Goal: Information Seeking & Learning: Learn about a topic

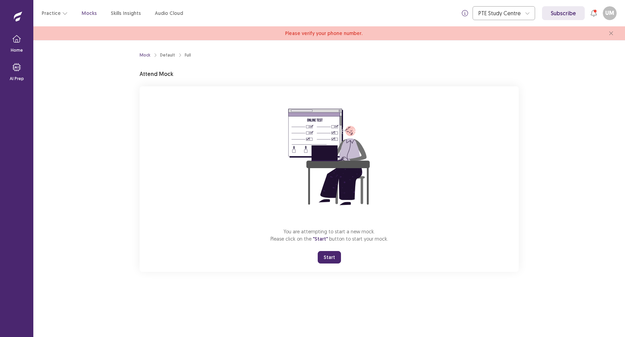
click at [334, 259] on button "Start" at bounding box center [329, 257] width 23 height 12
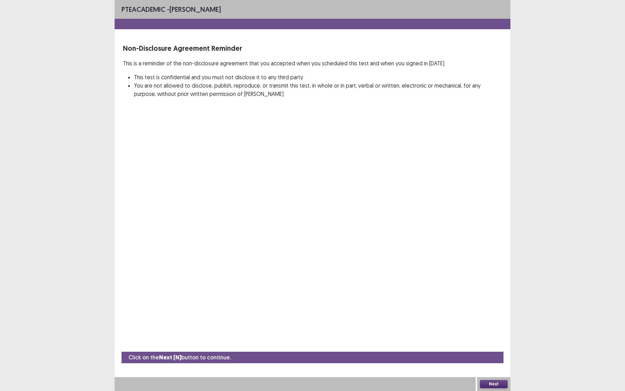
click at [495, 337] on button "Next" at bounding box center [494, 384] width 28 height 8
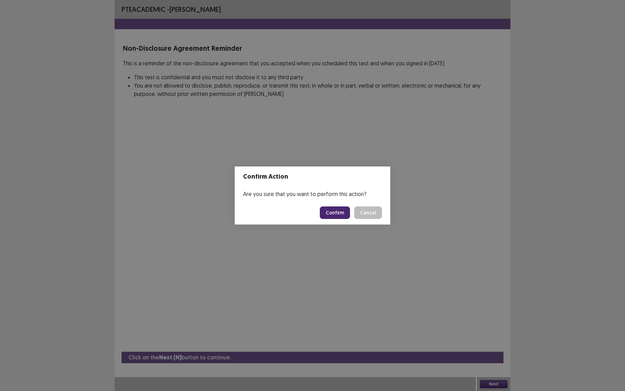
click at [336, 214] on button "Confirm" at bounding box center [335, 212] width 30 height 12
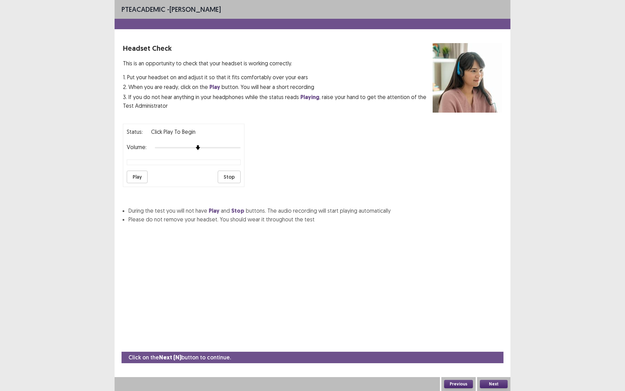
click at [135, 174] on button "Play" at bounding box center [137, 176] width 21 height 12
click at [222, 145] on div at bounding box center [198, 148] width 86 height 6
click at [220, 145] on div at bounding box center [198, 148] width 86 height 6
click at [499, 337] on button "Next" at bounding box center [494, 384] width 28 height 8
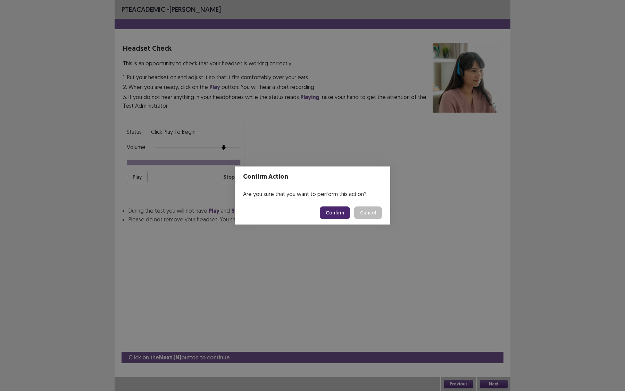
click at [339, 215] on button "Confirm" at bounding box center [335, 212] width 30 height 12
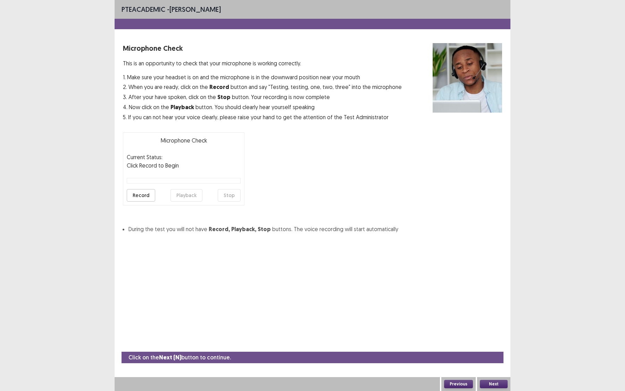
click at [143, 198] on button "Record" at bounding box center [141, 195] width 28 height 12
click at [232, 192] on button "Stop" at bounding box center [229, 195] width 23 height 12
click at [143, 198] on button "Record" at bounding box center [141, 195] width 28 height 12
click at [144, 194] on button "Record" at bounding box center [141, 195] width 28 height 12
click at [234, 197] on button "Stop" at bounding box center [229, 195] width 23 height 12
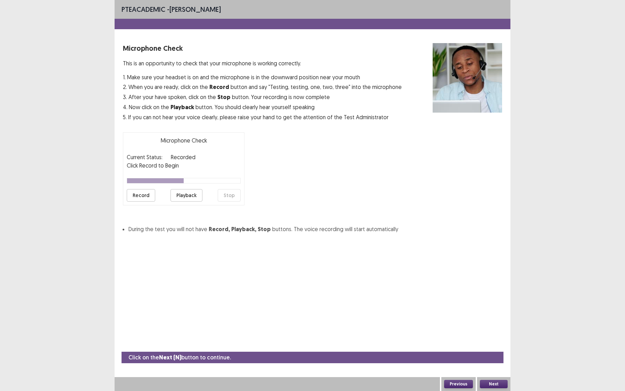
click at [190, 195] on button "Playback" at bounding box center [186, 195] width 32 height 12
click at [491, 337] on button "Next" at bounding box center [494, 384] width 28 height 8
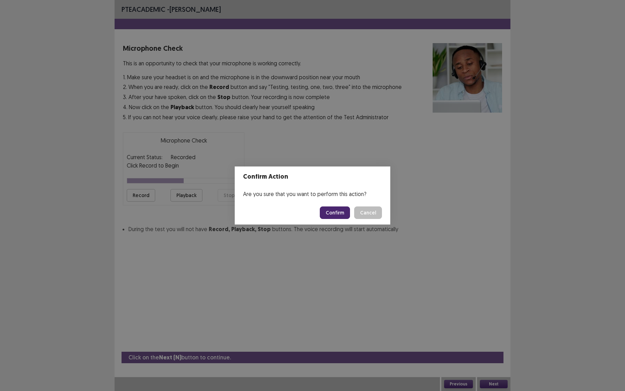
click at [330, 211] on button "Confirm" at bounding box center [335, 212] width 30 height 12
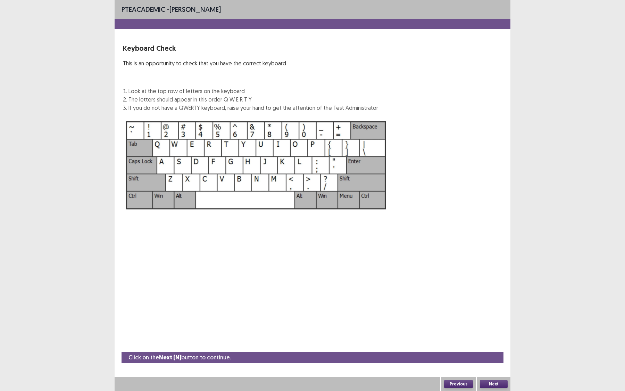
click at [500, 337] on button "Next" at bounding box center [494, 384] width 28 height 8
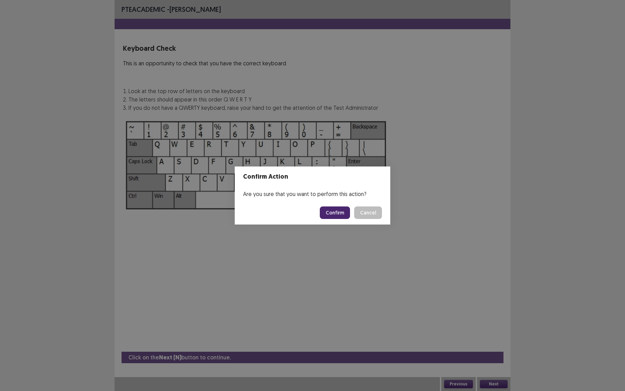
click at [336, 208] on button "Confirm" at bounding box center [335, 212] width 30 height 12
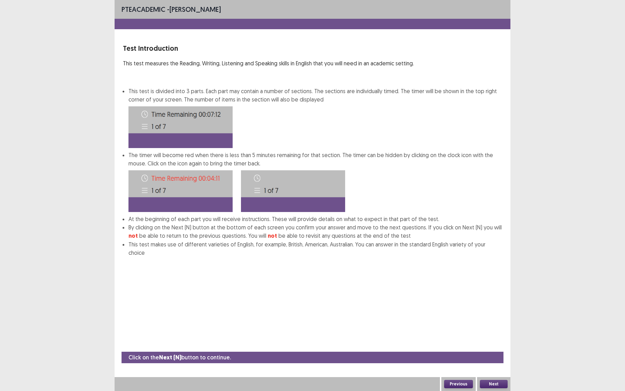
click at [492, 337] on button "Next" at bounding box center [494, 384] width 28 height 8
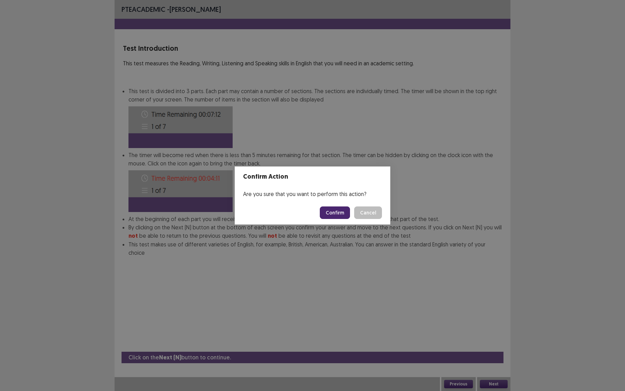
click at [341, 214] on button "Confirm" at bounding box center [335, 212] width 30 height 12
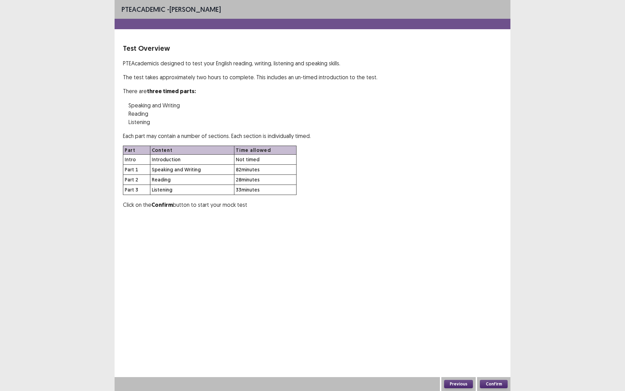
click at [495, 337] on button "Confirm" at bounding box center [494, 384] width 28 height 8
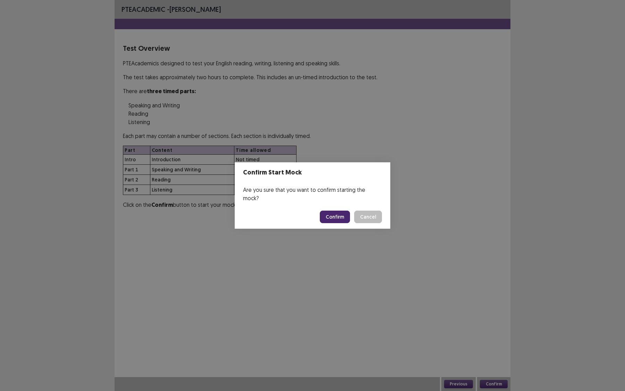
click at [339, 210] on button "Confirm" at bounding box center [335, 216] width 30 height 12
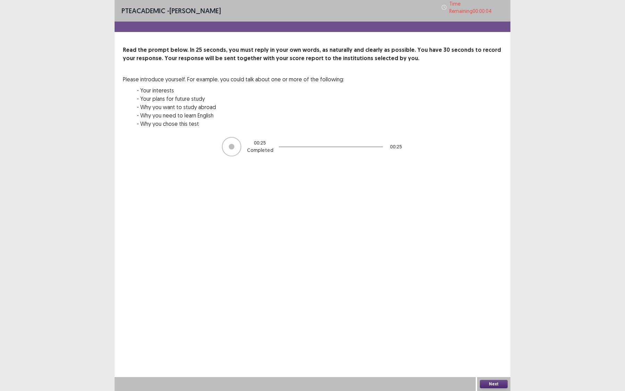
click at [482, 337] on button "Next" at bounding box center [494, 384] width 28 height 8
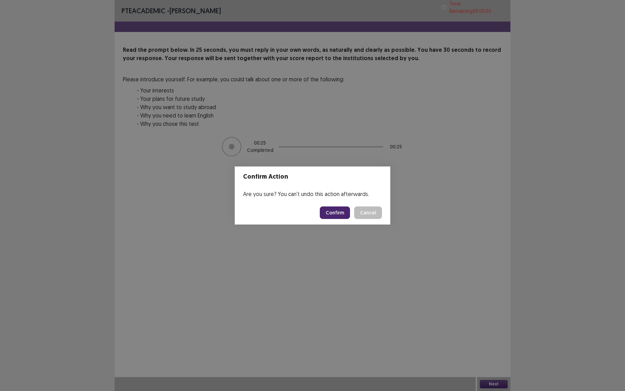
click at [332, 210] on button "Confirm" at bounding box center [335, 212] width 30 height 12
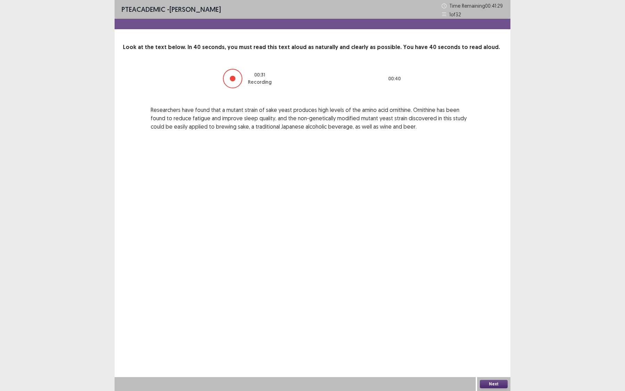
click at [241, 78] on div at bounding box center [232, 78] width 19 height 19
click at [493, 337] on button "Next" at bounding box center [494, 384] width 28 height 8
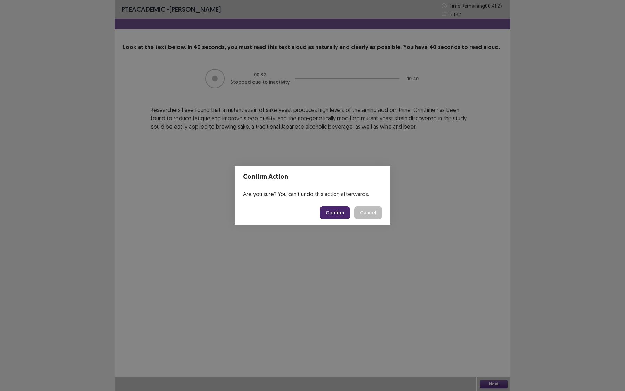
click at [336, 212] on button "Confirm" at bounding box center [335, 212] width 30 height 12
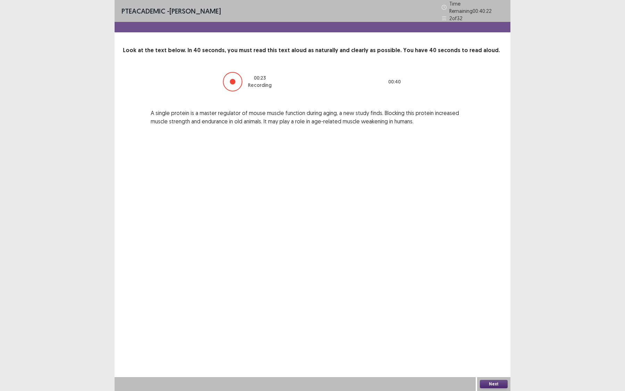
click at [491, 337] on button "Next" at bounding box center [494, 384] width 28 height 8
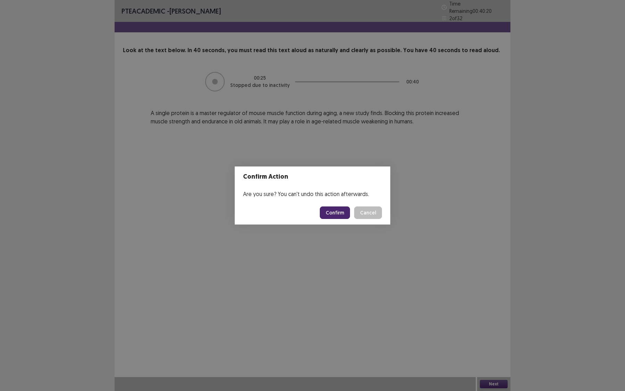
click at [335, 216] on button "Confirm" at bounding box center [335, 212] width 30 height 12
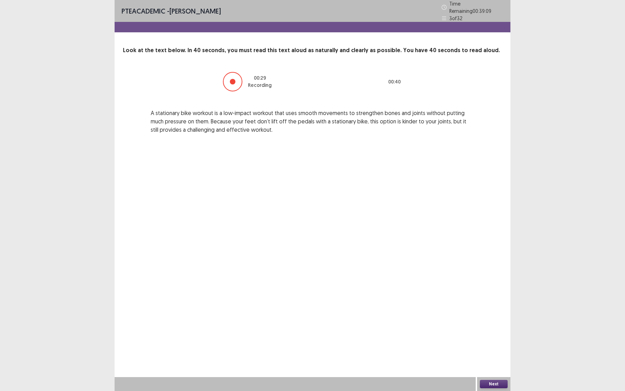
click at [498, 337] on button "Next" at bounding box center [494, 384] width 28 height 8
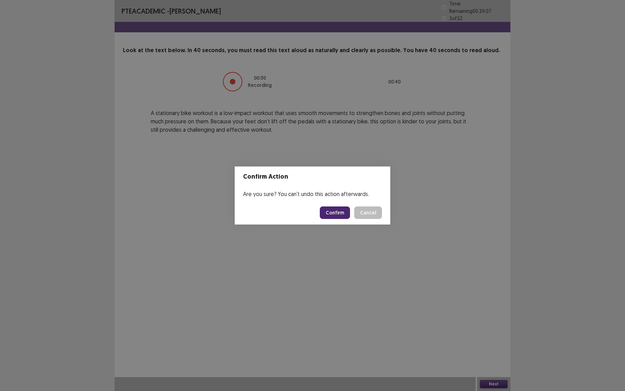
click at [347, 209] on button "Confirm" at bounding box center [335, 212] width 30 height 12
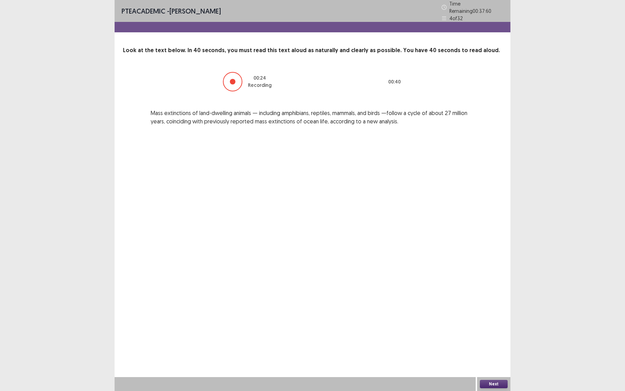
click at [494, 337] on button "Next" at bounding box center [494, 384] width 28 height 8
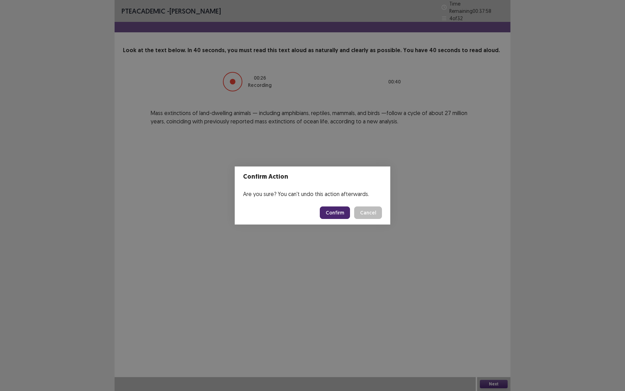
click at [334, 214] on button "Confirm" at bounding box center [335, 212] width 30 height 12
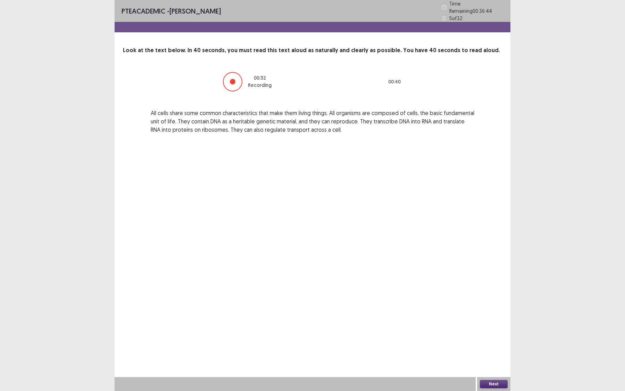
click at [493, 337] on button "Next" at bounding box center [494, 384] width 28 height 8
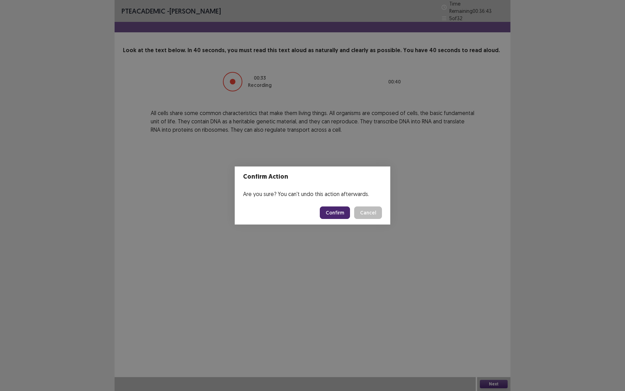
click at [337, 215] on button "Confirm" at bounding box center [335, 212] width 30 height 12
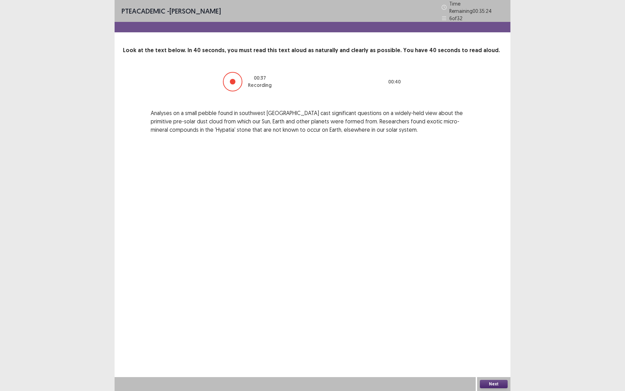
click at [495, 337] on button "Next" at bounding box center [494, 384] width 28 height 8
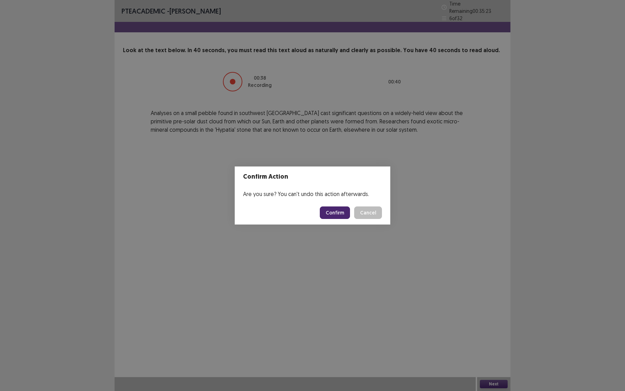
click at [341, 214] on button "Confirm" at bounding box center [335, 212] width 30 height 12
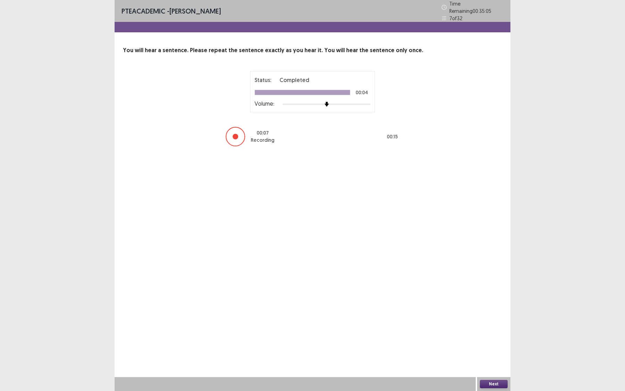
click at [494, 337] on button "Next" at bounding box center [494, 384] width 28 height 8
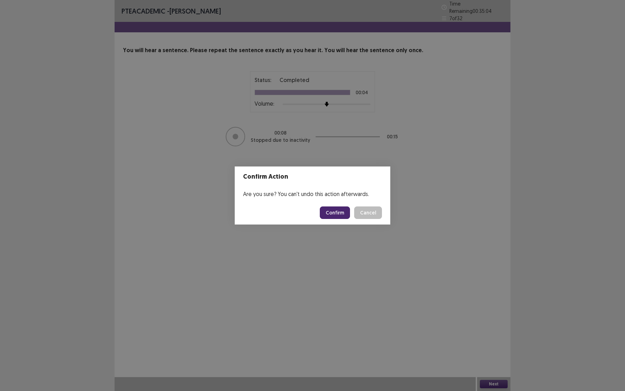
click at [339, 215] on button "Confirm" at bounding box center [335, 212] width 30 height 12
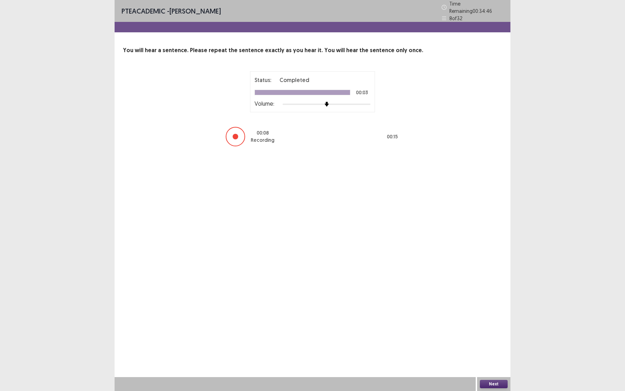
click at [500, 337] on button "Next" at bounding box center [494, 384] width 28 height 8
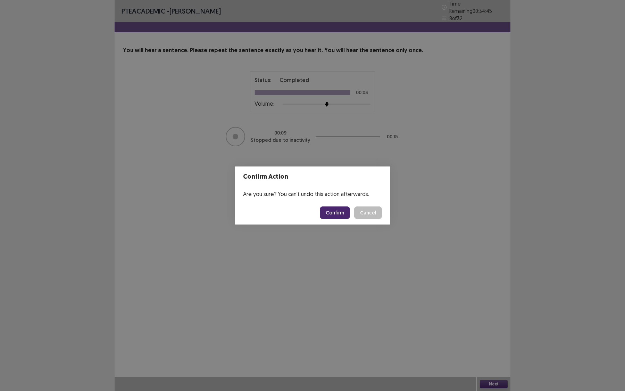
click at [338, 210] on button "Confirm" at bounding box center [335, 212] width 30 height 12
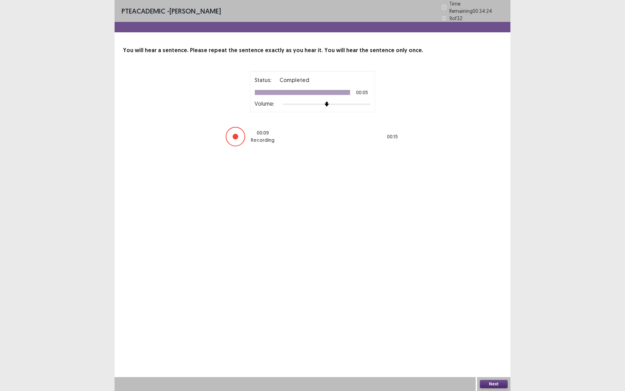
click at [499, 337] on button "Next" at bounding box center [494, 384] width 28 height 8
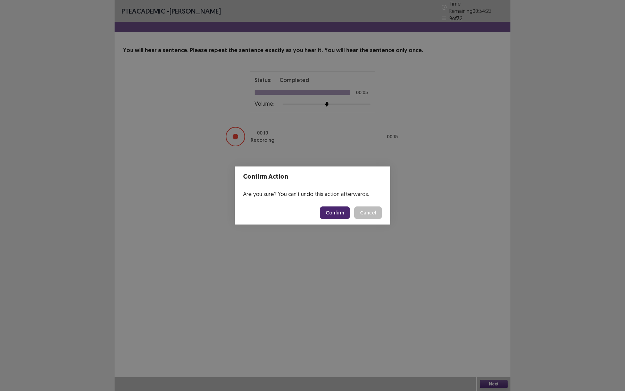
click at [340, 212] on button "Confirm" at bounding box center [335, 212] width 30 height 12
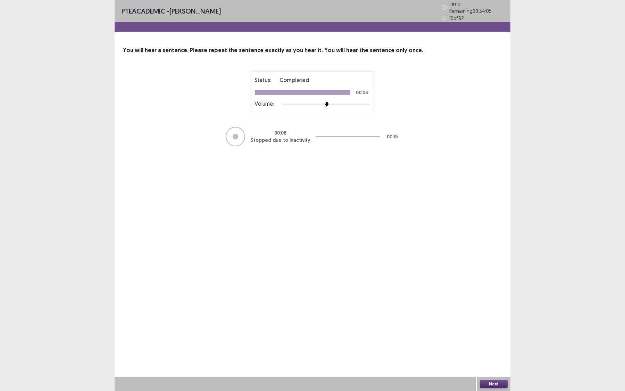
click at [492, 337] on button "Next" at bounding box center [494, 384] width 28 height 8
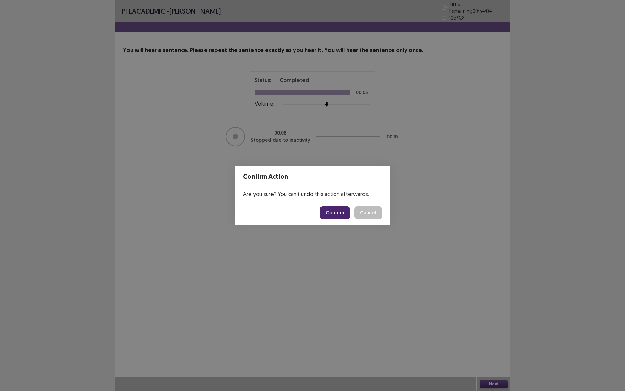
click at [343, 214] on button "Confirm" at bounding box center [335, 212] width 30 height 12
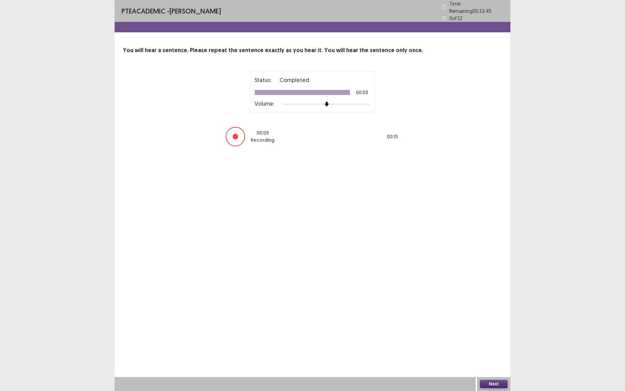
click at [490, 337] on button "Next" at bounding box center [494, 384] width 28 height 8
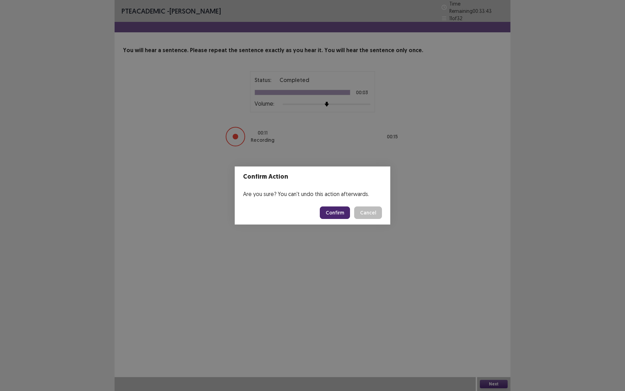
click at [331, 214] on button "Confirm" at bounding box center [335, 212] width 30 height 12
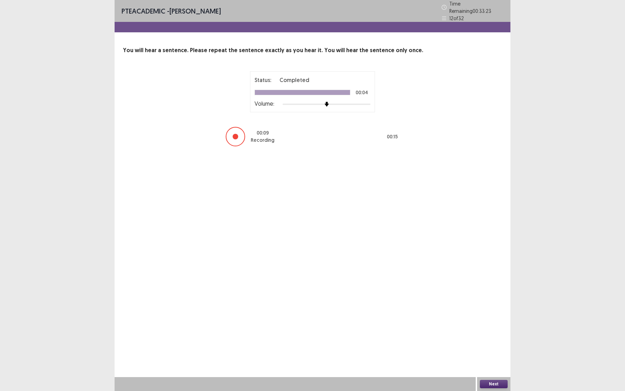
click at [502, 337] on button "Next" at bounding box center [494, 384] width 28 height 8
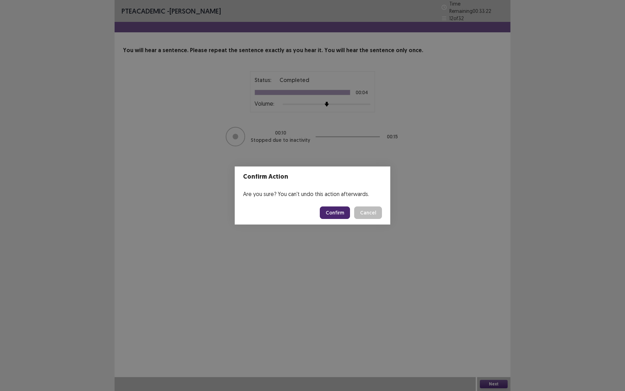
click at [337, 215] on button "Confirm" at bounding box center [335, 212] width 30 height 12
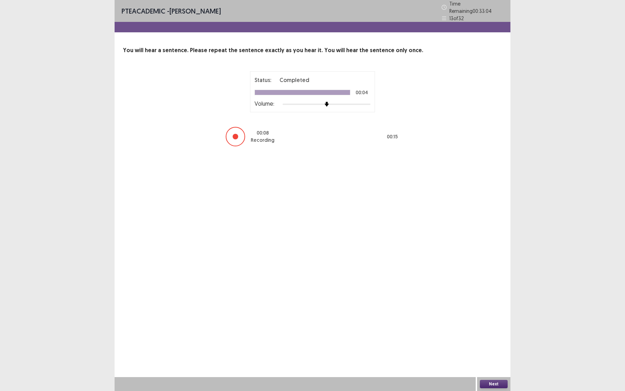
click at [499, 337] on button "Next" at bounding box center [494, 384] width 28 height 8
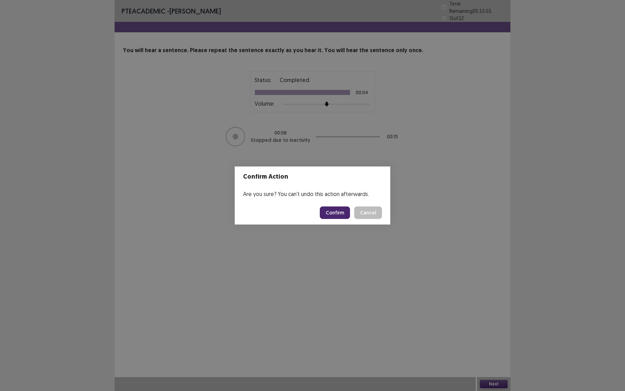
click at [337, 208] on button "Confirm" at bounding box center [335, 212] width 30 height 12
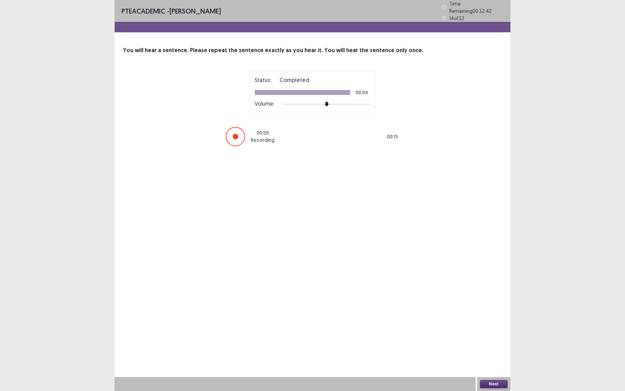
click at [236, 140] on div at bounding box center [235, 136] width 19 height 19
click at [503, 337] on div "Next" at bounding box center [493, 384] width 33 height 14
click at [502, 337] on button "Next" at bounding box center [494, 384] width 28 height 8
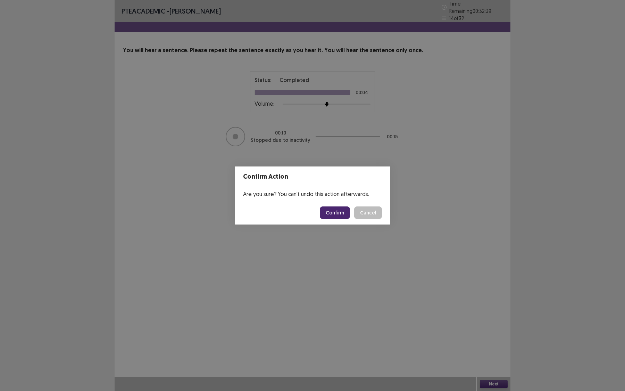
click at [335, 213] on button "Confirm" at bounding box center [335, 212] width 30 height 12
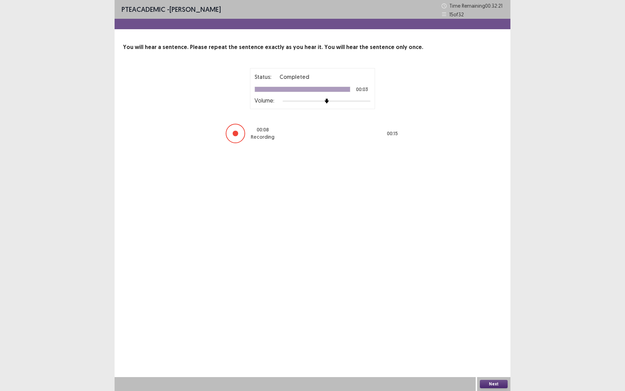
click at [233, 132] on div at bounding box center [236, 134] width 6 height 6
click at [491, 337] on button "Next" at bounding box center [494, 384] width 28 height 8
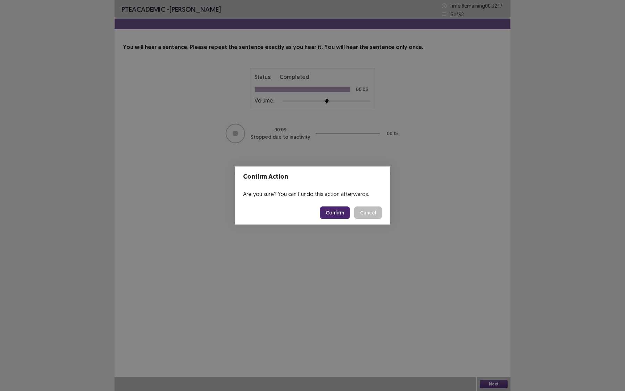
click at [339, 212] on button "Confirm" at bounding box center [335, 212] width 30 height 12
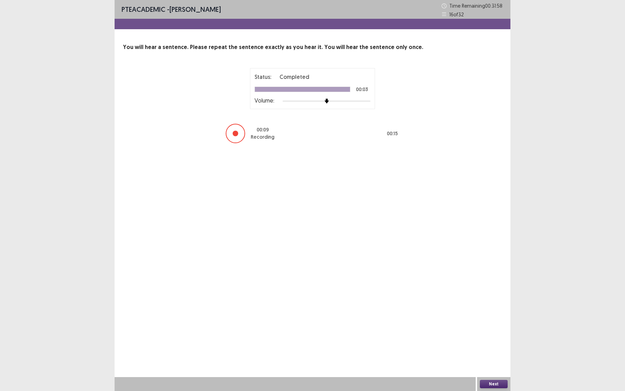
click at [485, 337] on button "Next" at bounding box center [494, 384] width 28 height 8
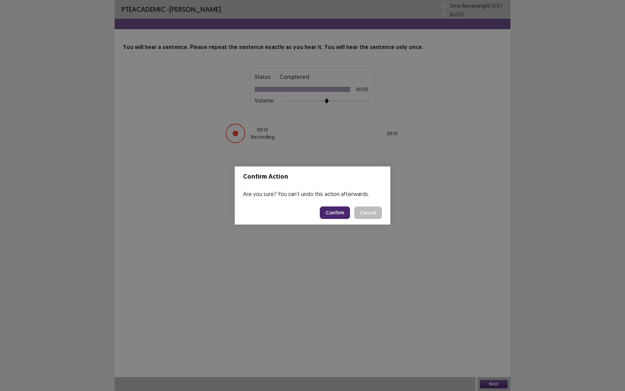
click at [328, 214] on button "Confirm" at bounding box center [335, 212] width 30 height 12
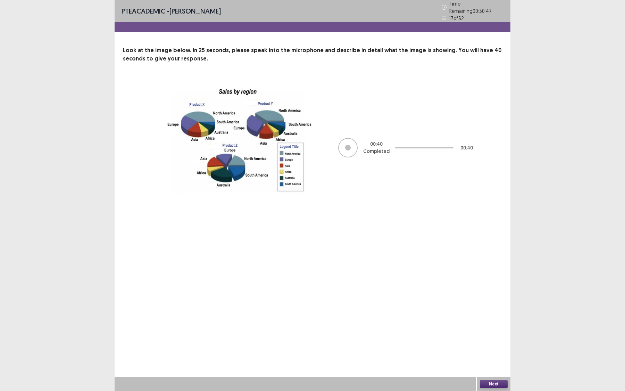
click at [496, 337] on button "Next" at bounding box center [494, 384] width 28 height 8
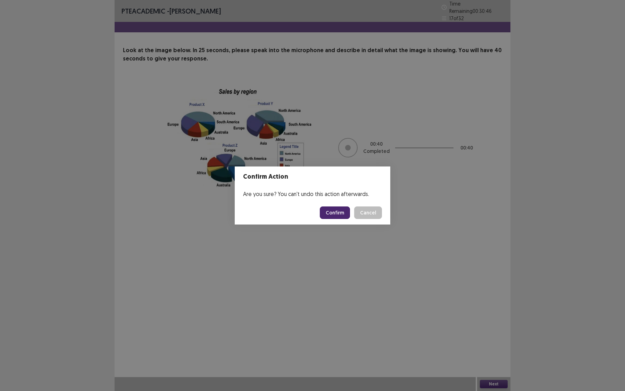
click at [333, 217] on button "Confirm" at bounding box center [335, 212] width 30 height 12
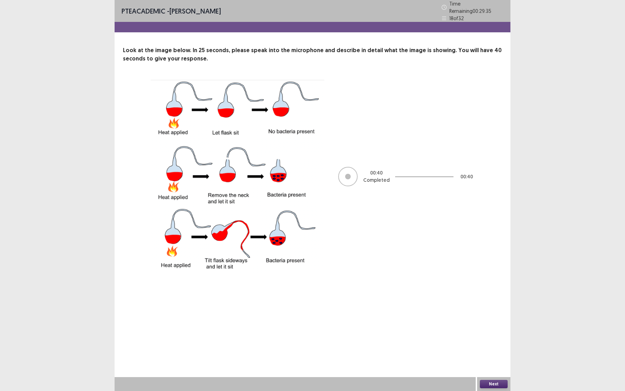
click at [489, 337] on button "Next" at bounding box center [494, 384] width 28 height 8
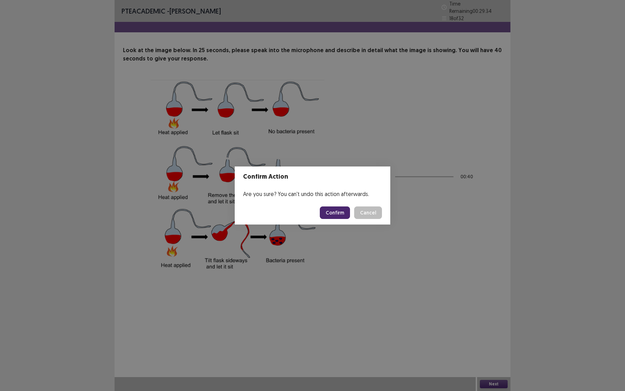
click at [333, 210] on button "Confirm" at bounding box center [335, 212] width 30 height 12
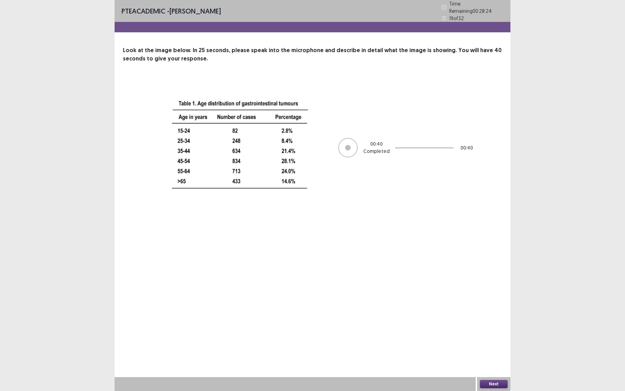
click at [492, 337] on button "Next" at bounding box center [494, 384] width 28 height 8
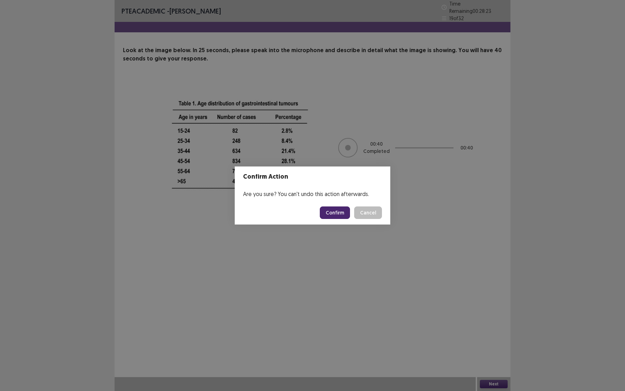
click at [343, 212] on button "Confirm" at bounding box center [335, 212] width 30 height 12
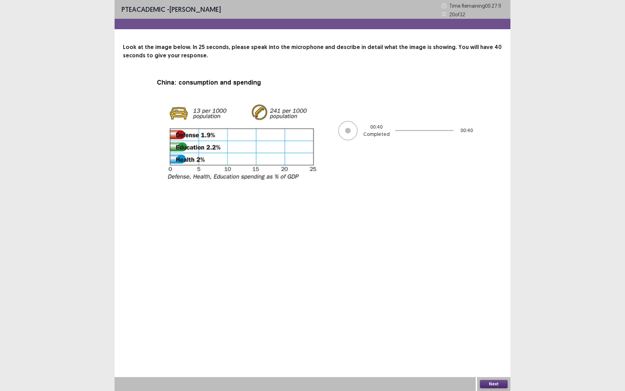
click at [497, 337] on button "Next" at bounding box center [494, 384] width 28 height 8
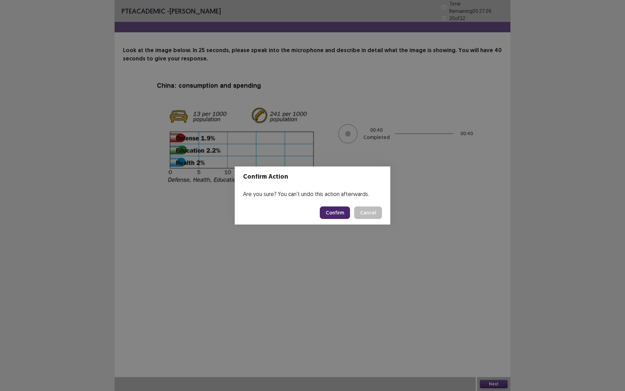
click at [336, 214] on button "Confirm" at bounding box center [335, 212] width 30 height 12
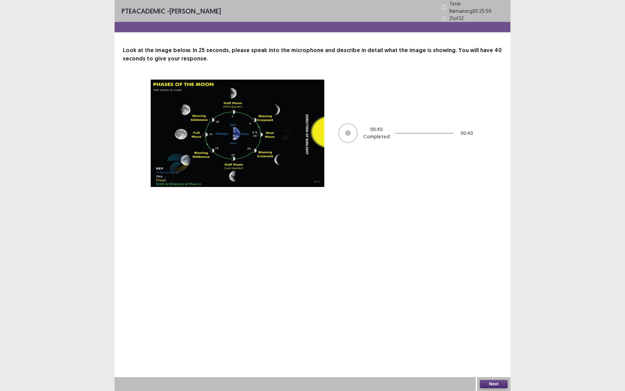
click at [497, 337] on button "Next" at bounding box center [494, 384] width 28 height 8
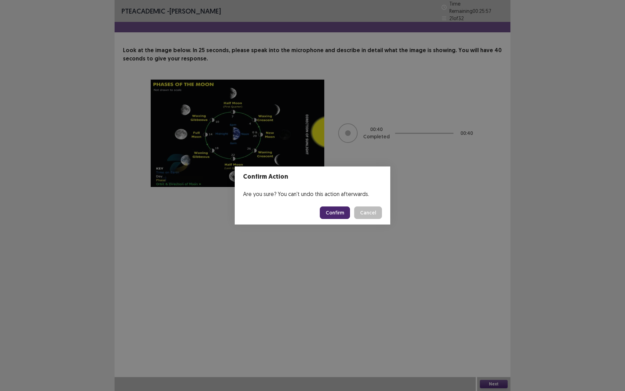
click at [335, 214] on button "Confirm" at bounding box center [335, 212] width 30 height 12
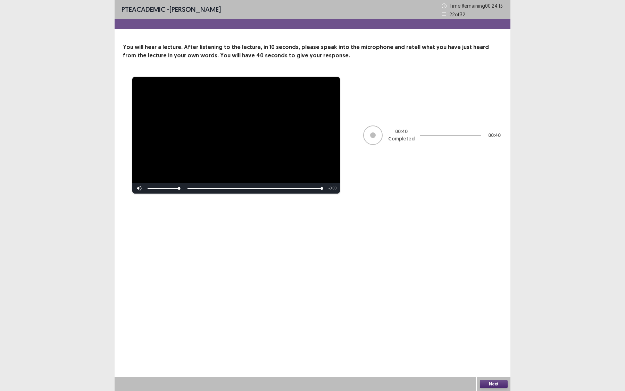
click at [487, 337] on button "Next" at bounding box center [494, 384] width 28 height 8
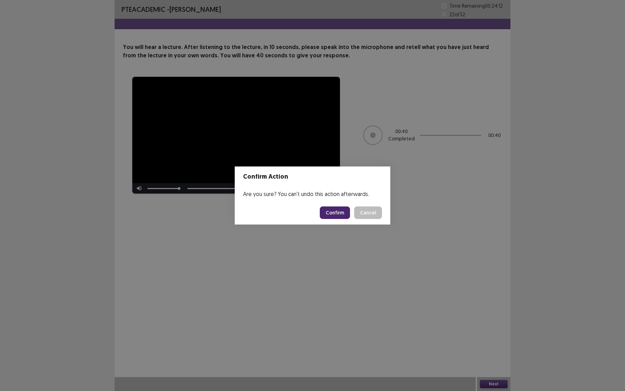
click at [341, 214] on button "Confirm" at bounding box center [335, 212] width 30 height 12
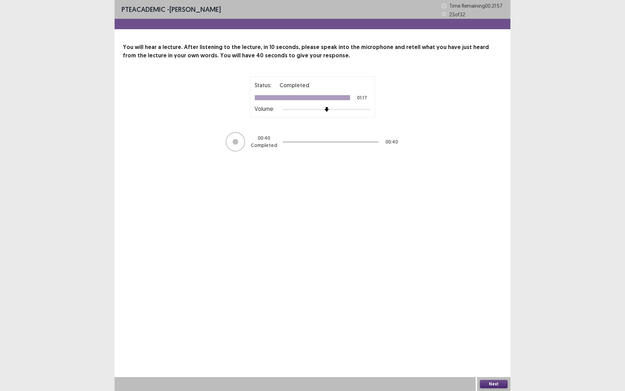
click at [489, 337] on button "Next" at bounding box center [494, 384] width 28 height 8
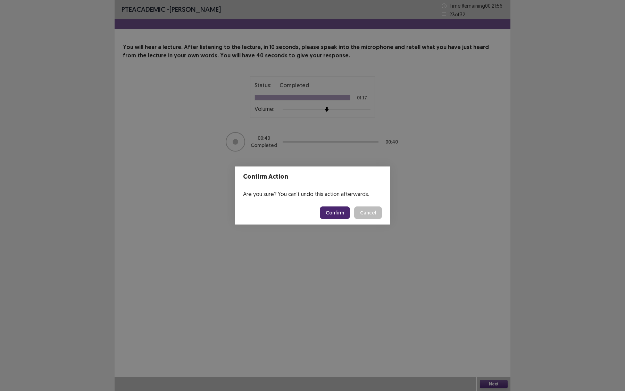
click at [336, 218] on button "Confirm" at bounding box center [335, 212] width 30 height 12
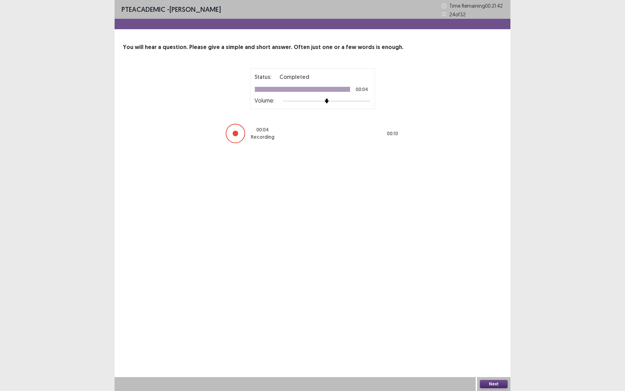
click at [234, 131] on div at bounding box center [236, 134] width 6 height 6
click at [492, 337] on button "Next" at bounding box center [494, 384] width 28 height 8
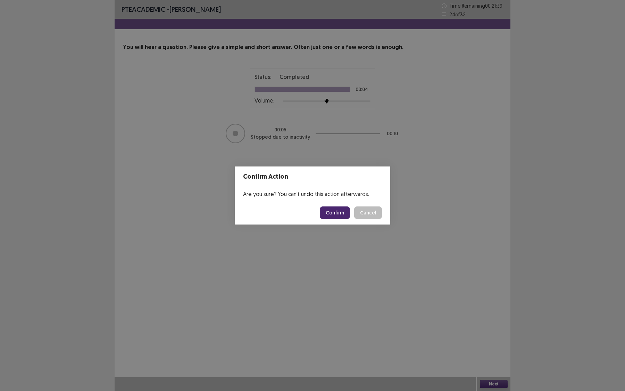
click at [336, 215] on button "Confirm" at bounding box center [335, 212] width 30 height 12
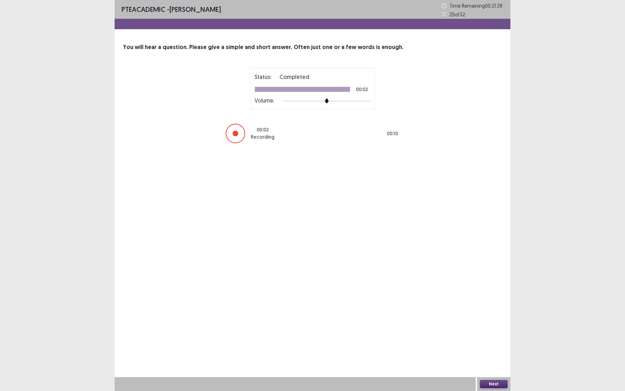
click at [498, 337] on button "Next" at bounding box center [494, 384] width 28 height 8
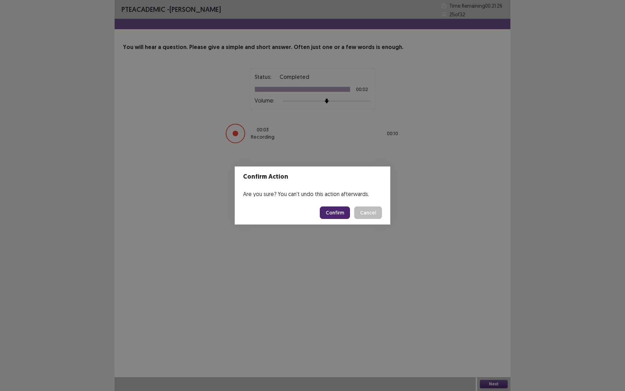
click at [337, 215] on button "Confirm" at bounding box center [335, 212] width 30 height 12
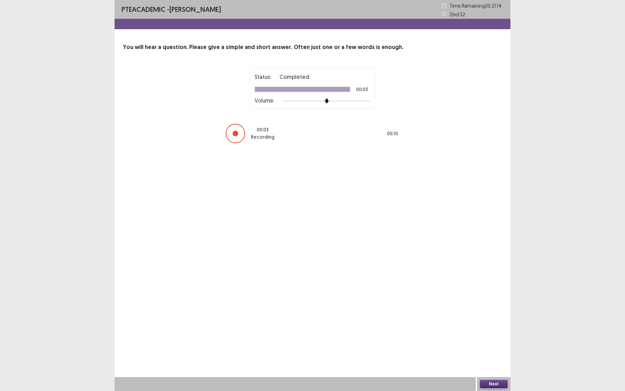
click at [492, 337] on button "Next" at bounding box center [494, 384] width 28 height 8
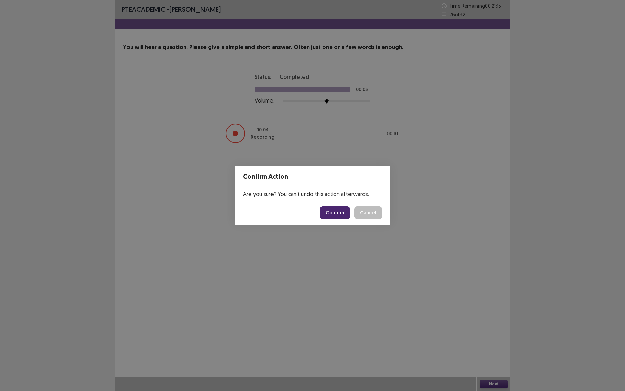
click at [330, 210] on button "Confirm" at bounding box center [335, 212] width 30 height 12
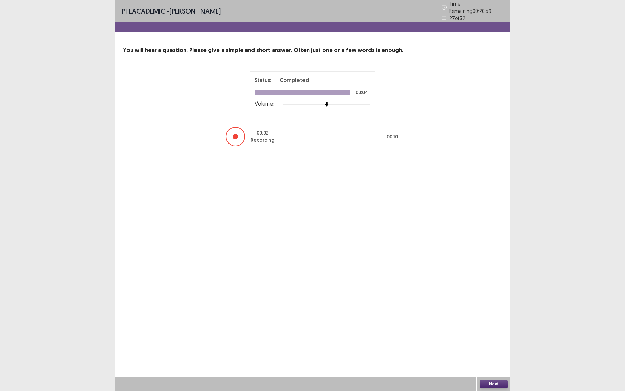
click at [492, 337] on button "Next" at bounding box center [494, 384] width 28 height 8
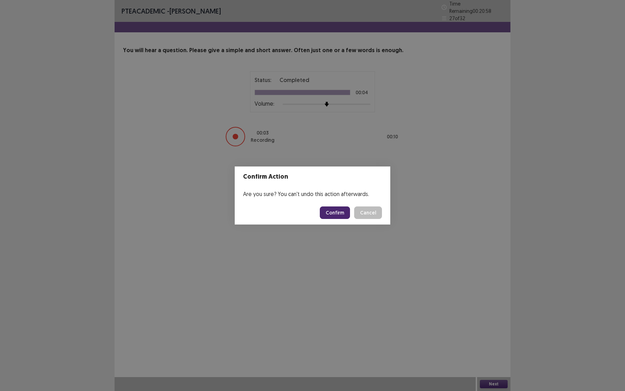
click at [328, 210] on button "Confirm" at bounding box center [335, 212] width 30 height 12
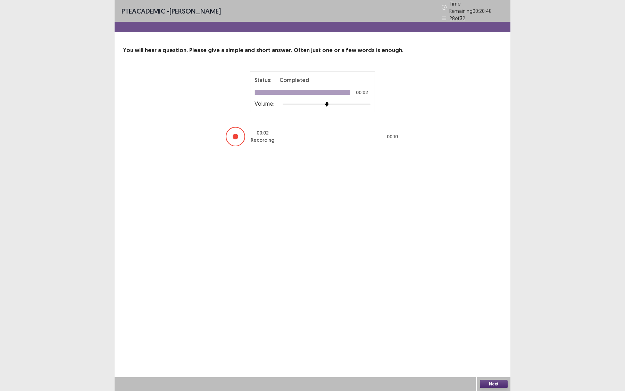
click at [494, 337] on button "Next" at bounding box center [494, 384] width 28 height 8
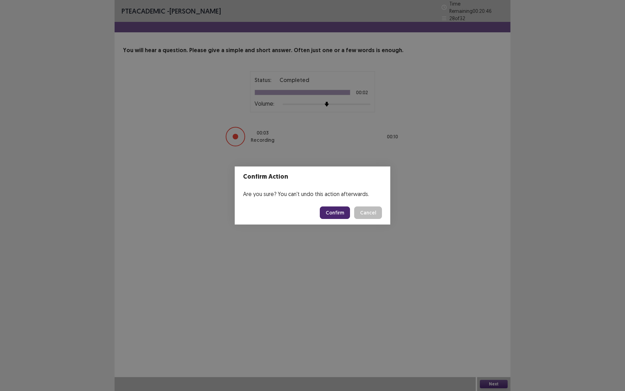
click at [332, 213] on button "Confirm" at bounding box center [335, 212] width 30 height 12
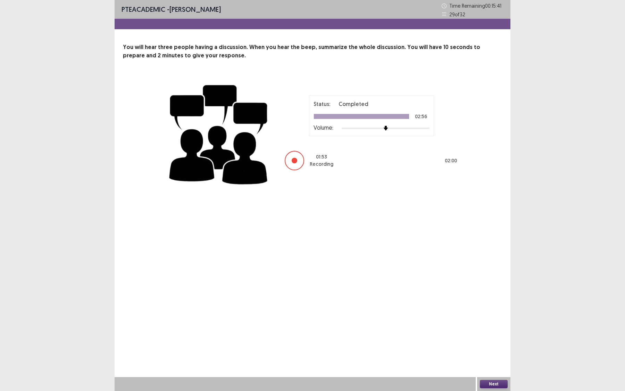
click at [502, 337] on button "Next" at bounding box center [494, 384] width 28 height 8
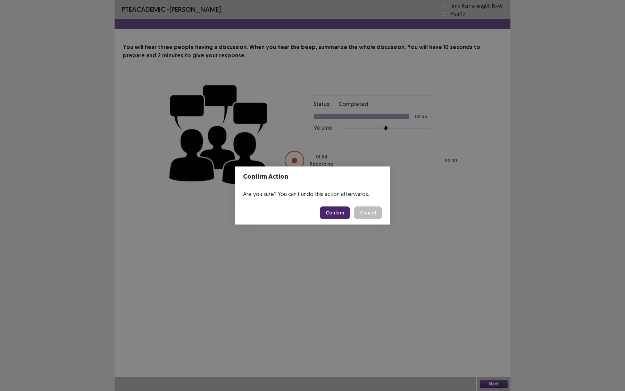
click at [335, 210] on button "Confirm" at bounding box center [335, 212] width 30 height 12
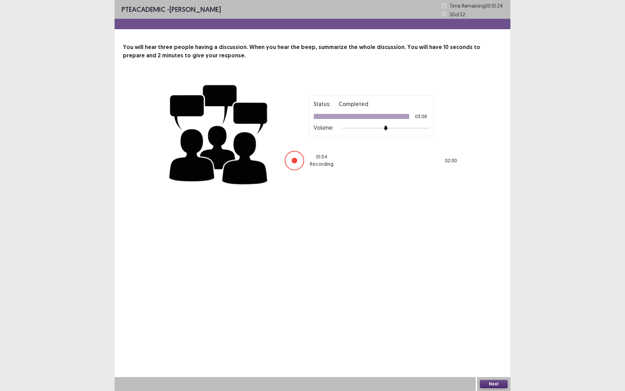
click at [492, 337] on div "Next" at bounding box center [493, 384] width 33 height 14
click at [492, 337] on button "Next" at bounding box center [494, 384] width 28 height 8
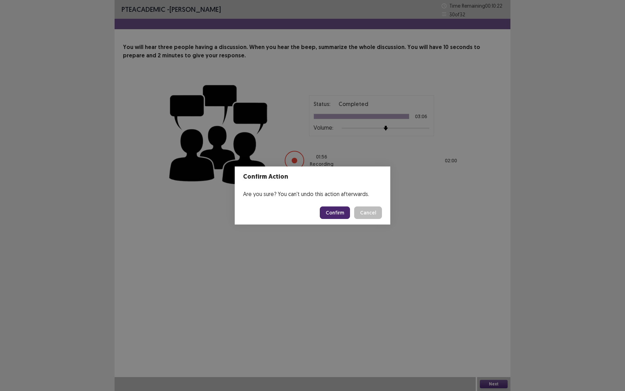
click at [335, 210] on button "Confirm" at bounding box center [335, 212] width 30 height 12
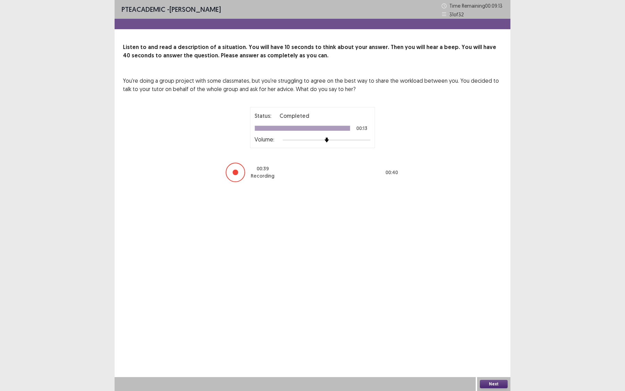
click at [490, 337] on button "Next" at bounding box center [494, 384] width 28 height 8
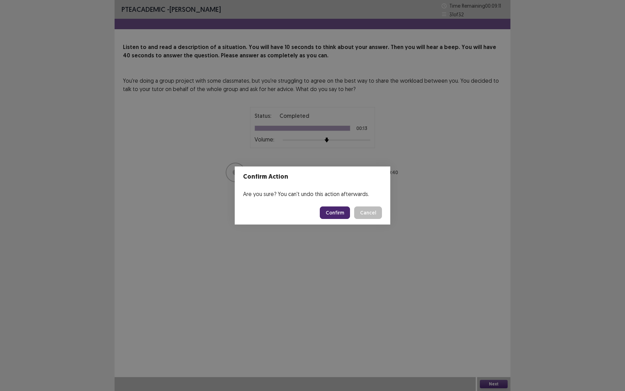
click at [341, 213] on button "Confirm" at bounding box center [335, 212] width 30 height 12
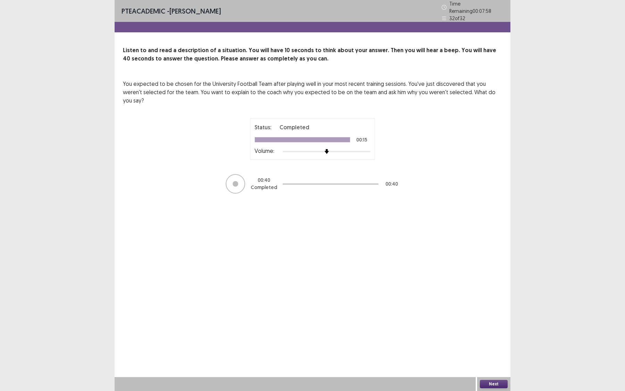
click at [503, 337] on button "Next" at bounding box center [494, 384] width 28 height 8
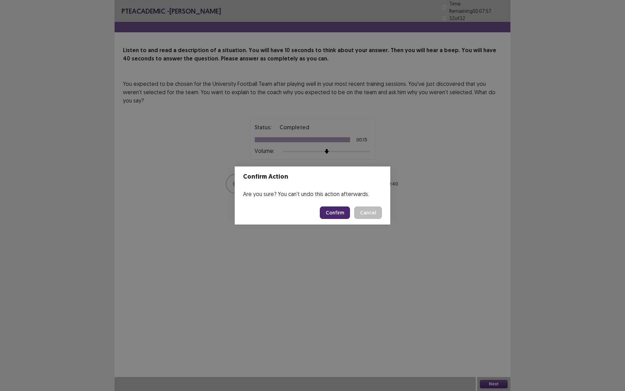
click at [345, 213] on button "Confirm" at bounding box center [335, 212] width 30 height 12
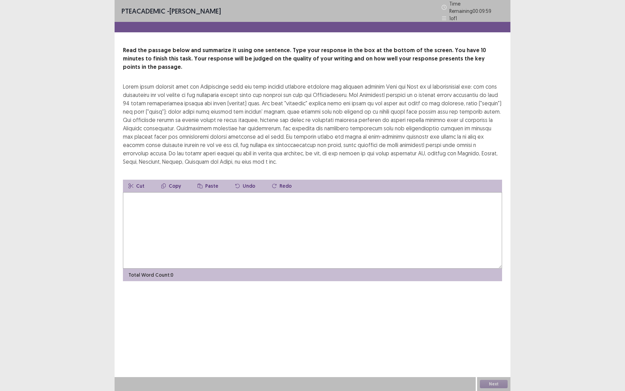
click at [238, 207] on textarea at bounding box center [312, 230] width 379 height 76
click at [223, 205] on textarea at bounding box center [312, 230] width 379 height 76
click at [129, 192] on textarea "**********" at bounding box center [312, 230] width 379 height 76
click at [125, 192] on textarea "**********" at bounding box center [312, 230] width 379 height 76
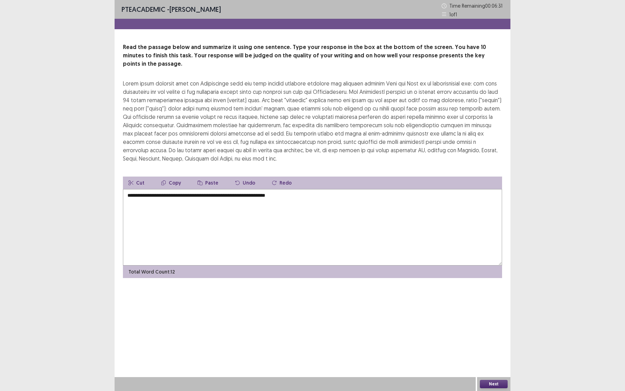
click at [183, 189] on textarea "**********" at bounding box center [312, 227] width 379 height 76
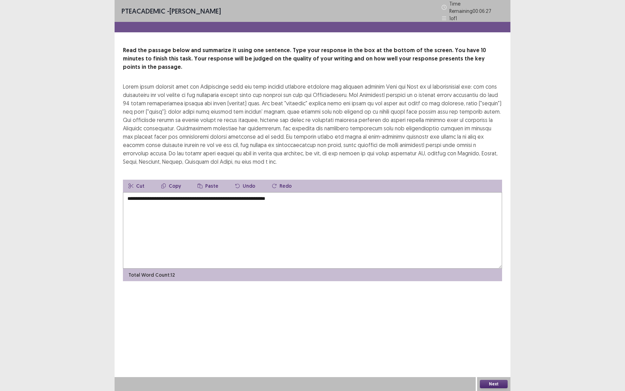
click at [225, 192] on textarea "**********" at bounding box center [312, 230] width 379 height 76
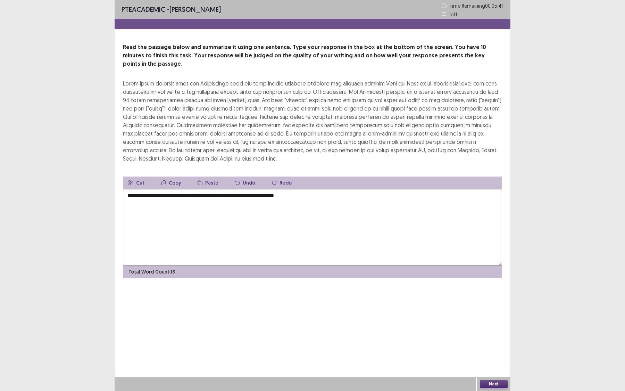
click at [317, 195] on textarea "**********" at bounding box center [312, 227] width 379 height 76
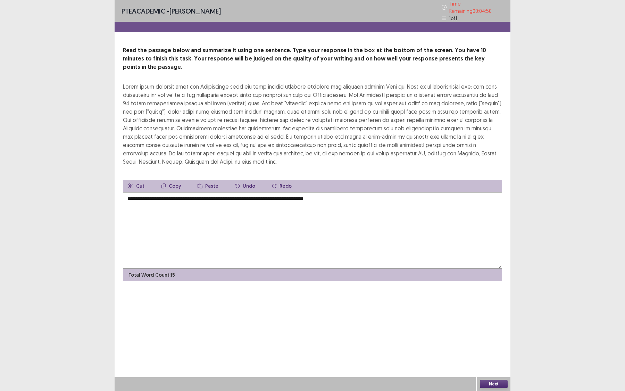
click at [340, 192] on textarea "**********" at bounding box center [312, 230] width 379 height 76
click at [342, 192] on textarea "**********" at bounding box center [312, 230] width 379 height 76
click at [369, 192] on textarea "**********" at bounding box center [312, 230] width 379 height 76
click at [331, 192] on textarea "**********" at bounding box center [312, 230] width 379 height 76
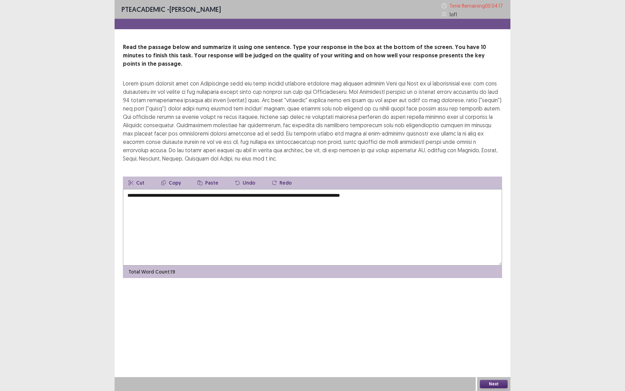
click at [405, 190] on textarea "**********" at bounding box center [312, 227] width 379 height 76
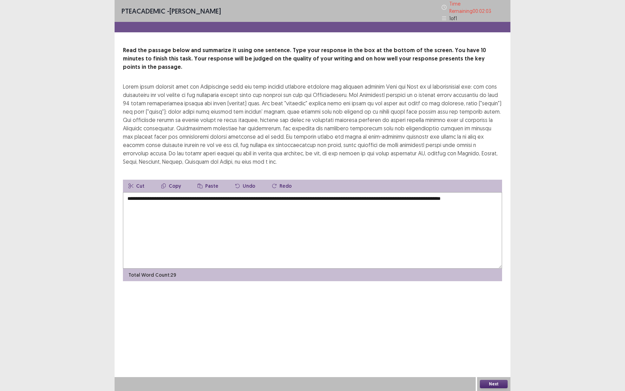
click at [445, 192] on textarea "**********" at bounding box center [312, 230] width 379 height 76
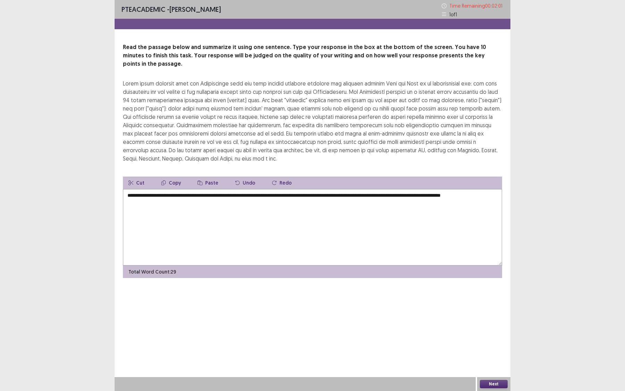
click at [445, 190] on textarea "**********" at bounding box center [312, 227] width 379 height 76
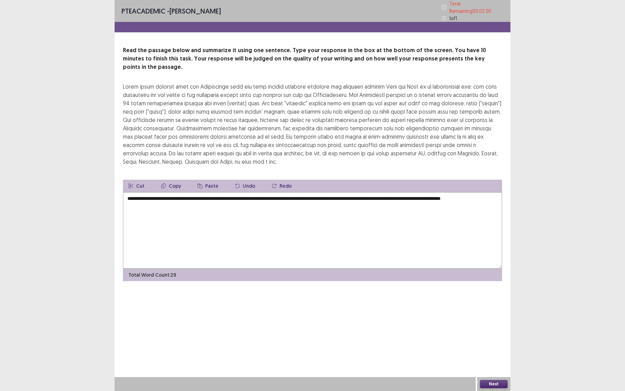
click at [443, 192] on textarea "**********" at bounding box center [312, 230] width 379 height 76
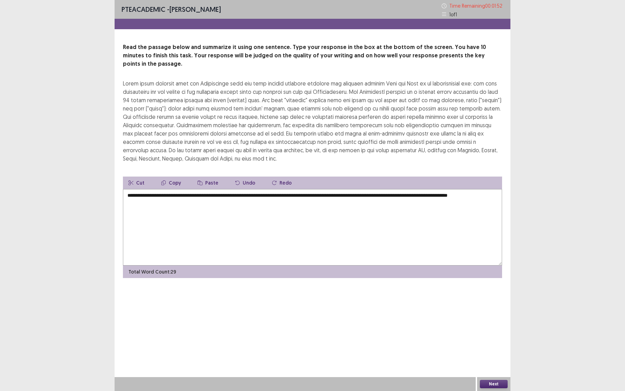
click at [179, 196] on textarea "**********" at bounding box center [312, 227] width 379 height 76
click at [456, 189] on textarea "**********" at bounding box center [312, 227] width 379 height 76
click at [464, 189] on textarea "**********" at bounding box center [312, 227] width 379 height 76
click at [471, 189] on textarea "**********" at bounding box center [312, 227] width 379 height 76
click at [165, 201] on textarea "**********" at bounding box center [312, 227] width 379 height 76
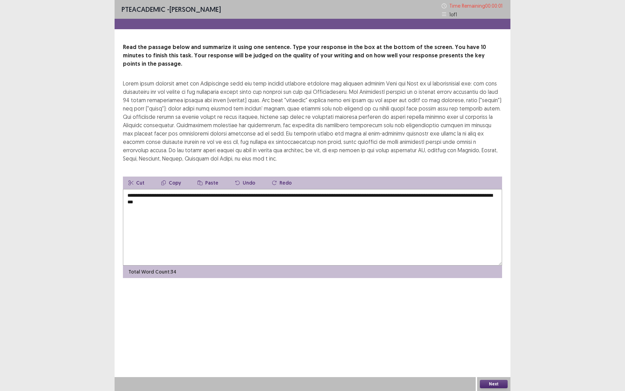
click at [465, 190] on textarea "**********" at bounding box center [312, 227] width 379 height 76
type textarea "**********"
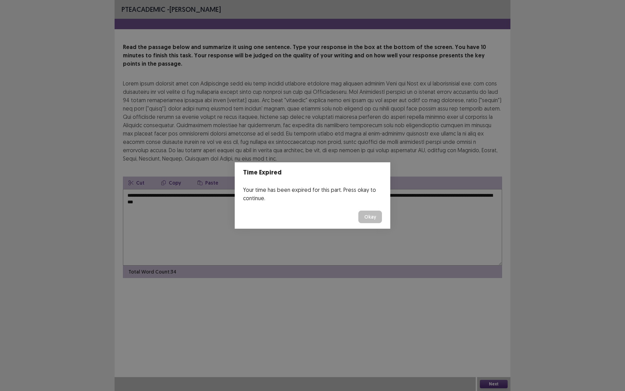
click at [369, 218] on button "Okay" at bounding box center [370, 216] width 24 height 12
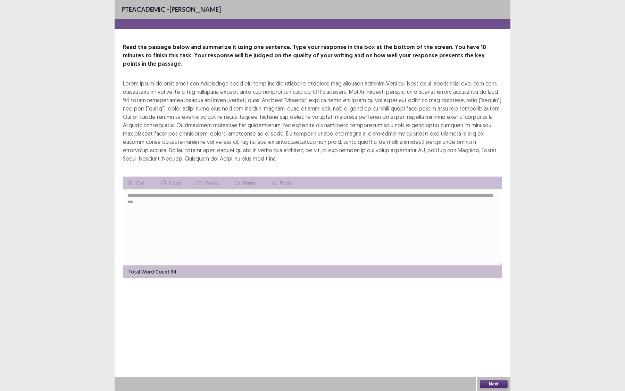
click at [487, 337] on button "Next" at bounding box center [494, 384] width 28 height 8
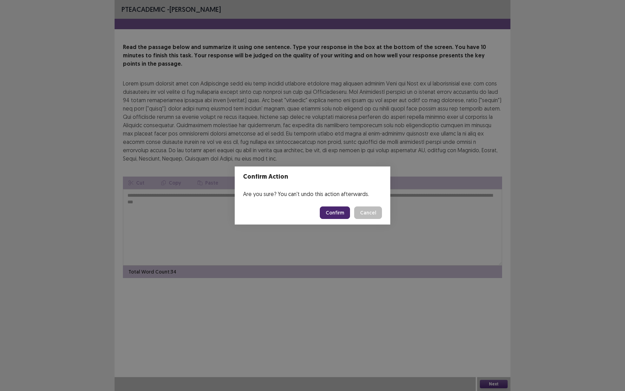
click at [337, 208] on button "Confirm" at bounding box center [335, 212] width 30 height 12
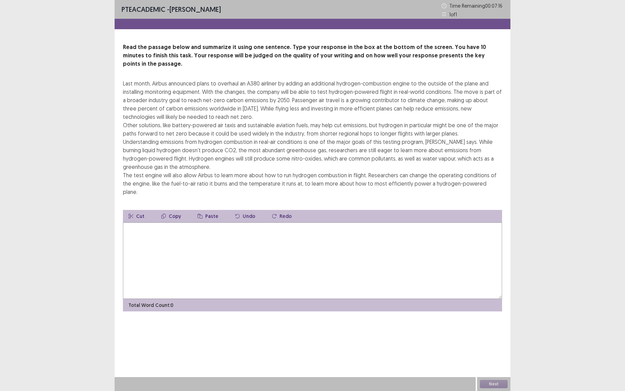
click at [211, 230] on textarea at bounding box center [312, 260] width 379 height 76
type textarea "*"
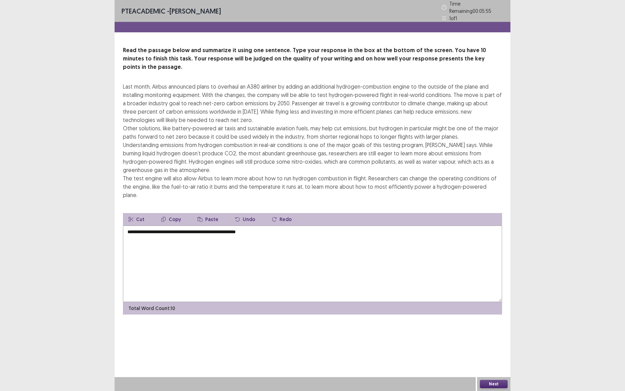
click at [128, 225] on textarea "**********" at bounding box center [312, 263] width 379 height 76
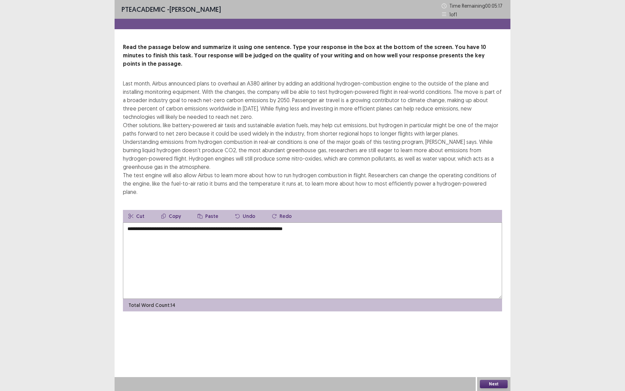
click at [323, 222] on textarea "**********" at bounding box center [312, 260] width 379 height 76
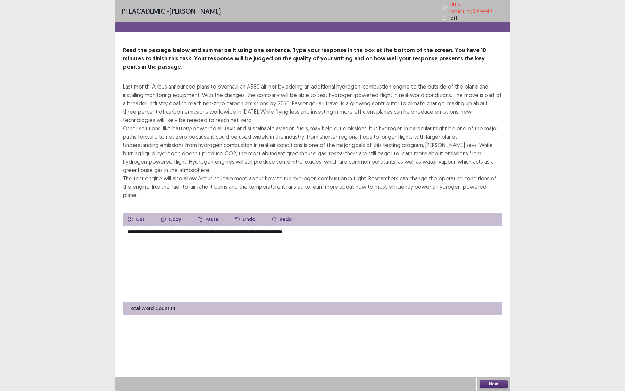
drag, startPoint x: 261, startPoint y: 213, endPoint x: 188, endPoint y: 218, distance: 73.1
click at [188, 225] on textarea "**********" at bounding box center [312, 263] width 379 height 76
click at [249, 232] on textarea "**********" at bounding box center [312, 263] width 379 height 76
click at [263, 225] on textarea "**********" at bounding box center [312, 263] width 379 height 76
click at [260, 225] on textarea "**********" at bounding box center [312, 263] width 379 height 76
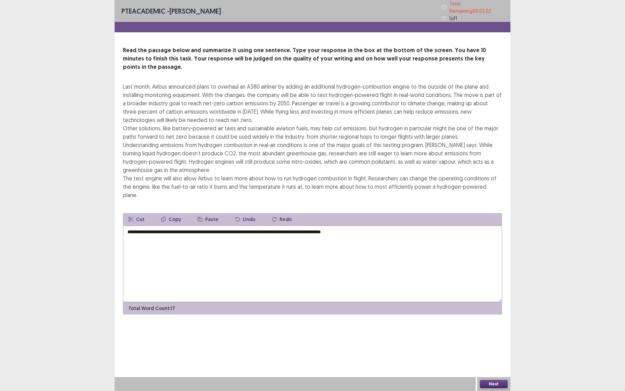
click at [264, 225] on textarea "**********" at bounding box center [312, 263] width 379 height 76
click at [368, 225] on textarea "**********" at bounding box center [312, 263] width 379 height 76
type textarea "**********"
click at [489, 337] on button "Next" at bounding box center [494, 384] width 28 height 8
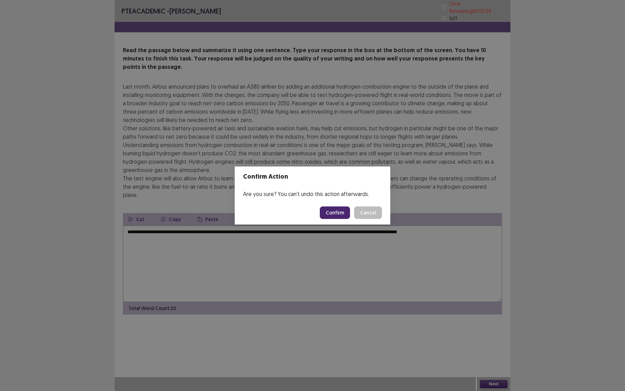
click at [333, 211] on button "Confirm" at bounding box center [335, 212] width 30 height 12
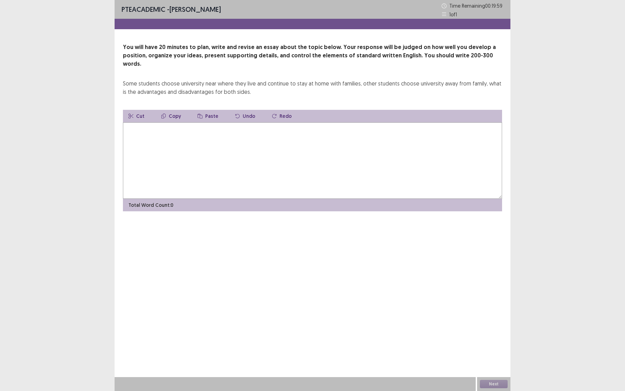
click at [329, 142] on textarea at bounding box center [312, 160] width 379 height 76
type textarea "*"
click at [330, 122] on textarea "**********" at bounding box center [312, 160] width 379 height 76
click at [362, 122] on textarea "**********" at bounding box center [312, 160] width 379 height 76
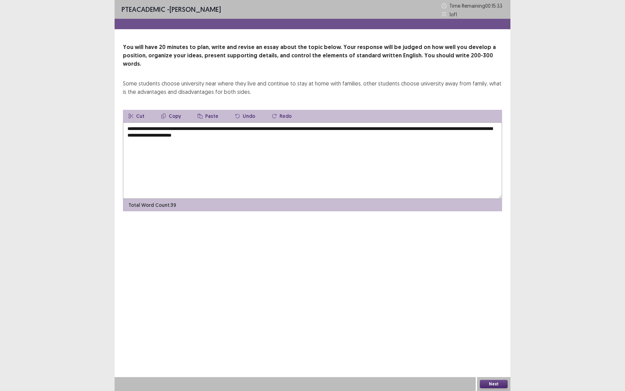
click at [243, 127] on textarea "**********" at bounding box center [312, 160] width 379 height 76
click at [260, 130] on textarea "**********" at bounding box center [312, 160] width 379 height 76
click at [209, 129] on textarea "**********" at bounding box center [312, 160] width 379 height 76
click at [224, 127] on textarea "**********" at bounding box center [312, 160] width 379 height 76
click at [300, 129] on textarea "**********" at bounding box center [312, 160] width 379 height 76
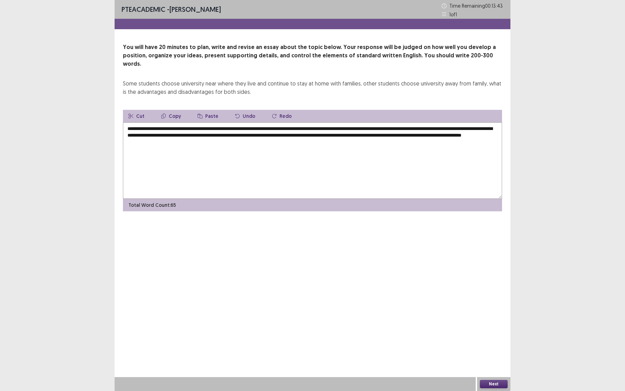
click at [472, 128] on textarea "**********" at bounding box center [312, 160] width 379 height 76
click at [469, 128] on textarea "**********" at bounding box center [312, 160] width 379 height 76
click at [247, 133] on textarea "**********" at bounding box center [312, 160] width 379 height 76
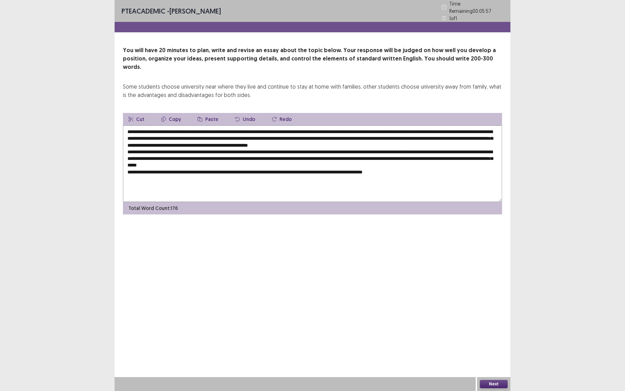
click at [345, 161] on textarea at bounding box center [312, 163] width 379 height 76
click at [423, 162] on textarea at bounding box center [312, 163] width 379 height 76
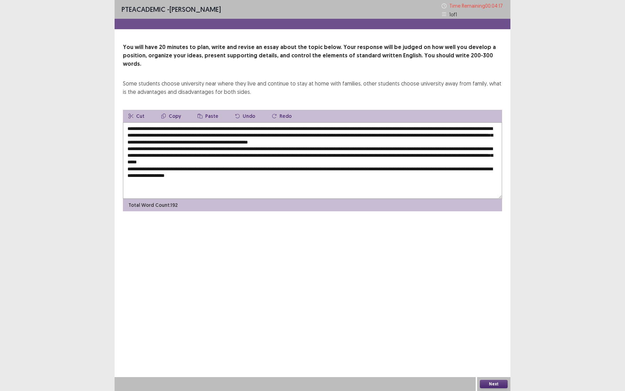
click at [229, 168] on textarea at bounding box center [312, 160] width 379 height 76
click at [249, 170] on textarea at bounding box center [312, 160] width 379 height 76
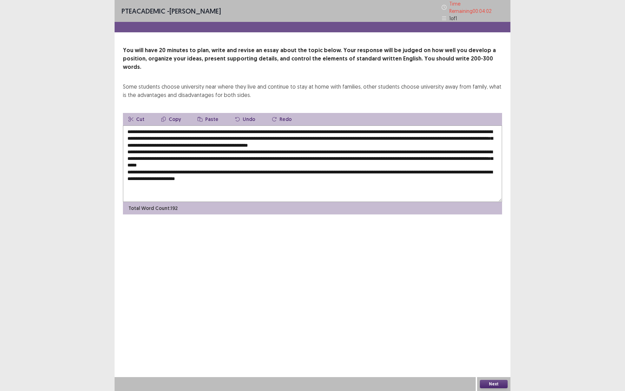
click at [254, 170] on textarea at bounding box center [312, 163] width 379 height 76
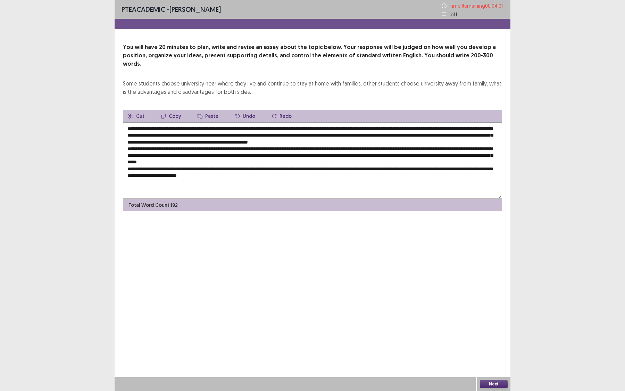
click at [270, 170] on textarea at bounding box center [312, 160] width 379 height 76
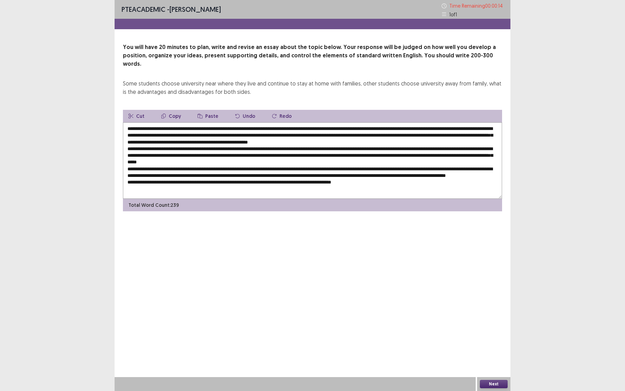
type textarea "**********"
click at [490, 337] on button "Next" at bounding box center [494, 384] width 28 height 8
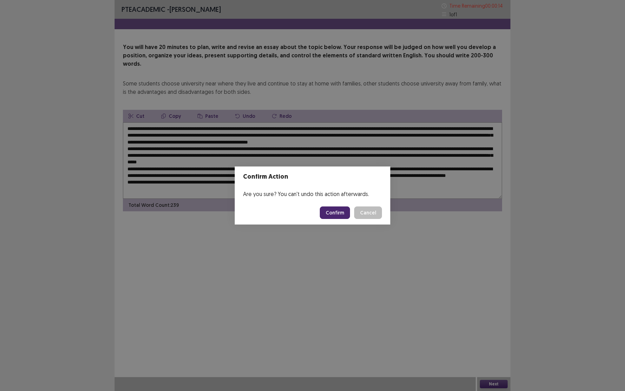
click at [341, 210] on button "Confirm" at bounding box center [335, 212] width 30 height 12
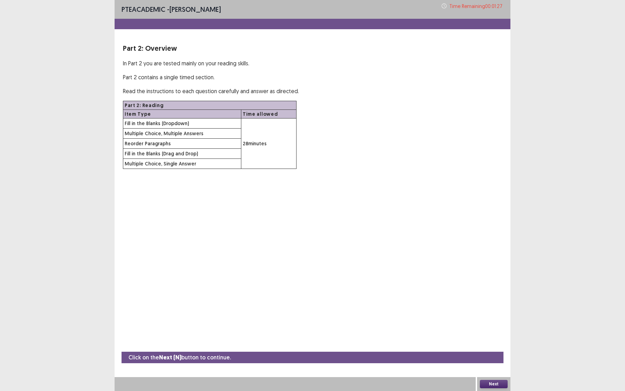
click at [493, 337] on button "Next" at bounding box center [494, 384] width 28 height 8
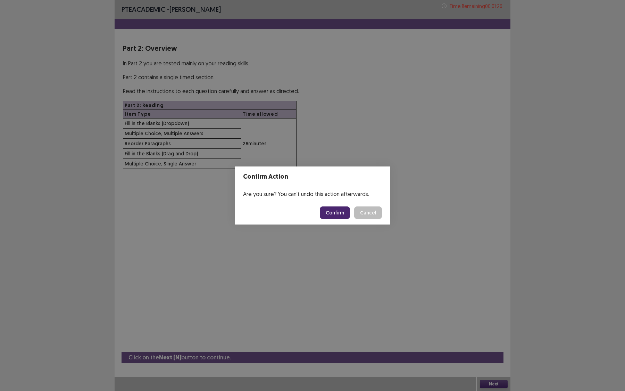
click at [339, 214] on button "Confirm" at bounding box center [335, 212] width 30 height 12
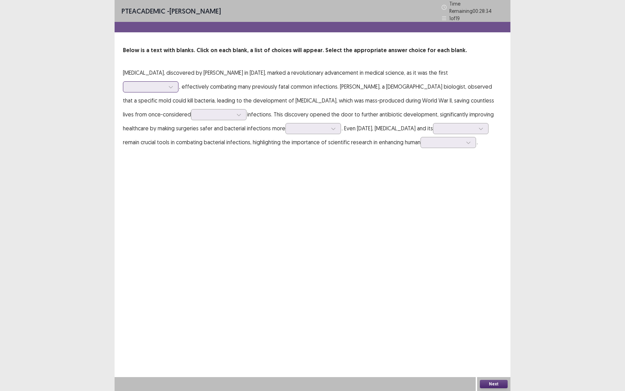
click at [165, 83] on div at bounding box center [147, 86] width 36 height 7
click at [178, 116] on div "antibiotic" at bounding box center [151, 125] width 56 height 19
click at [233, 111] on div at bounding box center [215, 114] width 36 height 7
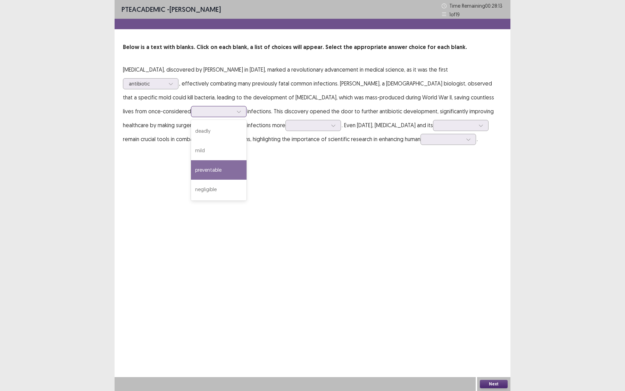
click at [247, 160] on div "preventable" at bounding box center [219, 169] width 56 height 19
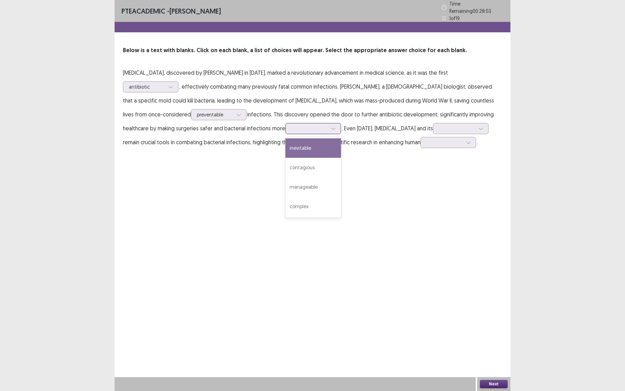
click at [291, 125] on div at bounding box center [309, 128] width 36 height 7
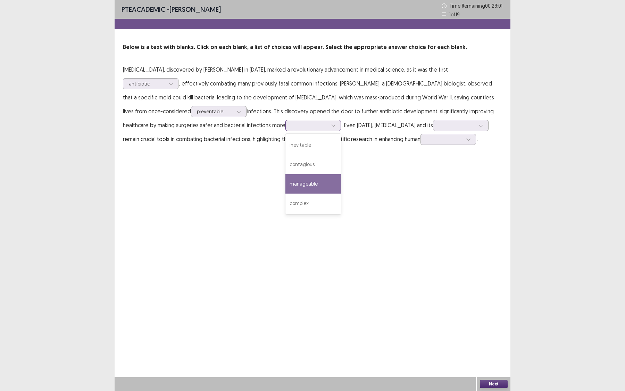
click at [285, 177] on div "manageable" at bounding box center [313, 183] width 56 height 19
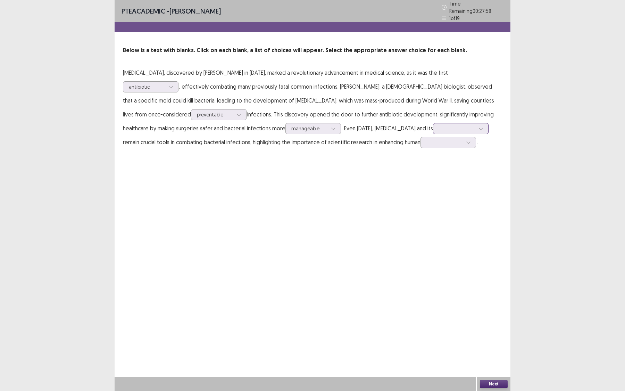
click at [478, 126] on icon at bounding box center [480, 128] width 5 height 5
click at [433, 159] on div "derivatives" at bounding box center [461, 167] width 56 height 19
click at [426, 143] on div at bounding box center [444, 142] width 37 height 8
click at [420, 194] on div "health" at bounding box center [448, 200] width 56 height 19
click at [463, 139] on div at bounding box center [468, 142] width 10 height 10
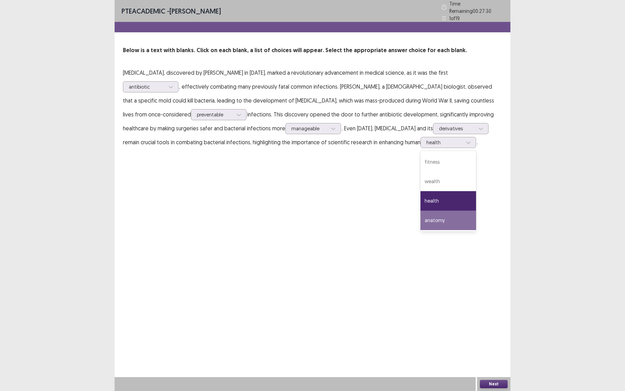
click at [426, 335] on div "PTE academic - [PERSON_NAME] Time Remaining 00 : 27 : 30 1 of 19 Below is a tex…" at bounding box center [313, 195] width 396 height 391
click at [493, 337] on button "Next" at bounding box center [494, 384] width 28 height 8
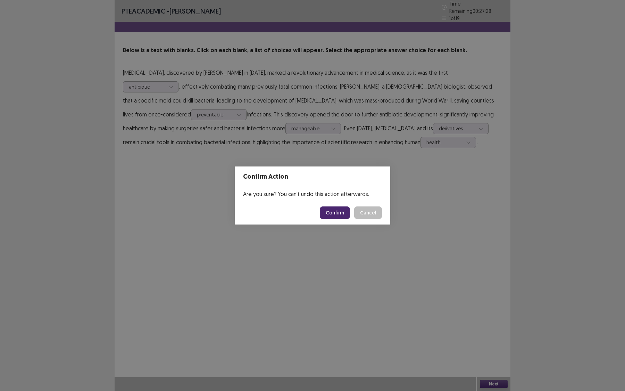
click at [341, 211] on button "Confirm" at bounding box center [335, 212] width 30 height 12
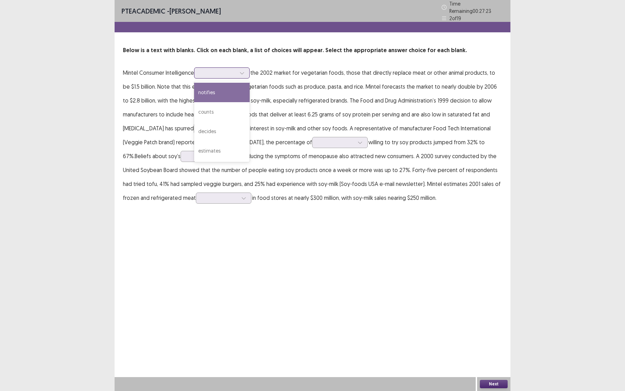
click at [234, 72] on div at bounding box center [218, 72] width 36 height 7
click at [227, 91] on div "notifies" at bounding box center [222, 92] width 56 height 19
click at [235, 68] on div "notifies" at bounding box center [218, 73] width 36 height 10
click at [221, 150] on div "estimates" at bounding box center [222, 150] width 56 height 19
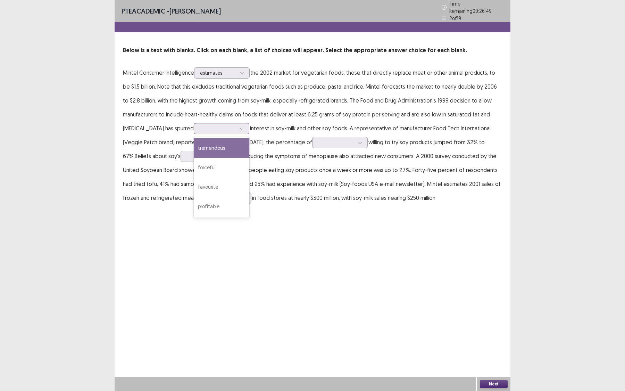
click at [217, 127] on div at bounding box center [218, 128] width 36 height 7
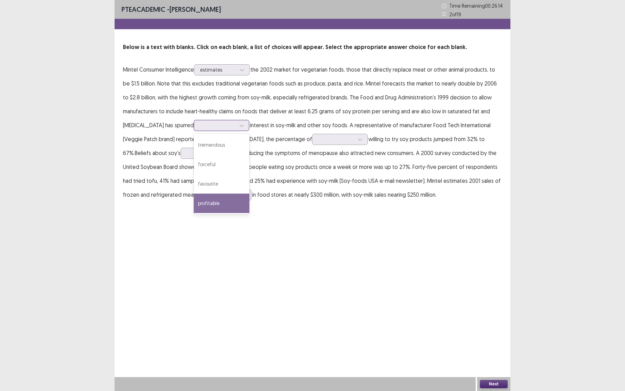
click at [203, 206] on div "profitable" at bounding box center [222, 202] width 56 height 19
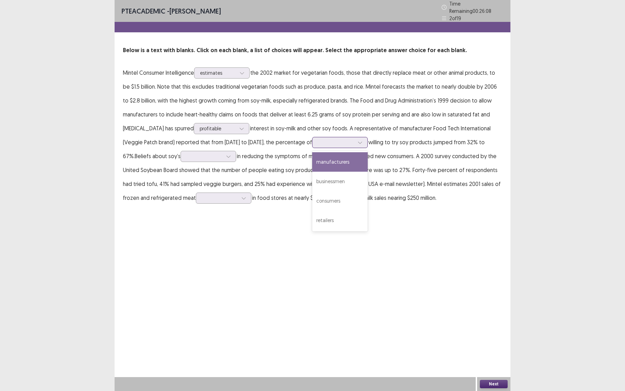
click at [318, 139] on div at bounding box center [336, 142] width 36 height 7
click at [312, 158] on div "manufacturers" at bounding box center [340, 161] width 56 height 19
click at [173, 159] on p "Mintel Consumer Intelligence estimates the 2002 market for vegetarian foods, th…" at bounding box center [312, 135] width 379 height 139
click at [186, 154] on div at bounding box center [204, 156] width 36 height 7
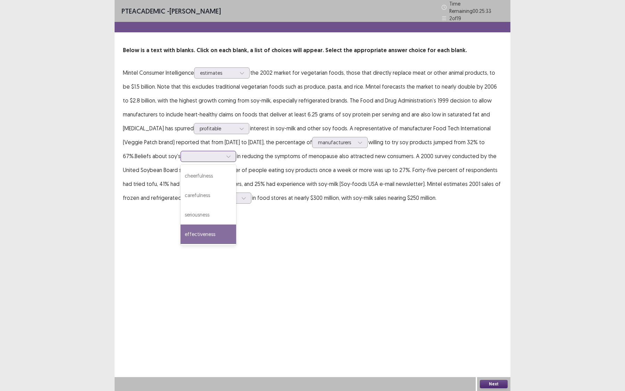
click at [181, 228] on div "effectiveness" at bounding box center [209, 233] width 56 height 19
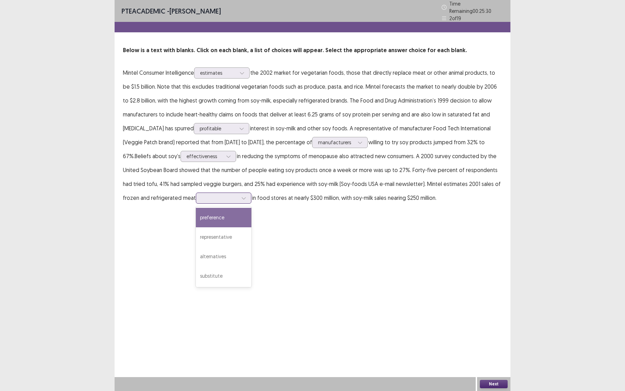
click at [202, 194] on div at bounding box center [220, 197] width 36 height 7
click at [198, 233] on div "representative" at bounding box center [224, 236] width 56 height 19
click at [202, 197] on div at bounding box center [220, 197] width 36 height 7
click at [282, 245] on div "PTE academic - [PERSON_NAME] Time Remaining 00 : 24 : 53 2 of 19 Below is a tex…" at bounding box center [313, 195] width 396 height 391
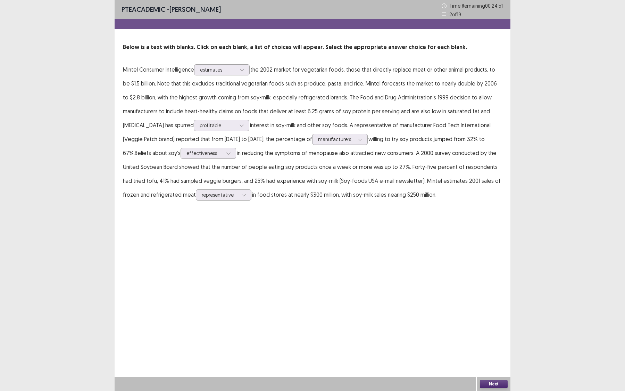
click at [490, 337] on button "Next" at bounding box center [494, 384] width 28 height 8
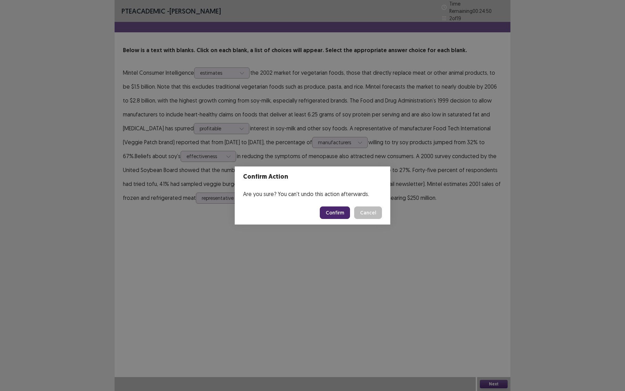
click at [336, 212] on button "Confirm" at bounding box center [335, 212] width 30 height 12
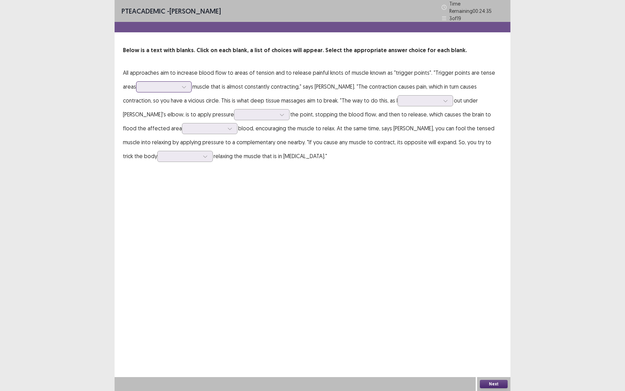
click at [159, 83] on div at bounding box center [160, 86] width 36 height 7
click at [160, 118] on div "of" at bounding box center [164, 125] width 56 height 19
click at [403, 97] on div at bounding box center [421, 100] width 36 height 7
click at [398, 134] on div "come" at bounding box center [426, 139] width 56 height 19
click at [205, 119] on p "All approaches aim to increase blood flow to areas of tension and to release pa…" at bounding box center [312, 114] width 379 height 97
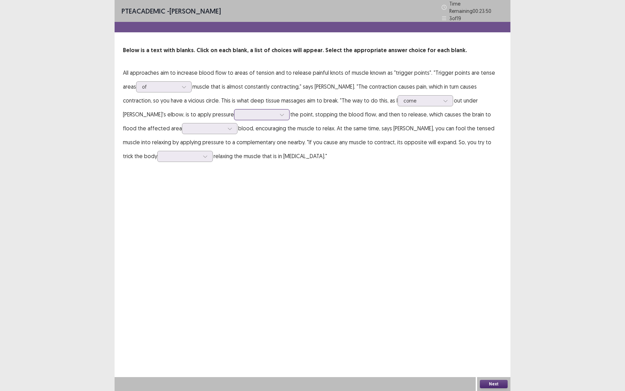
click at [240, 112] on div at bounding box center [258, 114] width 36 height 7
click at [234, 163] on div "under" at bounding box center [262, 172] width 56 height 19
click at [225, 124] on div at bounding box center [230, 128] width 10 height 10
click at [182, 167] on div "in" at bounding box center [210, 167] width 56 height 19
click at [199, 153] on div at bounding box center [181, 156] width 36 height 7
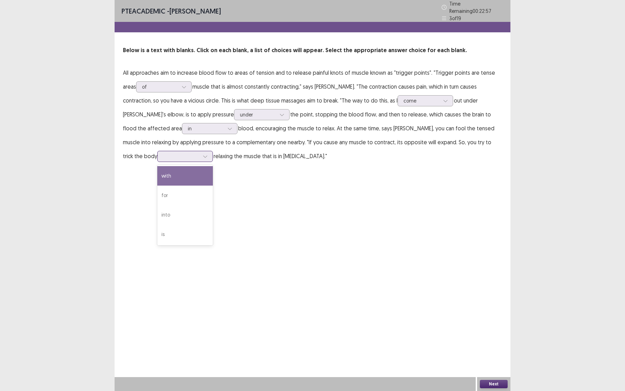
click at [213, 166] on div "with" at bounding box center [185, 175] width 56 height 19
click at [485, 146] on p "All approaches aim to increase blood flow to areas of tension and to release pa…" at bounding box center [312, 114] width 379 height 97
click at [199, 153] on div at bounding box center [181, 156] width 36 height 7
click at [389, 213] on div "PTE academic - [PERSON_NAME] Time Remaining 00 : 22 : 49 3 of 19 Below is a tex…" at bounding box center [313, 195] width 396 height 391
click at [500, 337] on button "Next" at bounding box center [494, 384] width 28 height 8
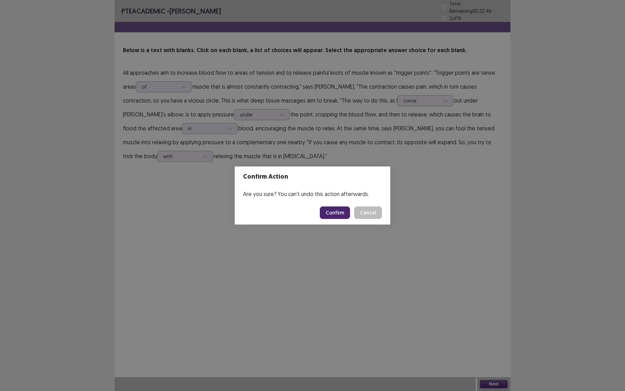
click at [343, 211] on button "Confirm" at bounding box center [335, 212] width 30 height 12
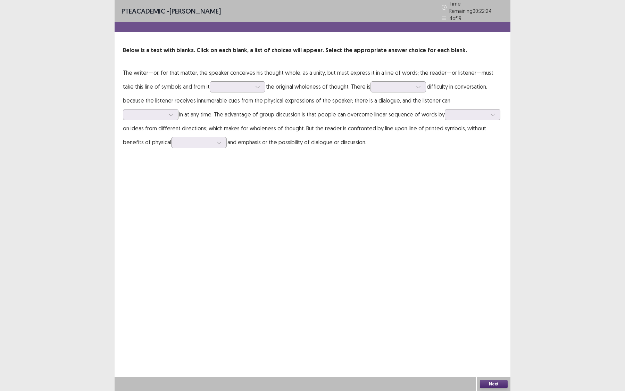
click at [246, 91] on p "The writer—or, for that matter, the speaker conceives his thought whole, as a u…" at bounding box center [312, 107] width 379 height 83
click at [252, 87] on div at bounding box center [257, 87] width 10 height 10
click at [231, 100] on div "reintroduce" at bounding box center [238, 106] width 56 height 19
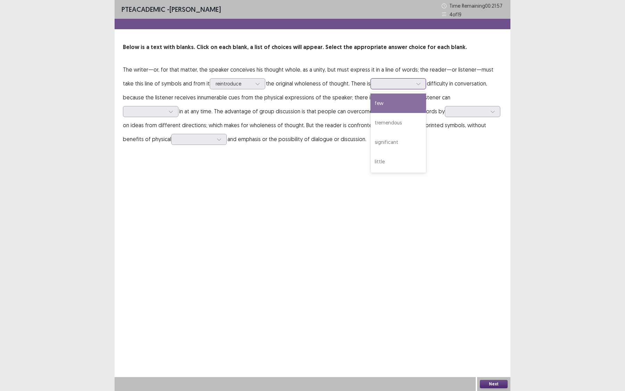
click at [400, 89] on div "few, 1 of 4. 4 results available. Use Up and Down to choose options, press Ente…" at bounding box center [398, 83] width 56 height 11
click at [385, 156] on div "little" at bounding box center [398, 161] width 56 height 19
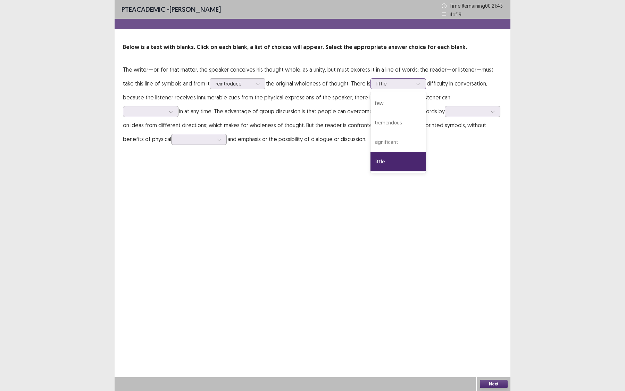
click at [389, 84] on div at bounding box center [394, 83] width 36 height 7
click at [379, 103] on div "few" at bounding box center [398, 102] width 56 height 19
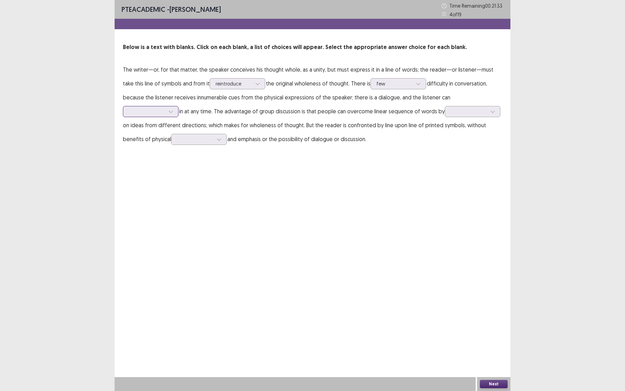
click at [165, 108] on div at bounding box center [147, 111] width 36 height 7
click at [178, 142] on div "speak" at bounding box center [151, 150] width 56 height 19
click at [451, 114] on div at bounding box center [469, 111] width 36 height 7
click at [445, 130] on div "thinking" at bounding box center [473, 130] width 56 height 19
click at [217, 140] on icon at bounding box center [219, 139] width 5 height 5
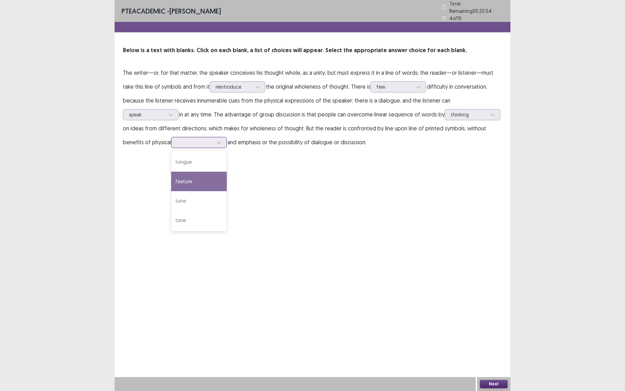
click at [171, 172] on div "feature" at bounding box center [199, 181] width 56 height 19
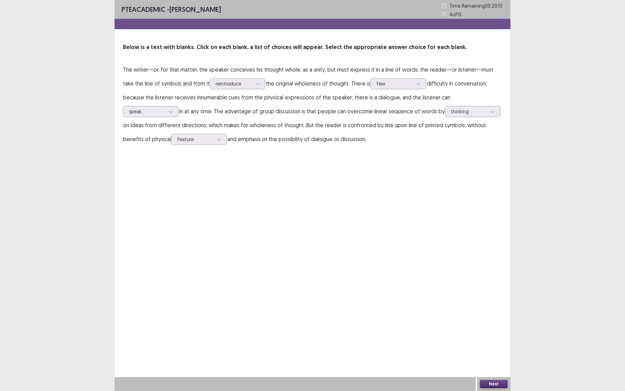
click at [489, 337] on button "Next" at bounding box center [494, 384] width 28 height 8
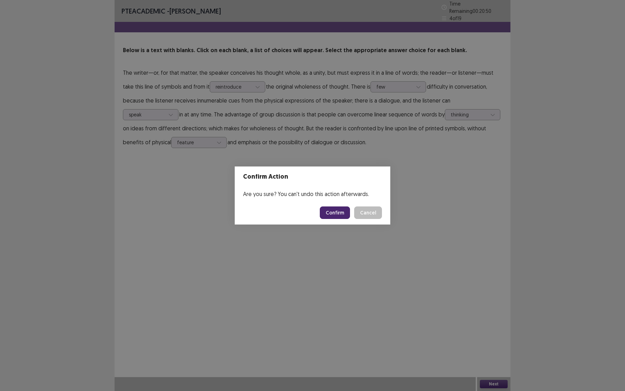
click at [330, 211] on button "Confirm" at bounding box center [335, 212] width 30 height 12
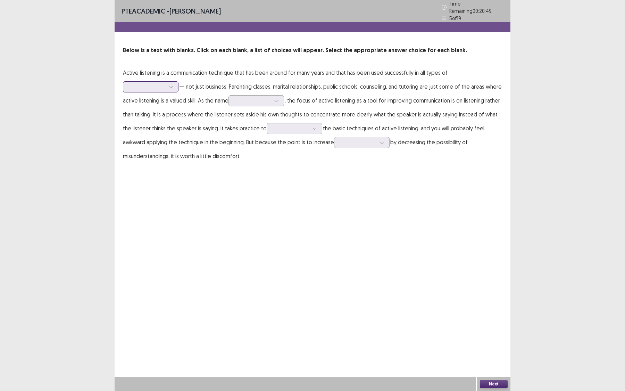
click at [165, 84] on div at bounding box center [146, 87] width 37 height 8
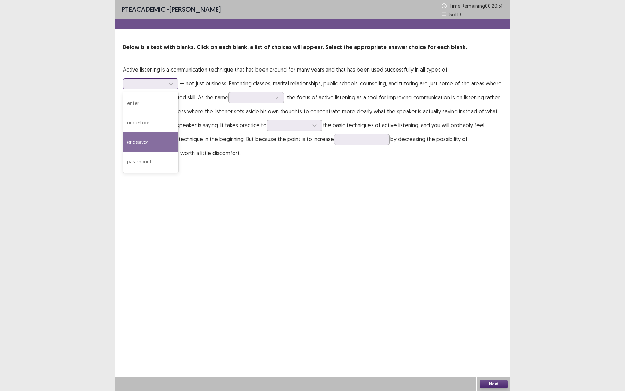
click at [164, 145] on div "endeavor" at bounding box center [151, 141] width 56 height 19
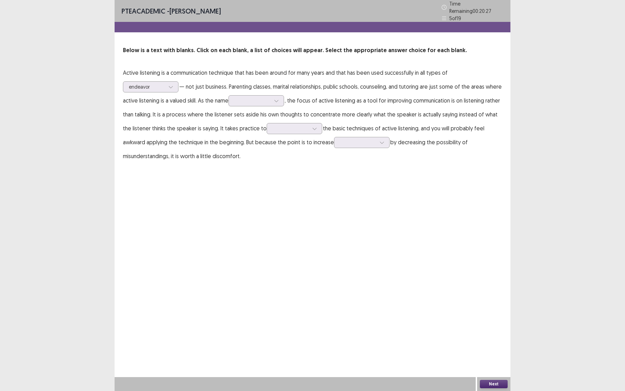
click at [265, 91] on p "Active listening is a communication technique that has been around for many yea…" at bounding box center [312, 114] width 379 height 97
click at [265, 97] on div at bounding box center [252, 100] width 36 height 7
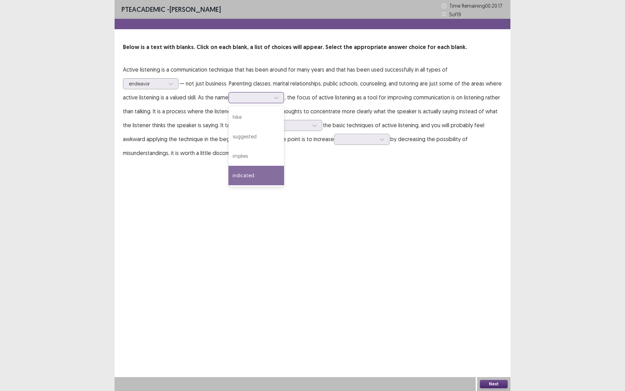
click at [264, 169] on div "indicated" at bounding box center [256, 175] width 56 height 19
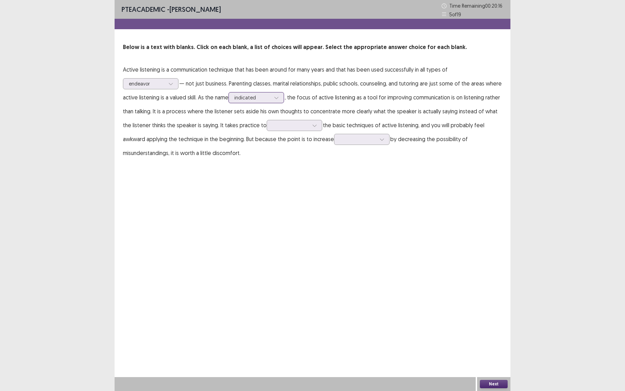
click at [261, 99] on div at bounding box center [252, 97] width 36 height 7
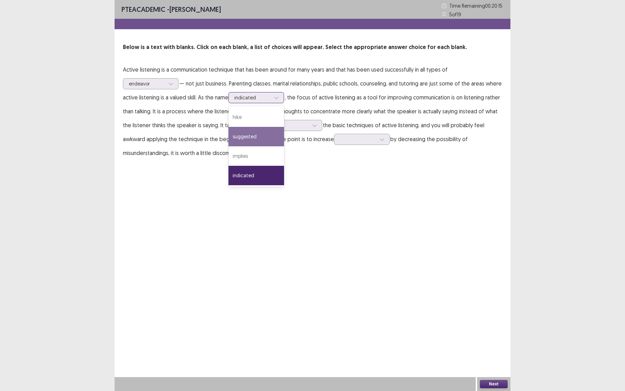
click at [262, 128] on div "suggested" at bounding box center [256, 136] width 56 height 19
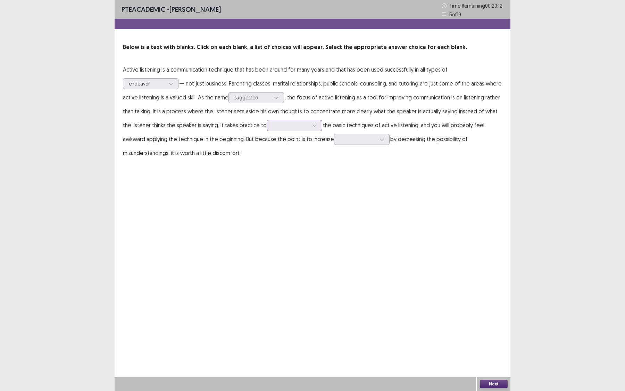
click at [277, 125] on div at bounding box center [291, 125] width 36 height 7
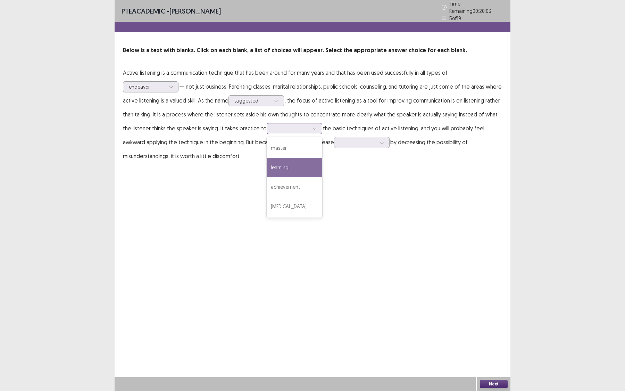
click at [278, 160] on div "learning" at bounding box center [295, 167] width 56 height 19
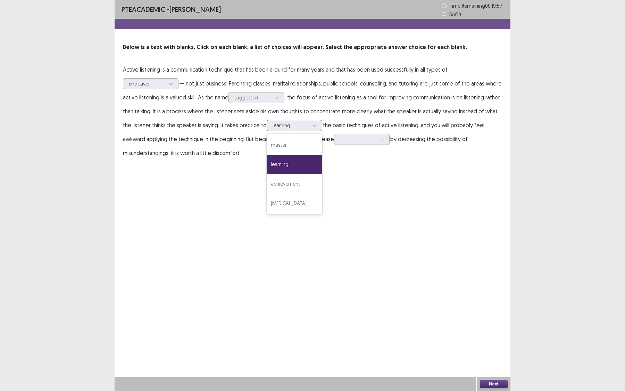
click at [292, 130] on div "learning" at bounding box center [291, 125] width 36 height 10
click at [292, 178] on div "achievement" at bounding box center [295, 183] width 56 height 19
click at [296, 123] on div at bounding box center [291, 125] width 36 height 7
click at [295, 157] on div "learning" at bounding box center [295, 164] width 56 height 19
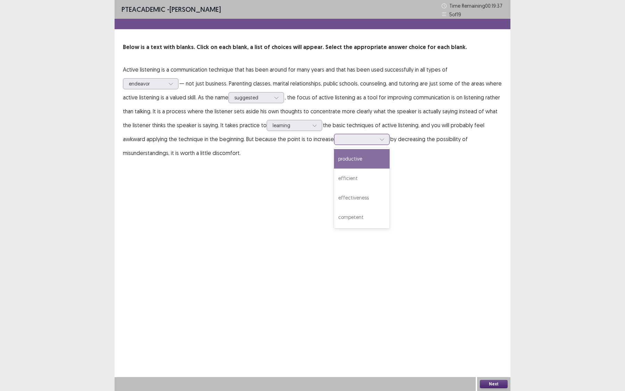
click at [340, 139] on div at bounding box center [358, 139] width 36 height 7
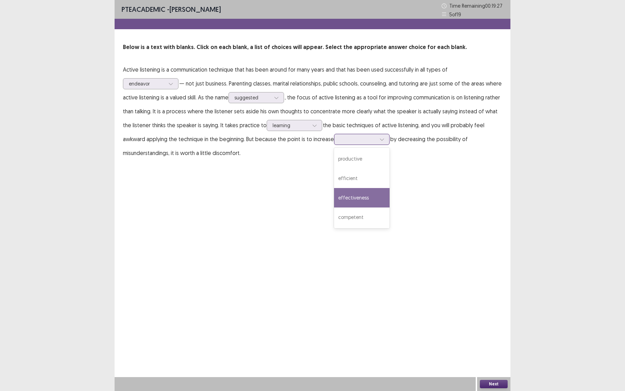
click at [334, 194] on div "effectiveness" at bounding box center [362, 197] width 56 height 19
click at [492, 337] on button "Next" at bounding box center [494, 384] width 28 height 8
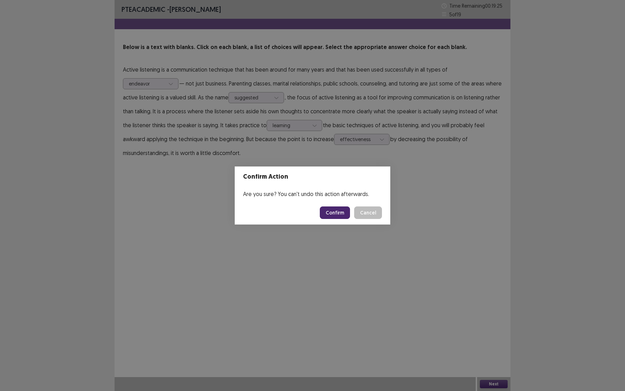
click at [330, 210] on button "Confirm" at bounding box center [335, 212] width 30 height 12
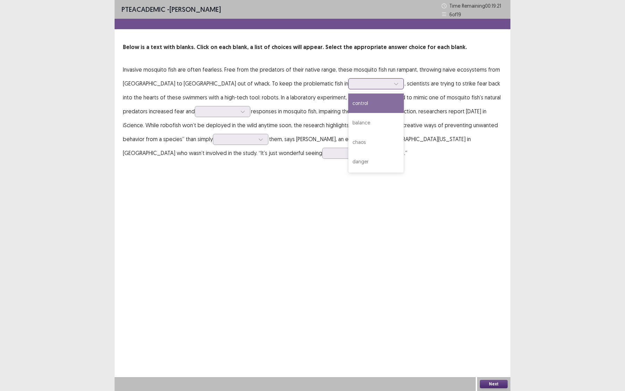
click at [354, 85] on div at bounding box center [372, 83] width 36 height 7
click at [348, 113] on div "balance" at bounding box center [376, 122] width 56 height 19
click at [240, 114] on icon at bounding box center [242, 111] width 5 height 5
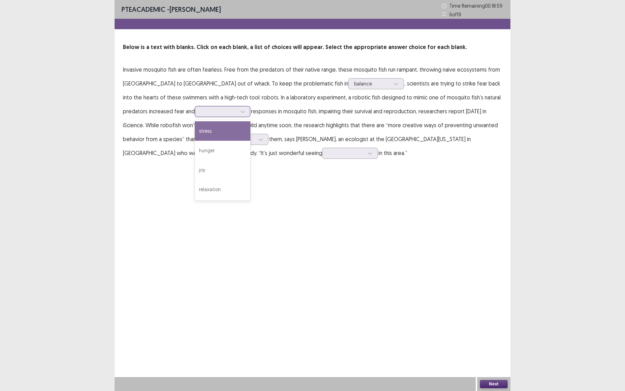
click at [195, 132] on div "stress" at bounding box center [223, 130] width 56 height 19
click at [213, 134] on div at bounding box center [241, 139] width 56 height 11
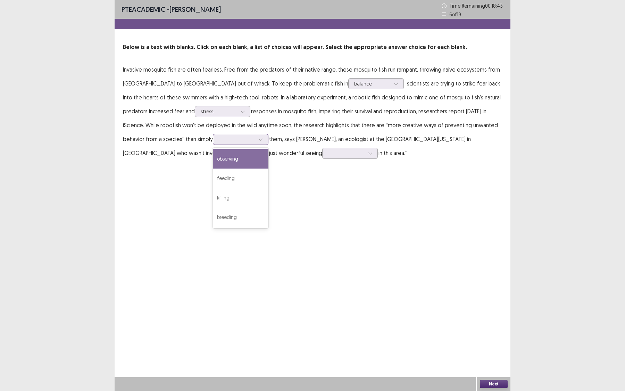
click at [213, 157] on div "observing" at bounding box center [241, 158] width 56 height 19
click at [219, 143] on div "observing" at bounding box center [237, 139] width 36 height 10
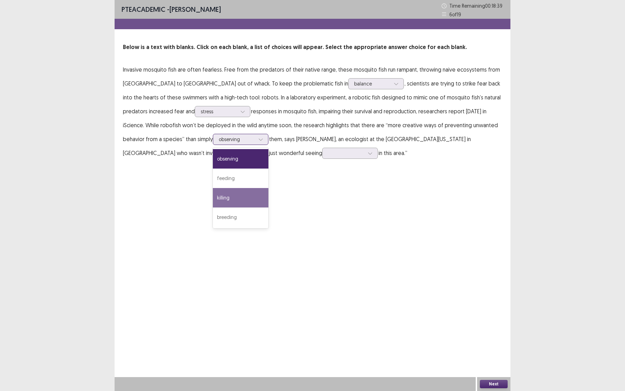
click at [213, 202] on div "killing" at bounding box center [241, 197] width 56 height 19
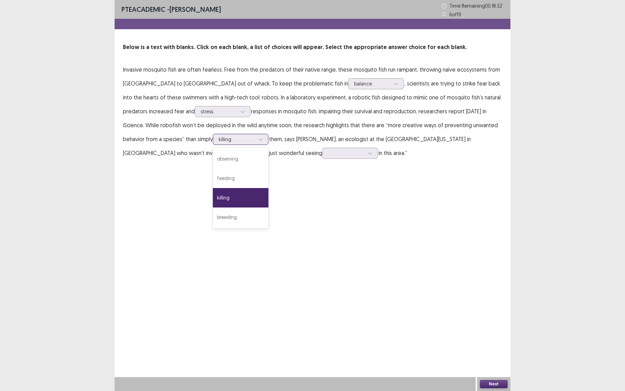
click at [219, 140] on div at bounding box center [237, 139] width 36 height 7
click at [213, 165] on div "observing" at bounding box center [241, 158] width 56 height 19
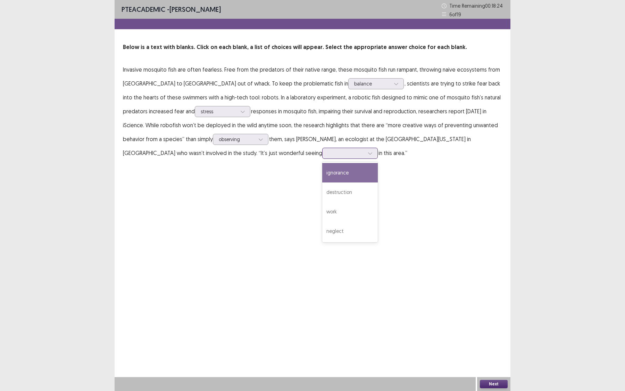
click at [327, 155] on div at bounding box center [345, 153] width 37 height 8
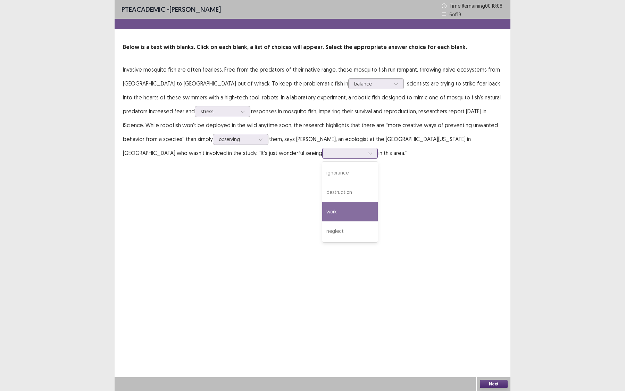
click at [322, 206] on div "work" at bounding box center [350, 211] width 56 height 19
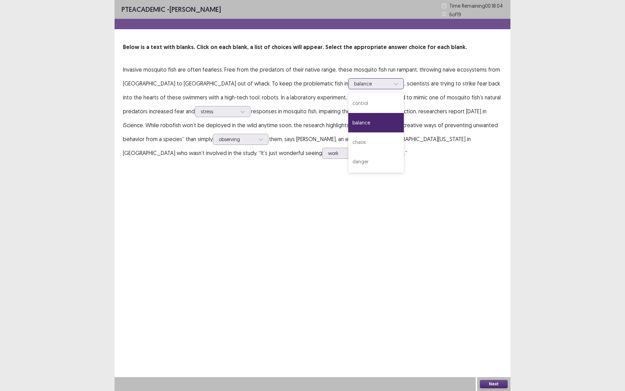
click at [354, 86] on div at bounding box center [372, 83] width 36 height 7
click at [348, 104] on div "control" at bounding box center [376, 102] width 56 height 19
click at [489, 337] on button "Next" at bounding box center [494, 384] width 28 height 8
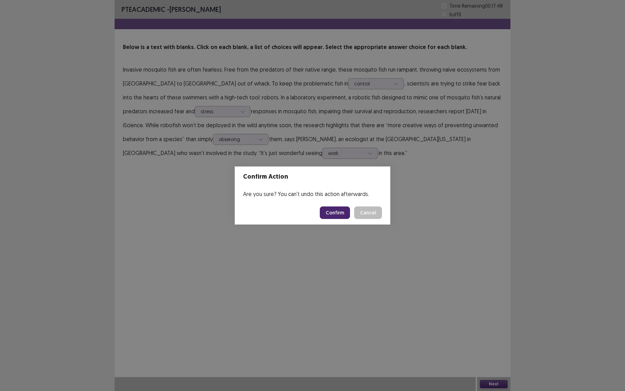
click at [339, 212] on button "Confirm" at bounding box center [335, 212] width 30 height 12
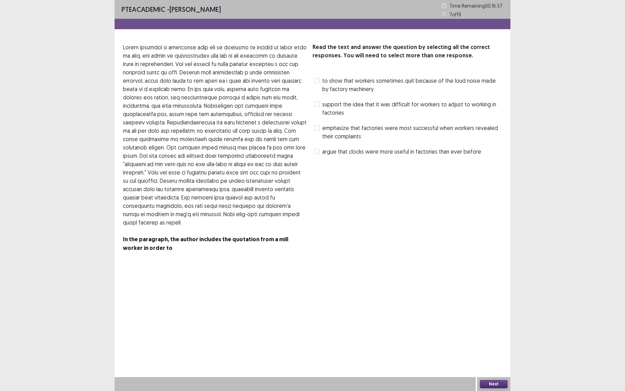
click at [319, 150] on span at bounding box center [317, 152] width 6 height 6
click at [315, 128] on span at bounding box center [317, 128] width 6 height 6
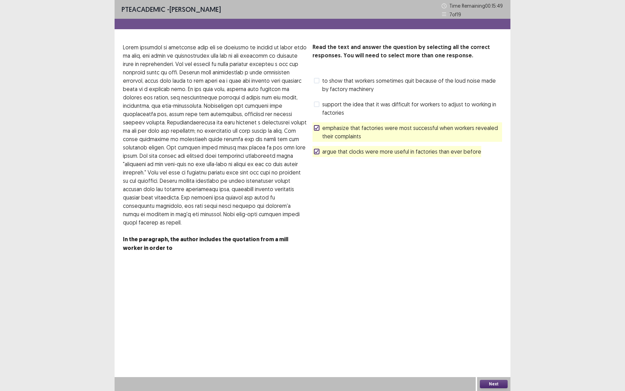
click at [494, 337] on button "Next" at bounding box center [494, 384] width 28 height 8
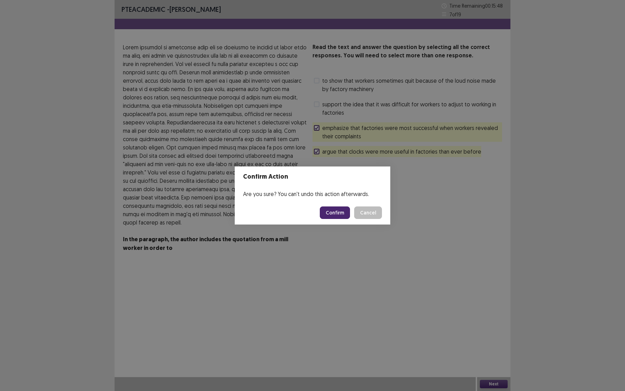
click at [337, 212] on button "Confirm" at bounding box center [335, 212] width 30 height 12
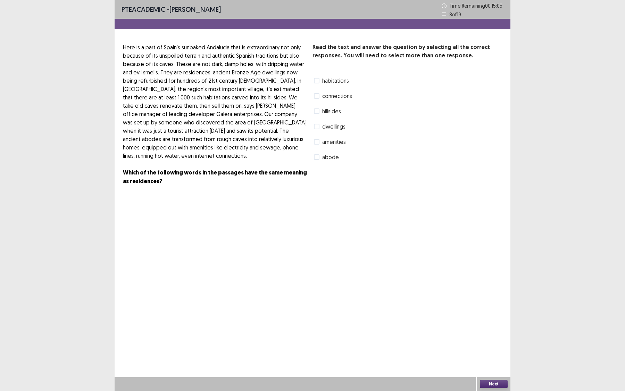
click at [322, 143] on label "amenities" at bounding box center [330, 141] width 32 height 8
click at [318, 97] on span at bounding box center [317, 96] width 6 height 6
click at [501, 337] on button "Next" at bounding box center [494, 384] width 28 height 8
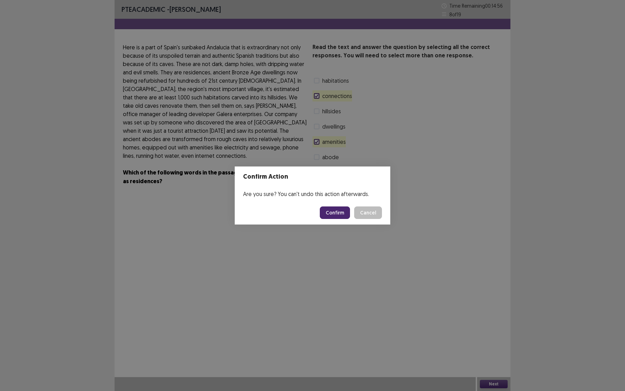
click at [345, 211] on button "Confirm" at bounding box center [335, 212] width 30 height 12
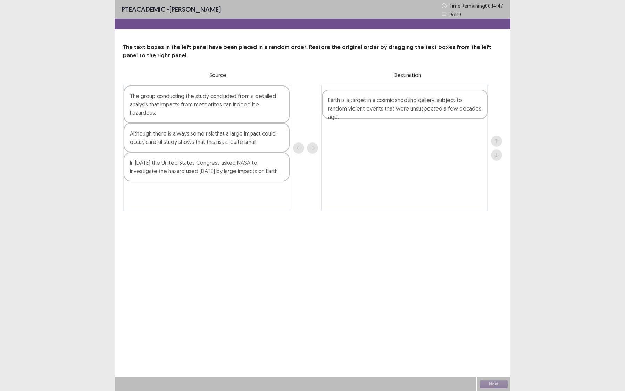
drag, startPoint x: 251, startPoint y: 166, endPoint x: 451, endPoint y: 103, distance: 209.6
click at [451, 103] on div "The group conducting the study concluded from a detailed analysis that impacts …" at bounding box center [312, 148] width 379 height 126
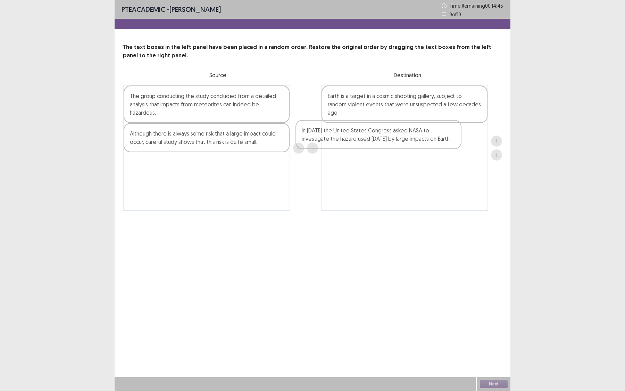
drag, startPoint x: 235, startPoint y: 170, endPoint x: 410, endPoint y: 138, distance: 178.3
click at [410, 138] on div "The group conducting the study concluded from a detailed analysis that impacts …" at bounding box center [312, 148] width 379 height 126
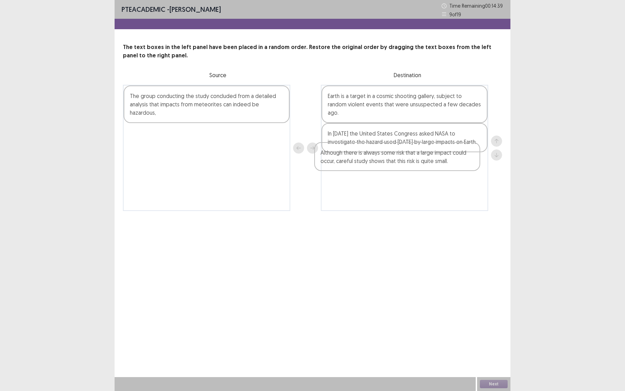
drag, startPoint x: 186, startPoint y: 139, endPoint x: 391, endPoint y: 155, distance: 205.9
click at [391, 155] on div "The group conducting the study concluded from a detailed analysis that impacts …" at bounding box center [312, 148] width 379 height 126
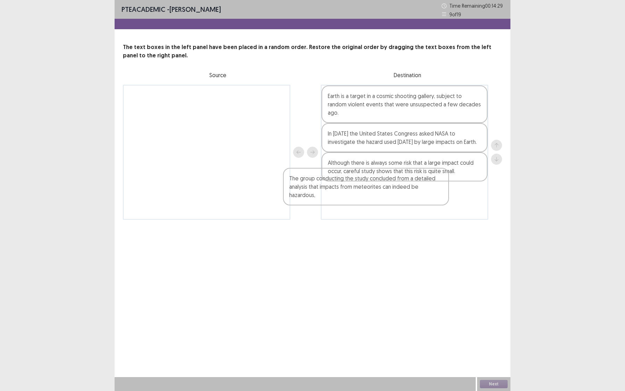
drag, startPoint x: 262, startPoint y: 106, endPoint x: 424, endPoint y: 189, distance: 181.2
click at [424, 189] on div "The group conducting the study concluded from a detailed analysis that impacts …" at bounding box center [312, 152] width 379 height 135
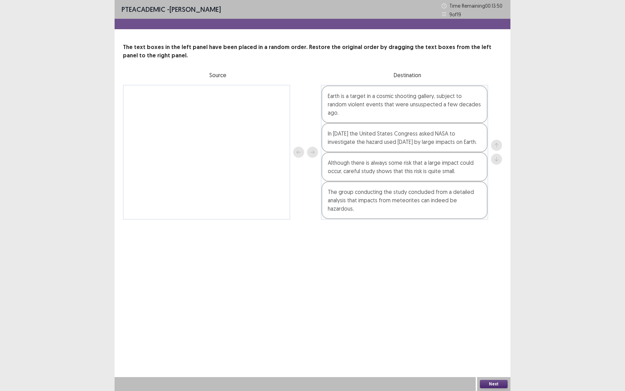
click at [492, 337] on button "Next" at bounding box center [494, 384] width 28 height 8
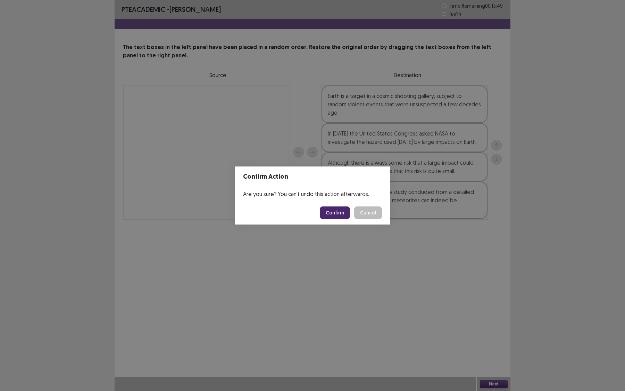
click at [341, 211] on button "Confirm" at bounding box center [335, 212] width 30 height 12
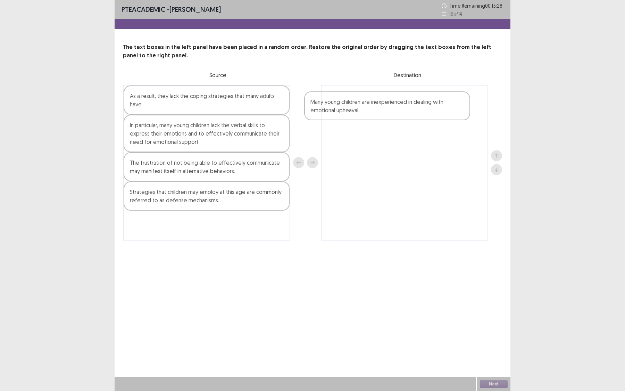
drag, startPoint x: 193, startPoint y: 135, endPoint x: 375, endPoint y: 111, distance: 183.8
click at [375, 111] on div "As a result, they lack the coping strategies that many adults have. Many young …" at bounding box center [312, 163] width 379 height 156
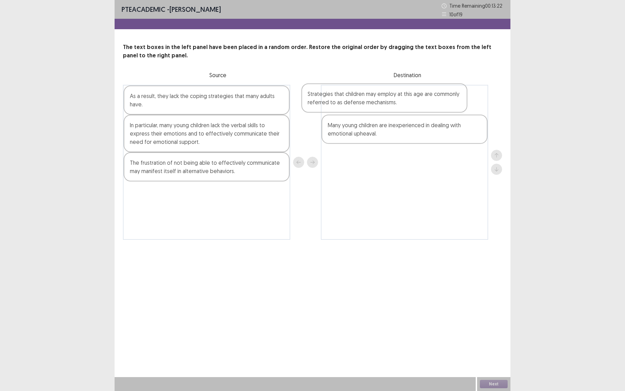
drag, startPoint x: 206, startPoint y: 203, endPoint x: 385, endPoint y: 103, distance: 205.2
click at [385, 103] on div "As a result, they lack the coping strategies that many adults have. In particul…" at bounding box center [312, 162] width 379 height 155
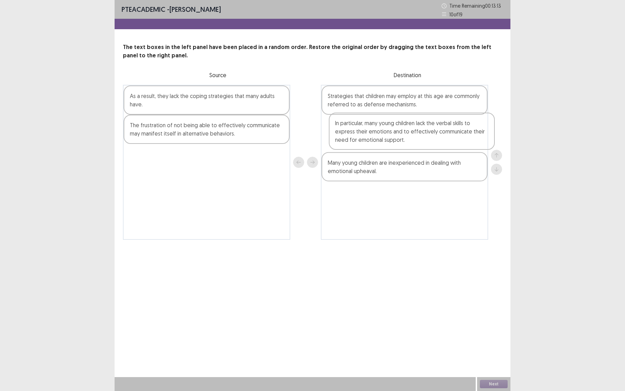
drag, startPoint x: 264, startPoint y: 138, endPoint x: 469, endPoint y: 136, distance: 205.6
click at [469, 136] on div "As a result, they lack the coping strategies that many adults have. In particul…" at bounding box center [312, 162] width 379 height 155
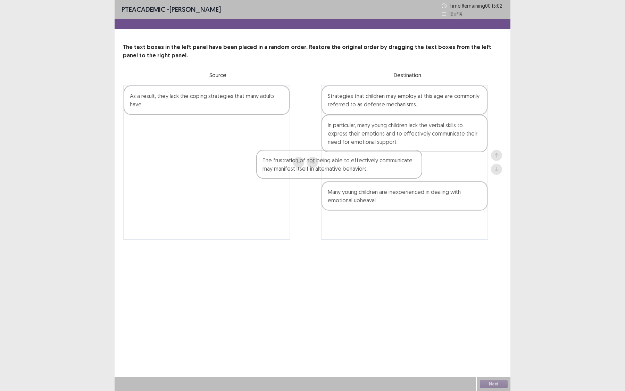
drag, startPoint x: 226, startPoint y: 130, endPoint x: 364, endPoint y: 165, distance: 142.9
click at [364, 165] on div "As a result, they lack the coping strategies that many adults have. The frustra…" at bounding box center [312, 162] width 379 height 155
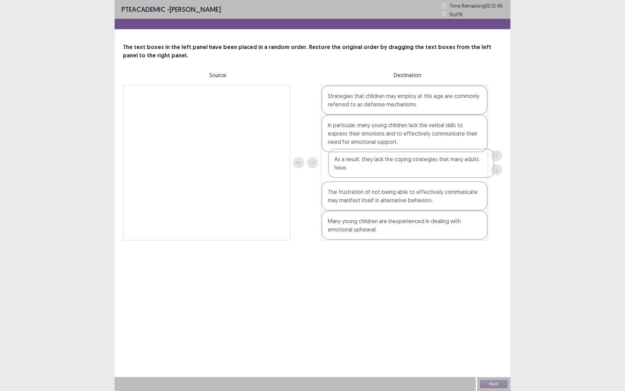
drag, startPoint x: 257, startPoint y: 100, endPoint x: 463, endPoint y: 164, distance: 215.8
click at [463, 164] on div "As a result, they lack the coping strategies that many adults have. Strategies …" at bounding box center [312, 163] width 379 height 156
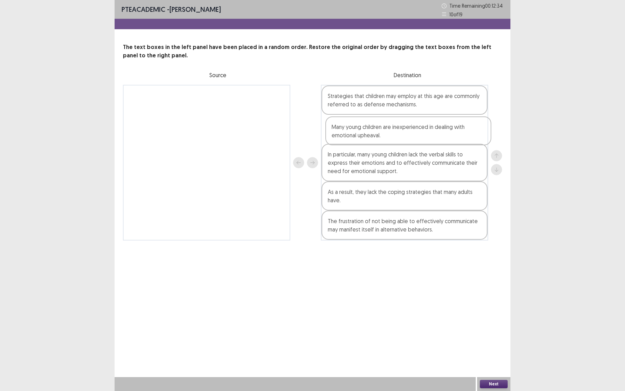
drag, startPoint x: 402, startPoint y: 225, endPoint x: 408, endPoint y: 131, distance: 94.6
click at [408, 131] on div "Strategies that children may employ at this age are commonly referred to as def…" at bounding box center [404, 163] width 167 height 156
click at [491, 382] on button "Next" at bounding box center [494, 384] width 28 height 8
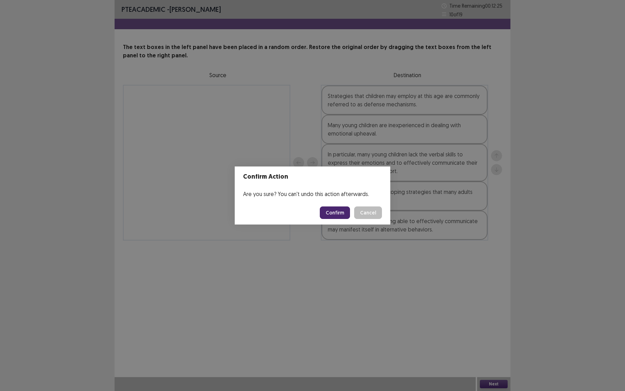
click at [341, 212] on button "Confirm" at bounding box center [335, 212] width 30 height 12
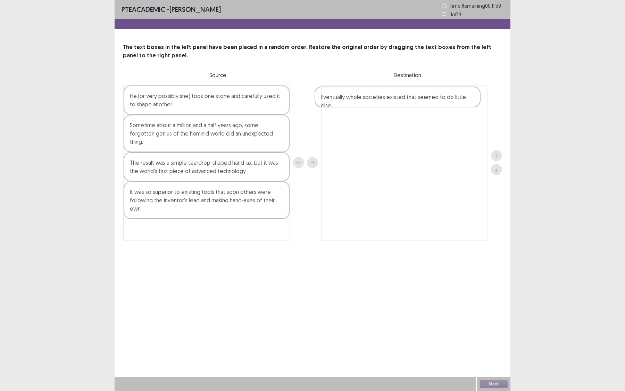
drag, startPoint x: 182, startPoint y: 186, endPoint x: 378, endPoint y: 99, distance: 214.7
click at [378, 99] on div "He (or very possibly she) took one stone and carefully used it to shape another…" at bounding box center [312, 163] width 379 height 156
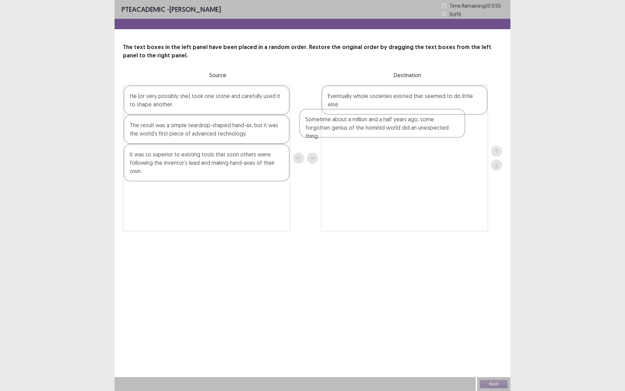
drag, startPoint x: 184, startPoint y: 128, endPoint x: 365, endPoint y: 122, distance: 181.4
click at [365, 122] on div "He (or very possibly she) took one stone and carefully used it to shape another…" at bounding box center [312, 158] width 379 height 147
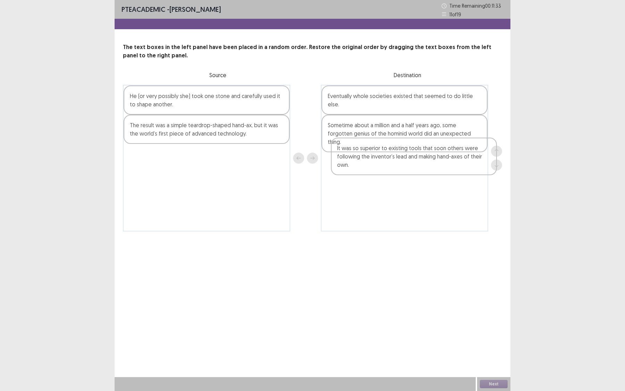
drag, startPoint x: 187, startPoint y: 164, endPoint x: 390, endPoint y: 156, distance: 202.9
click at [390, 156] on div "He (or very possibly she) took one stone and carefully used it to shape another…" at bounding box center [312, 158] width 379 height 147
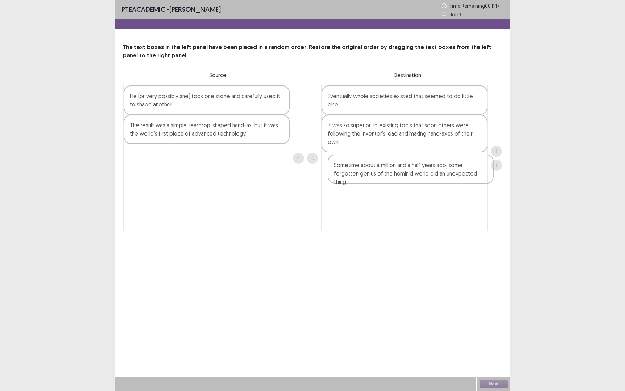
drag, startPoint x: 383, startPoint y: 126, endPoint x: 385, endPoint y: 175, distance: 48.3
click at [385, 175] on div "Eventually whole societies existed that seemed to do little else. Sometime abou…" at bounding box center [404, 158] width 167 height 147
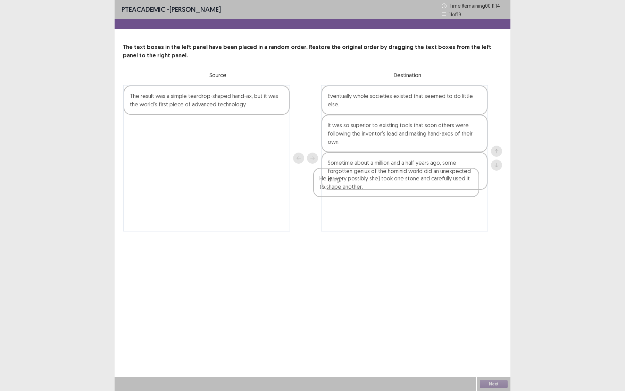
drag, startPoint x: 217, startPoint y: 105, endPoint x: 416, endPoint y: 187, distance: 215.6
click at [416, 187] on div "He (or very possibly she) took one stone and carefully used it to shape another…" at bounding box center [312, 158] width 379 height 147
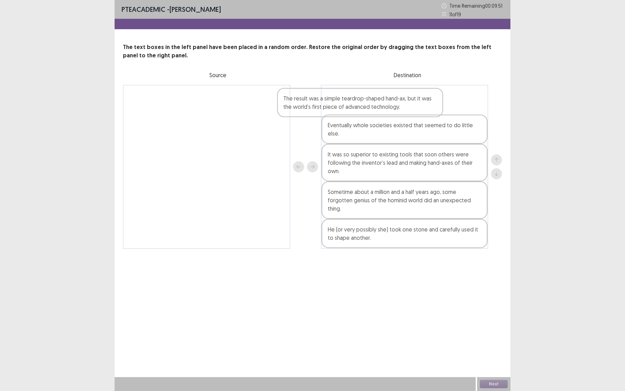
drag, startPoint x: 281, startPoint y: 98, endPoint x: 439, endPoint y: 100, distance: 157.7
click at [439, 100] on div "The result was a simple teardrop-shaped hand-ax, but it was the world’s first p…" at bounding box center [312, 167] width 379 height 164
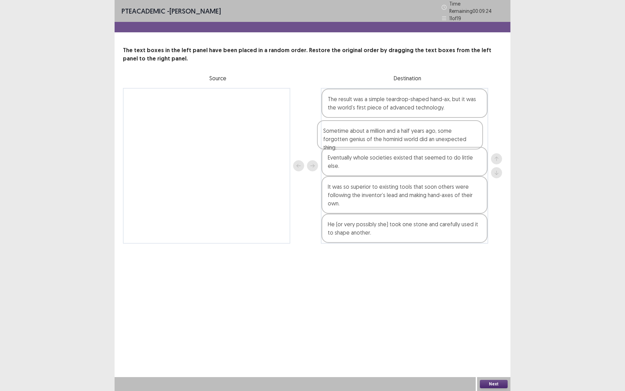
drag, startPoint x: 361, startPoint y: 192, endPoint x: 358, endPoint y: 137, distance: 54.3
click at [358, 137] on div "The result was a simple teardrop-shaped hand-ax, but it was the world’s first p…" at bounding box center [404, 166] width 167 height 156
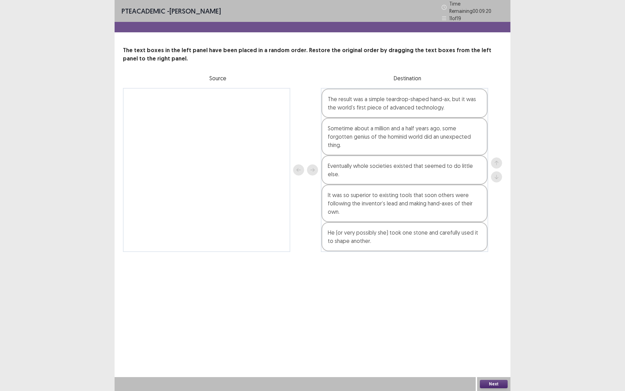
click at [498, 386] on button "Next" at bounding box center [494, 384] width 28 height 8
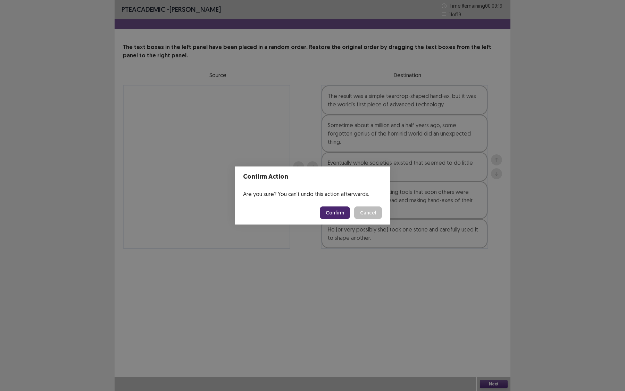
click at [337, 208] on button "Confirm" at bounding box center [335, 212] width 30 height 12
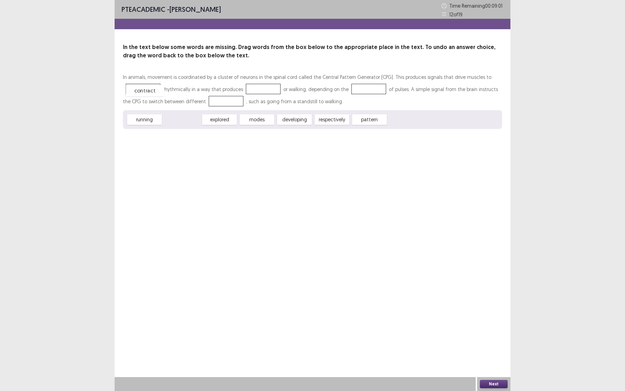
drag, startPoint x: 188, startPoint y: 119, endPoint x: 151, endPoint y: 90, distance: 47.0
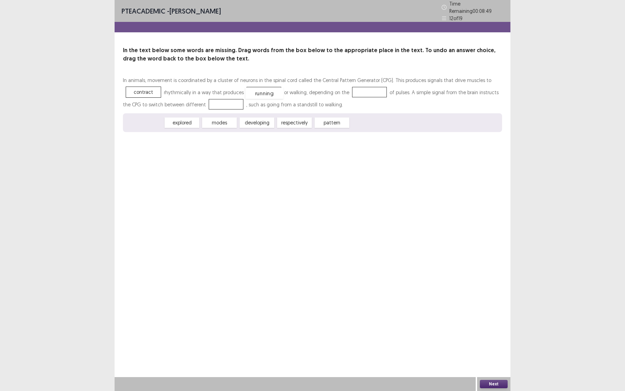
drag, startPoint x: 148, startPoint y: 122, endPoint x: 268, endPoint y: 92, distance: 123.7
drag, startPoint x: 293, startPoint y: 121, endPoint x: 368, endPoint y: 90, distance: 80.9
drag, startPoint x: 188, startPoint y: 124, endPoint x: 218, endPoint y: 106, distance: 35.4
click at [489, 385] on button "Next" at bounding box center [494, 384] width 28 height 8
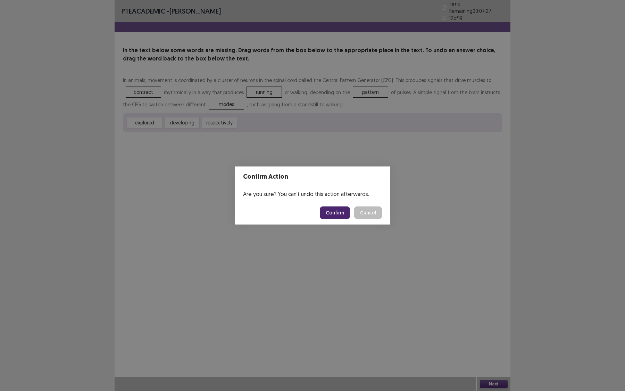
click at [337, 216] on button "Confirm" at bounding box center [335, 212] width 30 height 12
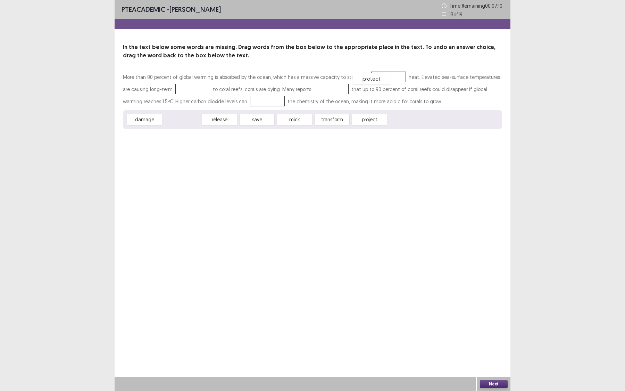
drag, startPoint x: 193, startPoint y: 123, endPoint x: 382, endPoint y: 82, distance: 194.0
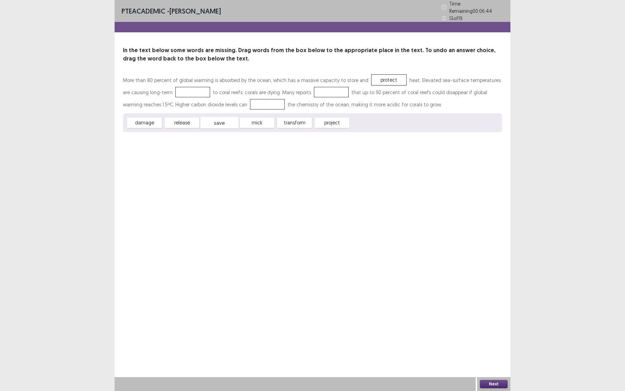
click at [221, 124] on div "save" at bounding box center [219, 122] width 38 height 11
drag, startPoint x: 144, startPoint y: 118, endPoint x: 186, endPoint y: 92, distance: 49.6
drag, startPoint x: 297, startPoint y: 125, endPoint x: 322, endPoint y: 93, distance: 40.0
click at [322, 93] on div "More than 80 percent of global warming is absorbed by the ocean, which has a ma…" at bounding box center [312, 103] width 379 height 58
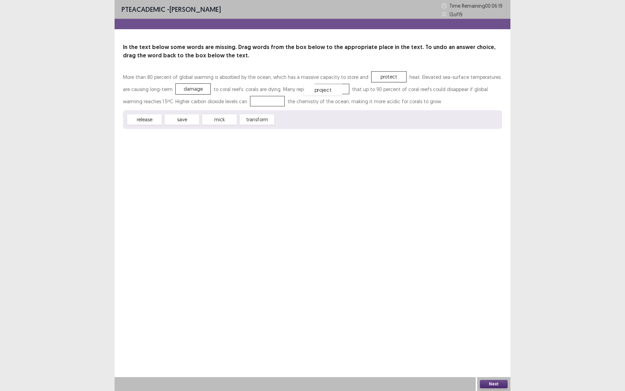
drag, startPoint x: 298, startPoint y: 120, endPoint x: 327, endPoint y: 91, distance: 41.3
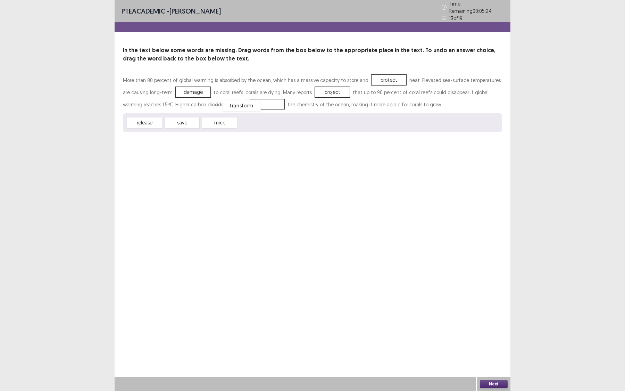
drag, startPoint x: 257, startPoint y: 122, endPoint x: 241, endPoint y: 105, distance: 23.1
click at [485, 380] on button "Next" at bounding box center [494, 384] width 28 height 8
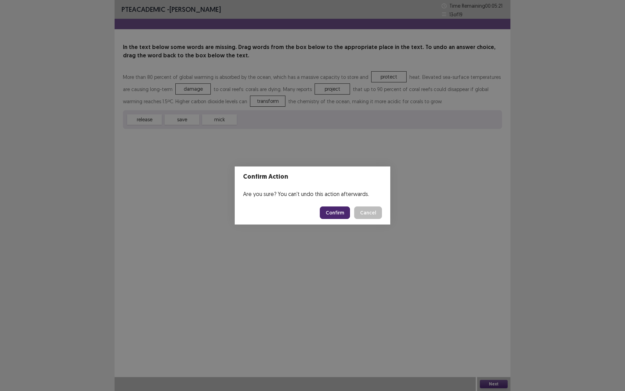
click at [335, 212] on button "Confirm" at bounding box center [335, 212] width 30 height 12
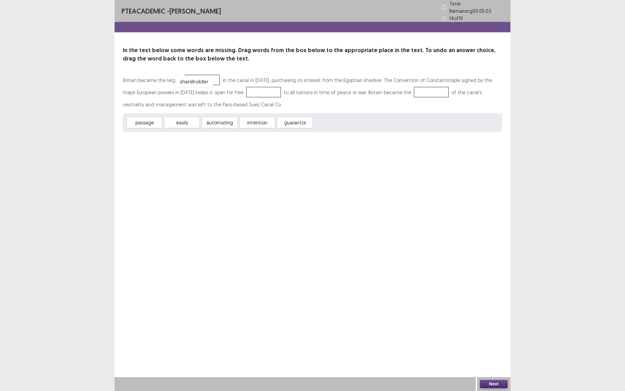
drag, startPoint x: 330, startPoint y: 118, endPoint x: 191, endPoint y: 77, distance: 144.5
drag, startPoint x: 153, startPoint y: 120, endPoint x: 257, endPoint y: 90, distance: 107.4
drag, startPoint x: 260, startPoint y: 121, endPoint x: 407, endPoint y: 96, distance: 148.6
click at [493, 386] on button "Next" at bounding box center [494, 384] width 28 height 8
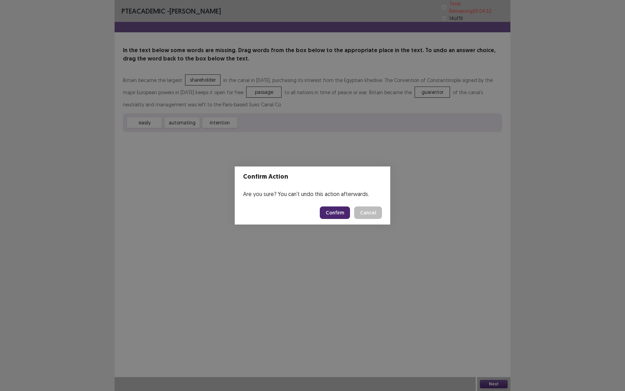
click at [342, 215] on button "Confirm" at bounding box center [335, 212] width 30 height 12
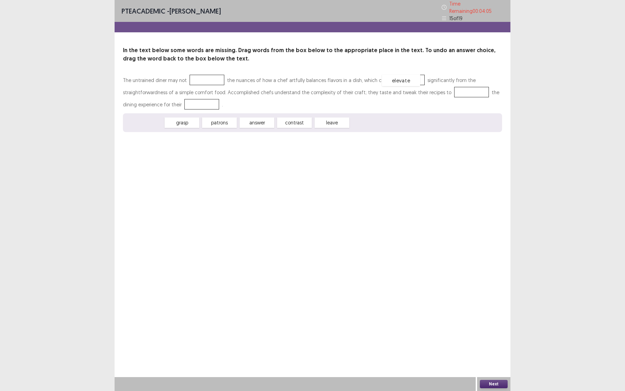
drag, startPoint x: 149, startPoint y: 118, endPoint x: 405, endPoint y: 76, distance: 260.1
drag, startPoint x: 260, startPoint y: 123, endPoint x: 417, endPoint y: 103, distance: 158.1
click at [417, 103] on div "contrast" at bounding box center [414, 103] width 38 height 11
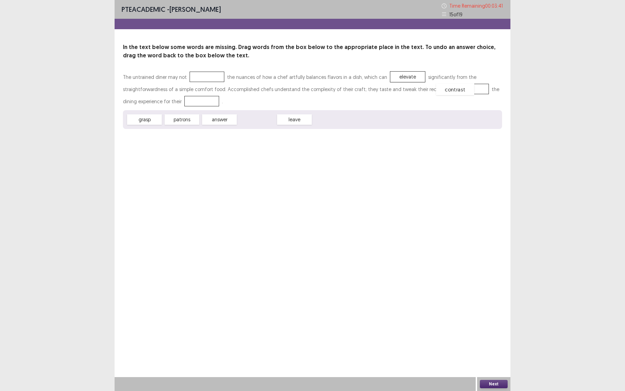
drag, startPoint x: 255, startPoint y: 121, endPoint x: 453, endPoint y: 91, distance: 200.6
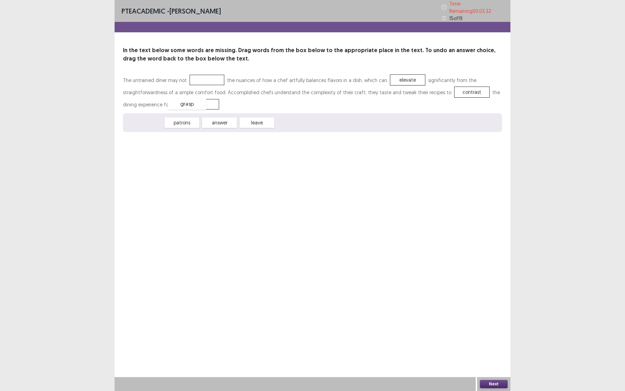
drag, startPoint x: 149, startPoint y: 120, endPoint x: 191, endPoint y: 101, distance: 46.5
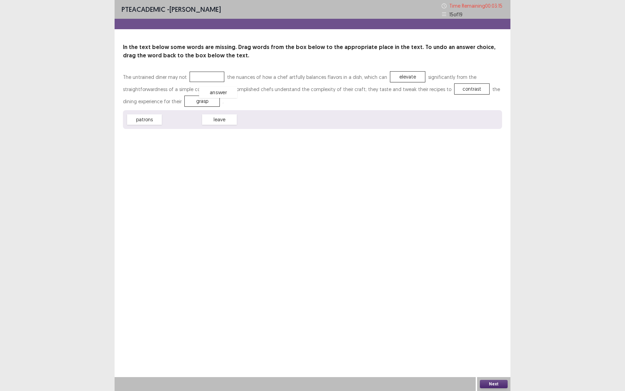
drag, startPoint x: 183, startPoint y: 122, endPoint x: 218, endPoint y: 95, distance: 44.9
drag, startPoint x: 187, startPoint y: 105, endPoint x: 202, endPoint y: 79, distance: 29.6
drag, startPoint x: 214, startPoint y: 121, endPoint x: 180, endPoint y: 103, distance: 37.9
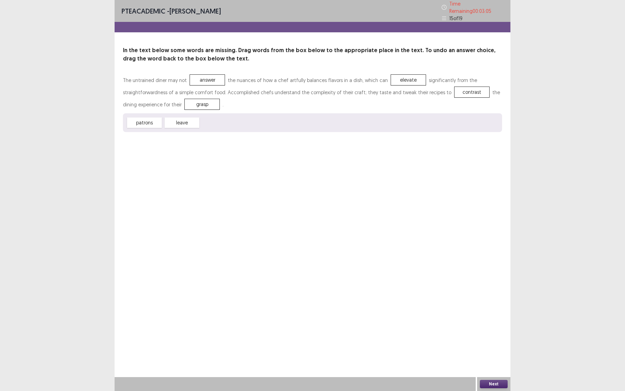
click at [499, 383] on button "Next" at bounding box center [494, 384] width 28 height 8
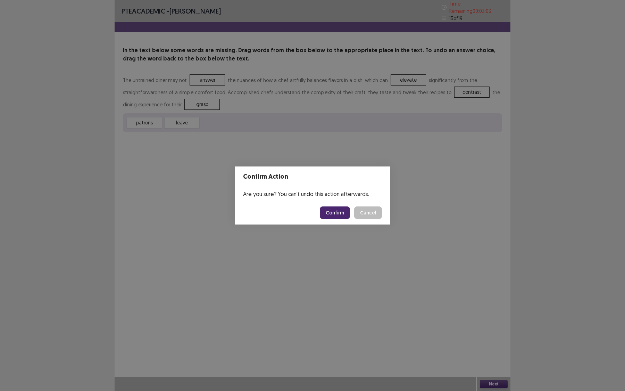
click at [348, 211] on button "Confirm" at bounding box center [335, 212] width 30 height 12
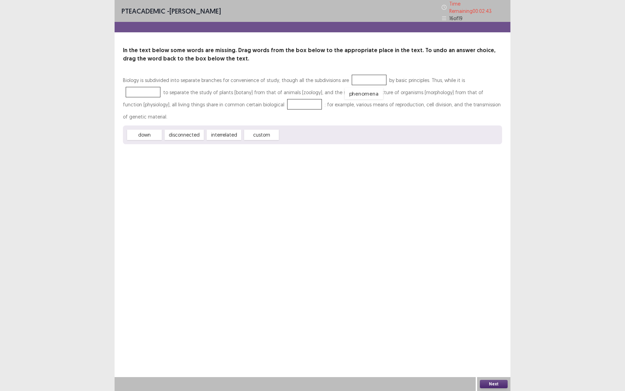
drag, startPoint x: 293, startPoint y: 118, endPoint x: 358, endPoint y: 77, distance: 77.0
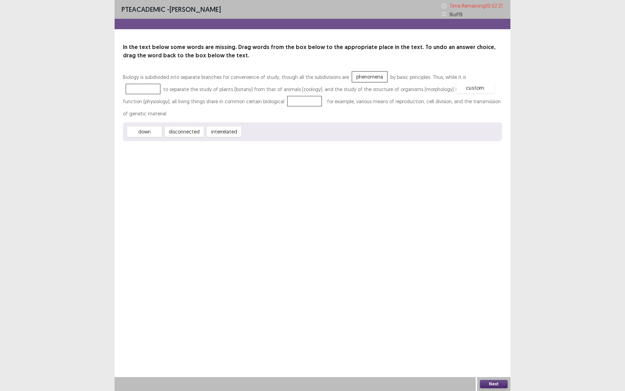
drag, startPoint x: 261, startPoint y: 119, endPoint x: 475, endPoint y: 75, distance: 218.0
drag, startPoint x: 357, startPoint y: 76, endPoint x: 211, endPoint y: 100, distance: 148.6
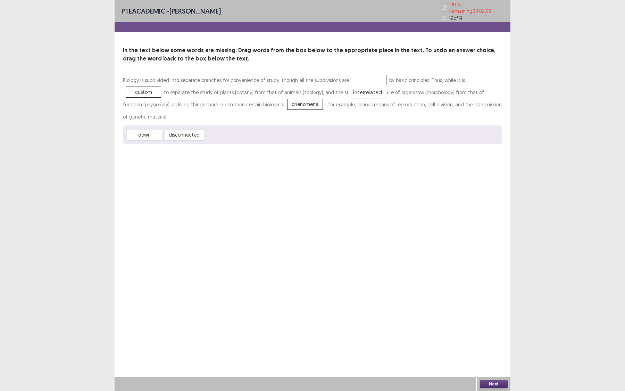
drag, startPoint x: 224, startPoint y: 121, endPoint x: 367, endPoint y: 79, distance: 149.8
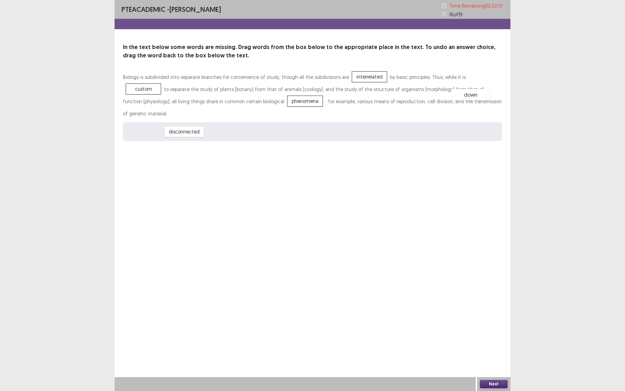
drag, startPoint x: 145, startPoint y: 121, endPoint x: 472, endPoint y: 84, distance: 328.5
click at [489, 380] on button "Next" at bounding box center [494, 384] width 28 height 8
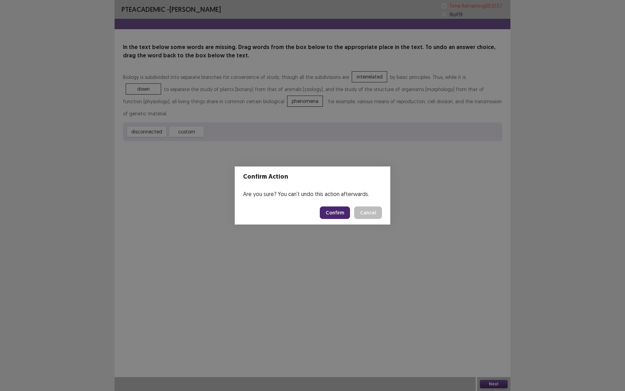
click at [338, 215] on button "Confirm" at bounding box center [335, 212] width 30 height 12
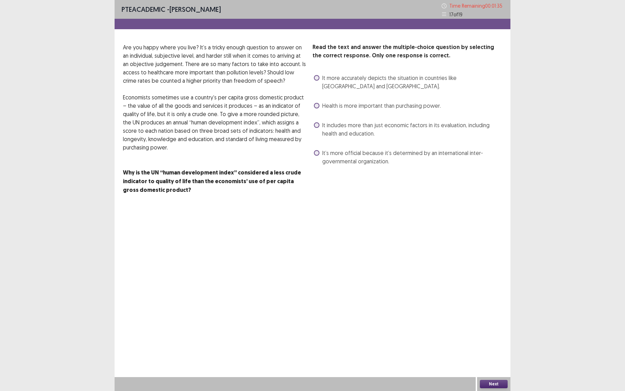
click at [318, 127] on label "It includes more than just economic factors in its evaluation, including health…" at bounding box center [408, 129] width 188 height 17
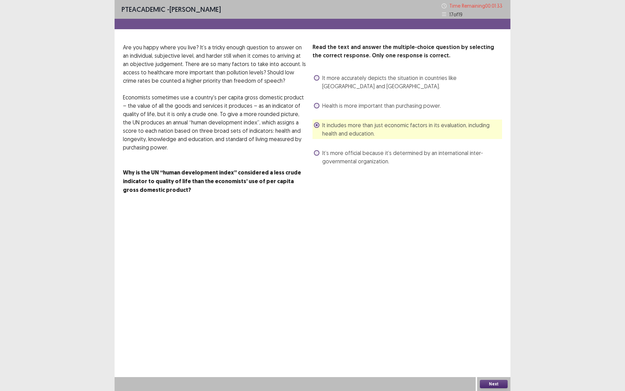
click at [491, 382] on button "Next" at bounding box center [494, 384] width 28 height 8
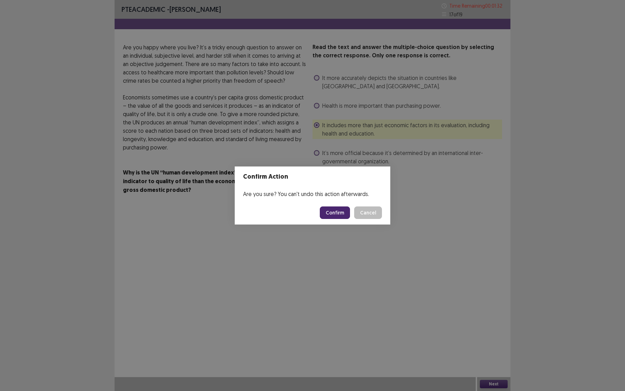
click at [338, 212] on button "Confirm" at bounding box center [335, 212] width 30 height 12
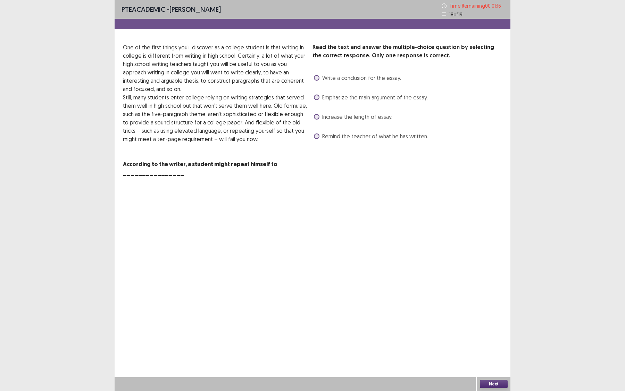
click at [317, 97] on span at bounding box center [317, 97] width 6 height 6
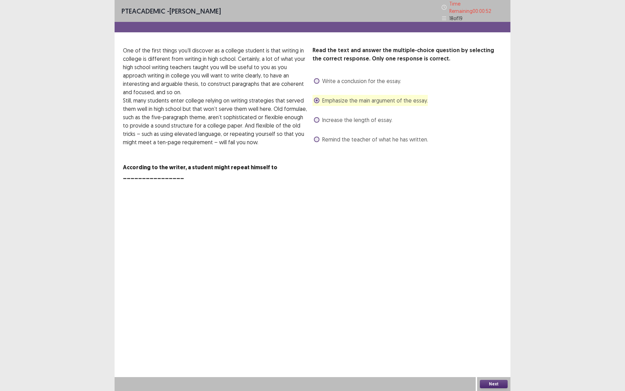
click at [315, 78] on span at bounding box center [317, 81] width 6 height 6
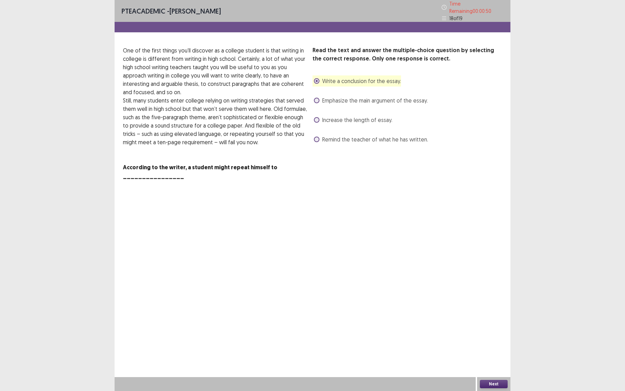
click at [490, 384] on button "Next" at bounding box center [494, 384] width 28 height 8
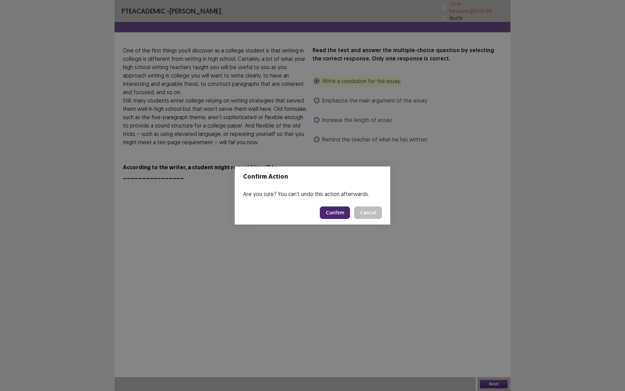
click at [341, 217] on button "Confirm" at bounding box center [335, 212] width 30 height 12
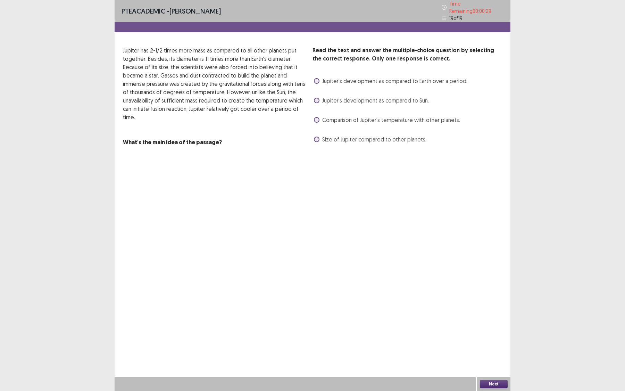
click at [312, 119] on div "Read the text and answer the multiple-choice question by selecting the correct …" at bounding box center [313, 96] width 396 height 100
click at [316, 117] on span at bounding box center [317, 120] width 6 height 6
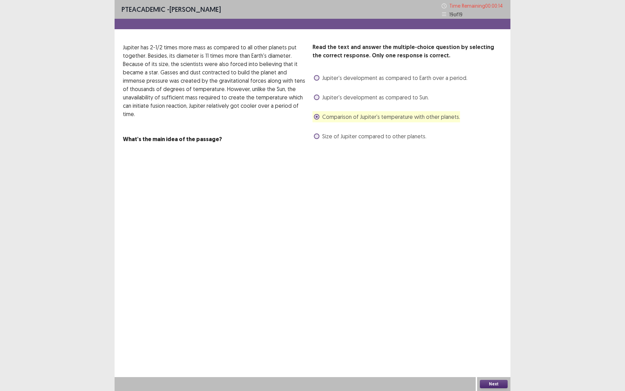
click at [491, 385] on button "Next" at bounding box center [494, 384] width 28 height 8
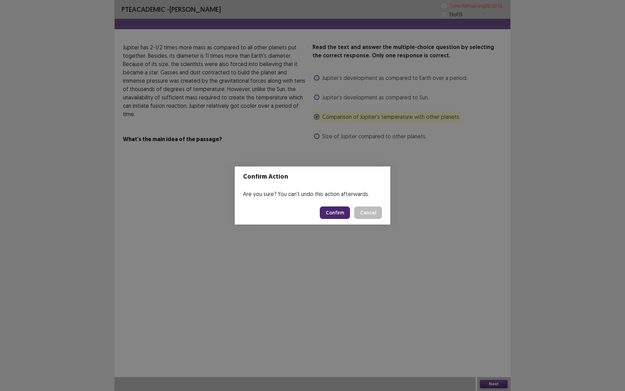
click at [343, 209] on button "Confirm" at bounding box center [335, 212] width 30 height 12
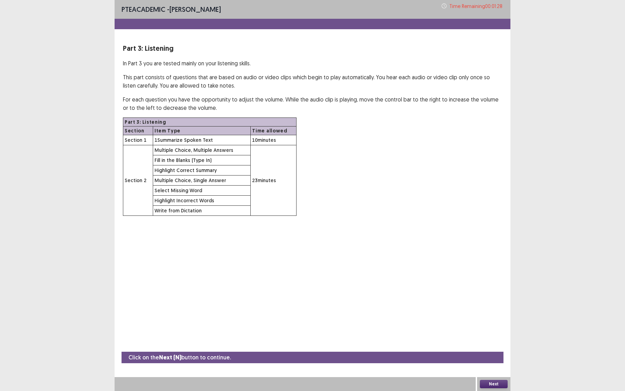
click at [500, 384] on button "Next" at bounding box center [494, 384] width 28 height 8
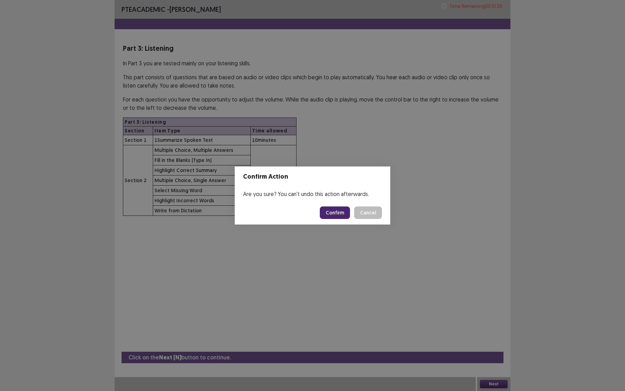
click at [342, 210] on button "Confirm" at bounding box center [335, 212] width 30 height 12
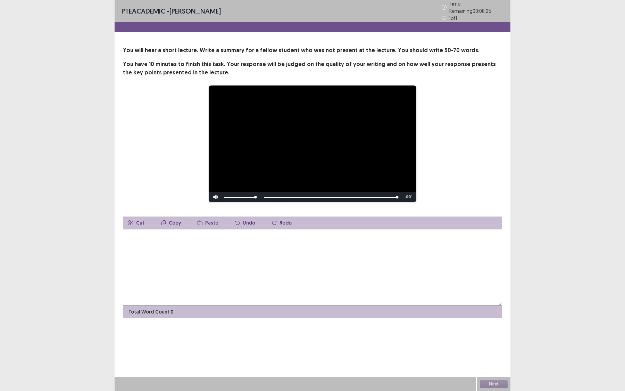
click at [185, 246] on textarea at bounding box center [312, 267] width 379 height 76
click at [225, 234] on textarea "**********" at bounding box center [312, 267] width 379 height 76
click at [223, 234] on textarea "**********" at bounding box center [312, 267] width 379 height 76
click at [246, 232] on textarea "**********" at bounding box center [312, 267] width 379 height 76
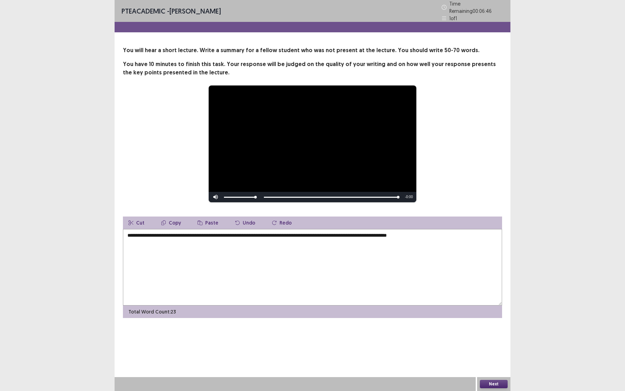
click at [415, 233] on textarea "**********" at bounding box center [312, 267] width 379 height 76
click at [458, 233] on textarea "**********" at bounding box center [312, 267] width 379 height 76
click at [460, 233] on textarea "**********" at bounding box center [312, 267] width 379 height 76
click at [482, 229] on textarea "**********" at bounding box center [312, 267] width 379 height 76
click at [474, 234] on textarea "**********" at bounding box center [312, 267] width 379 height 76
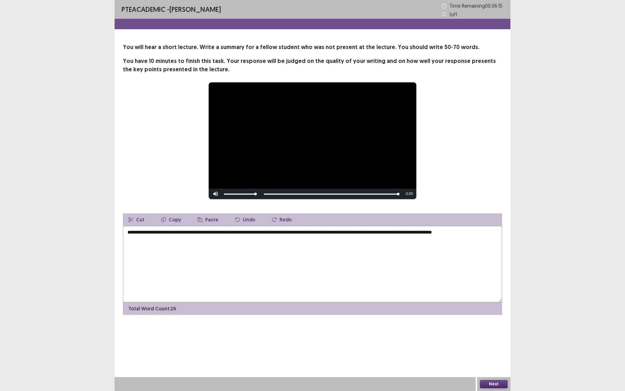
click at [253, 232] on textarea "**********" at bounding box center [312, 264] width 379 height 76
click at [252, 235] on textarea "**********" at bounding box center [312, 264] width 379 height 76
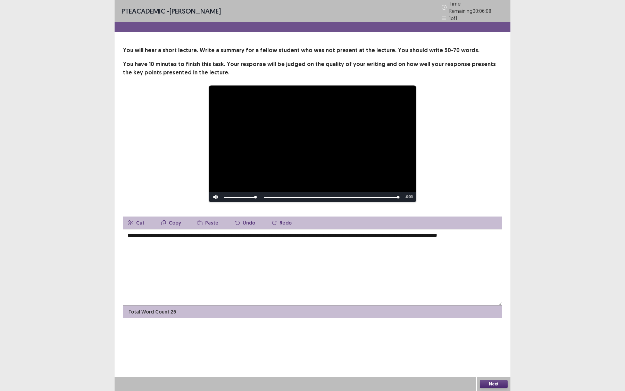
click at [167, 244] on textarea "**********" at bounding box center [312, 267] width 379 height 76
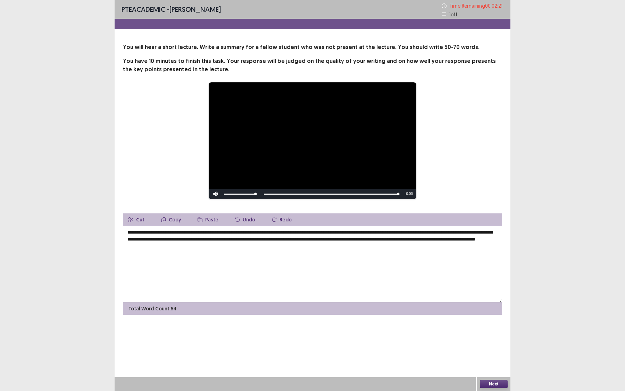
type textarea "**********"
click at [500, 382] on button "Next" at bounding box center [494, 384] width 28 height 8
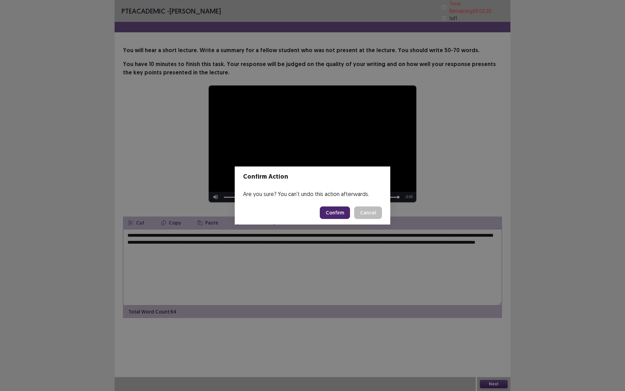
click at [339, 214] on button "Confirm" at bounding box center [335, 212] width 30 height 12
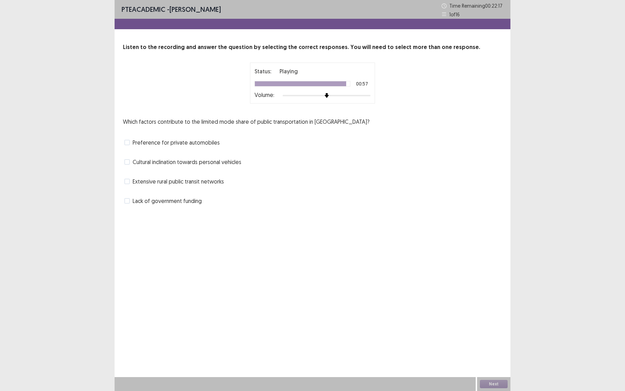
click at [130, 201] on label "Lack of government funding" at bounding box center [162, 201] width 77 height 8
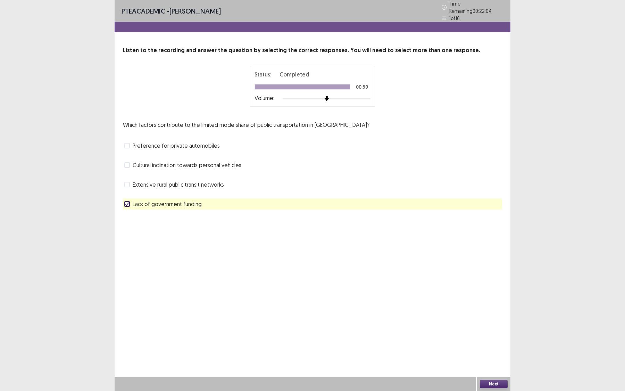
click at [126, 165] on label "Cultural inclination towards personal vehicles" at bounding box center [182, 165] width 117 height 8
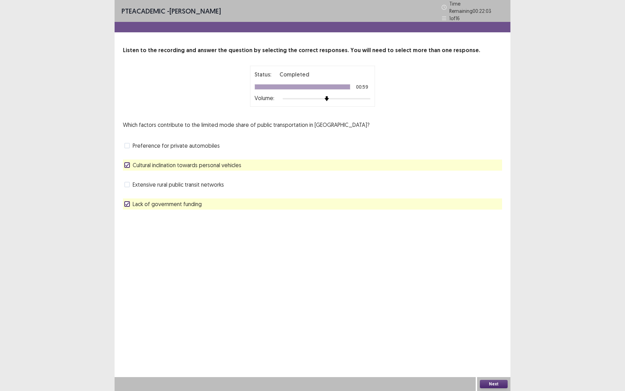
click at [130, 141] on label "Preference for private automobiles" at bounding box center [171, 145] width 95 height 8
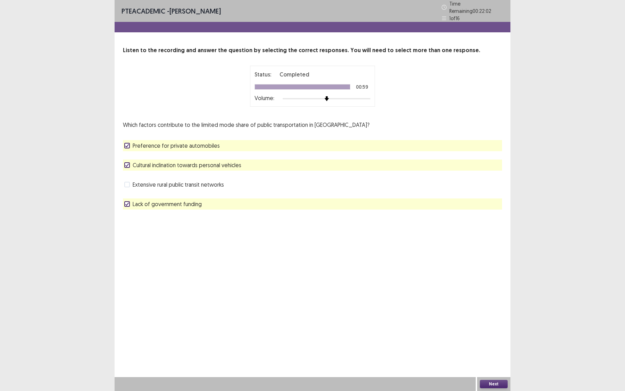
click at [129, 168] on div "Which factors contribute to the limited mode share of public transportation in …" at bounding box center [312, 164] width 379 height 89
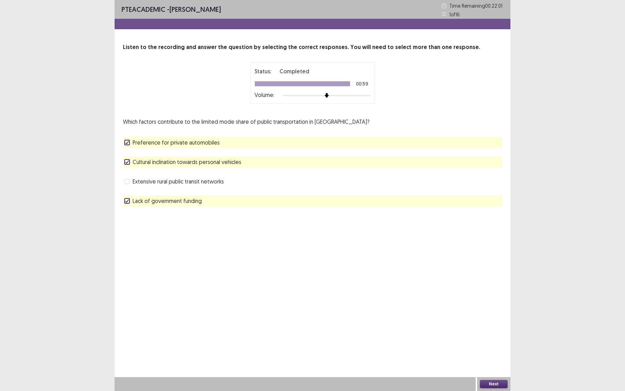
click at [128, 164] on span at bounding box center [127, 162] width 6 height 6
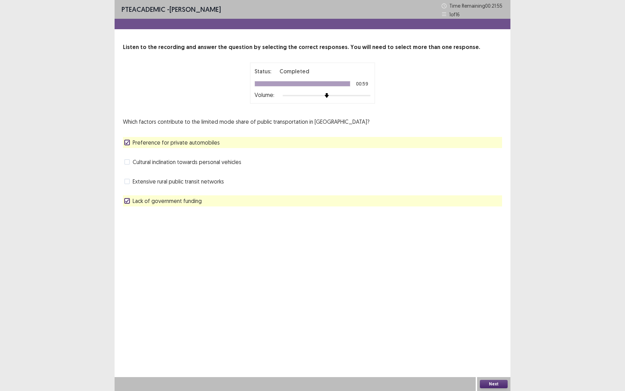
click at [126, 180] on span at bounding box center [127, 181] width 6 height 6
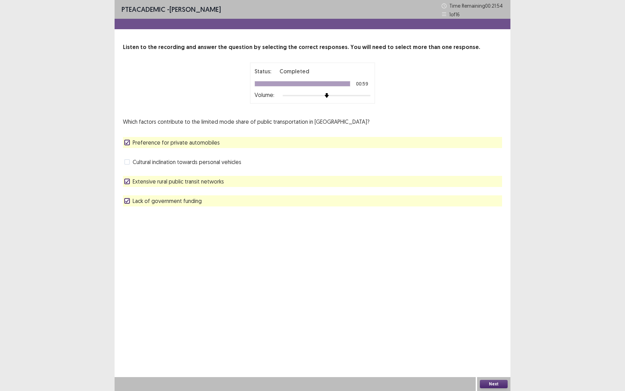
click at [126, 143] on polyline at bounding box center [127, 142] width 3 height 3
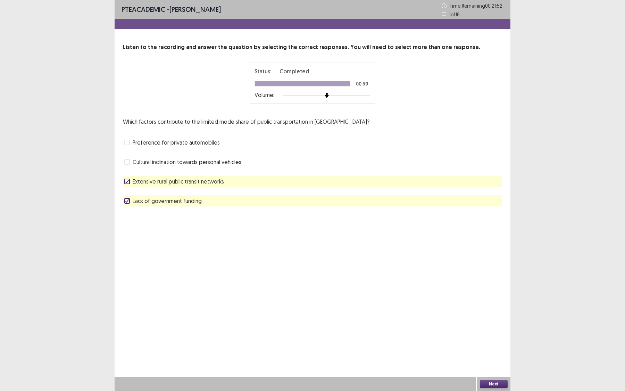
click at [489, 385] on button "Next" at bounding box center [494, 384] width 28 height 8
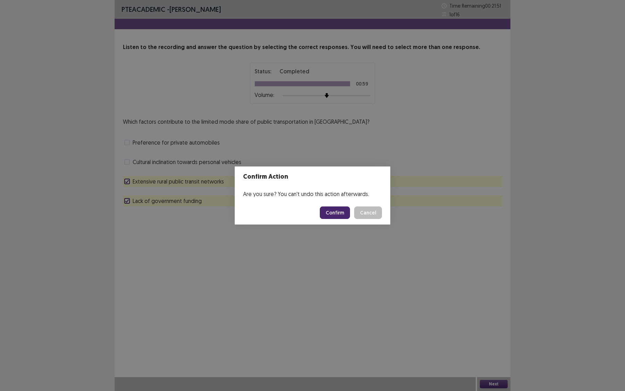
click at [341, 215] on button "Confirm" at bounding box center [335, 212] width 30 height 12
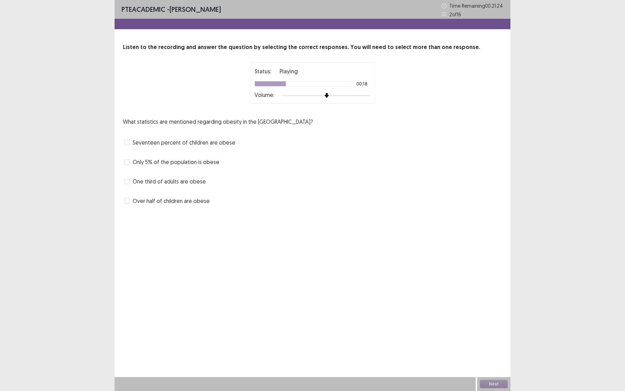
click at [127, 138] on label "Seventeen percent of children are obese" at bounding box center [179, 142] width 111 height 8
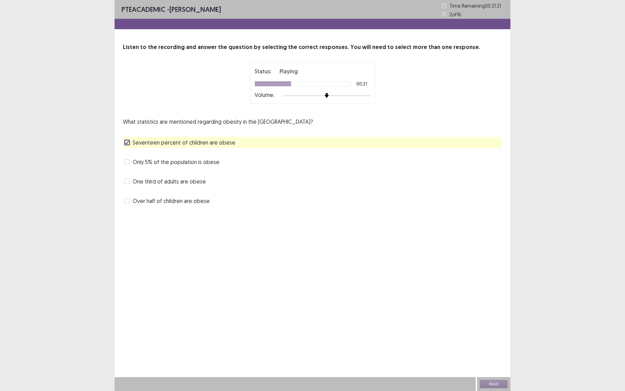
click at [128, 182] on span at bounding box center [127, 181] width 6 height 6
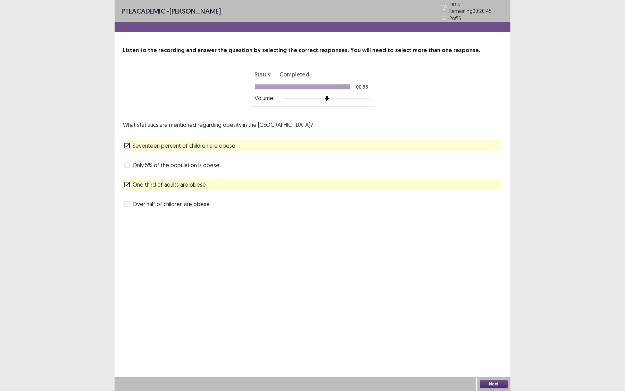
click at [499, 385] on button "Next" at bounding box center [494, 384] width 28 height 8
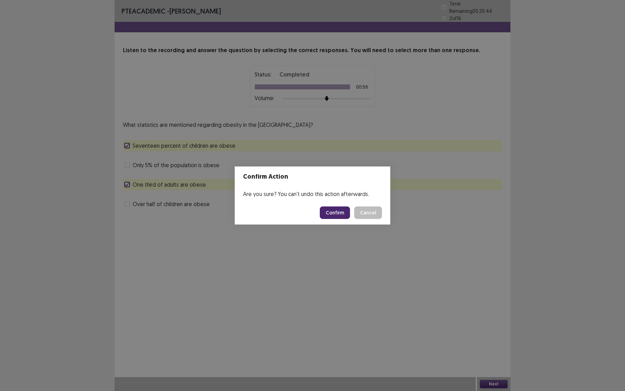
click at [339, 212] on button "Confirm" at bounding box center [335, 212] width 30 height 12
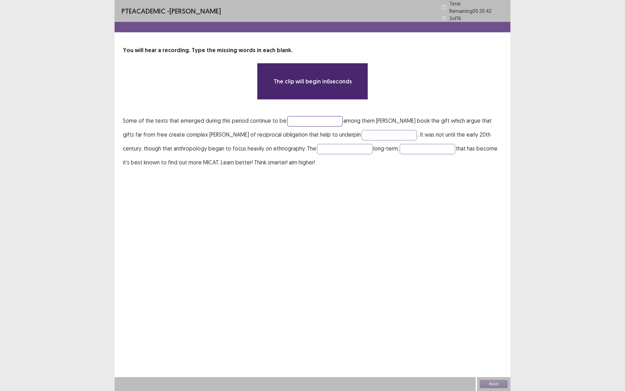
click at [304, 118] on input "text" at bounding box center [315, 121] width 56 height 10
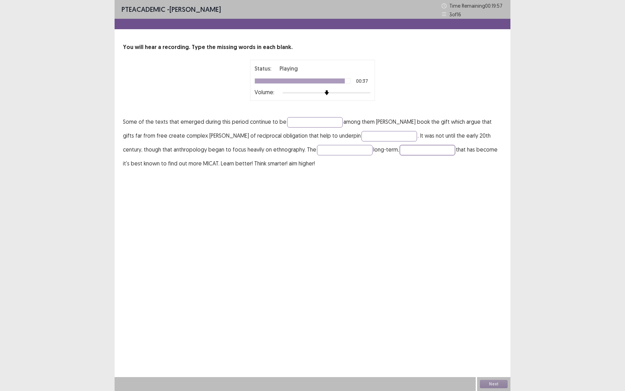
click at [407, 151] on input "text" at bounding box center [428, 150] width 56 height 10
type input "*****"
click at [317, 150] on input "text" at bounding box center [345, 150] width 56 height 10
type input "*********"
click at [305, 119] on input "text" at bounding box center [315, 122] width 56 height 10
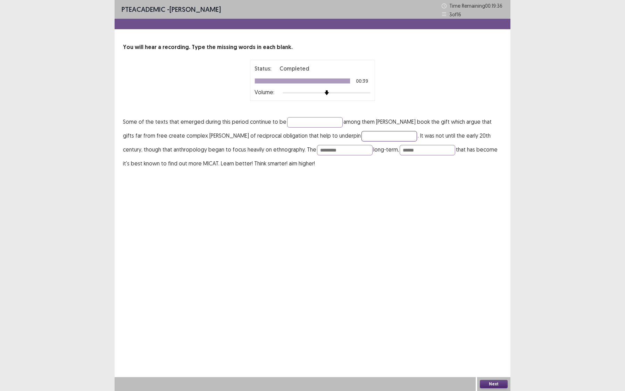
click at [361, 135] on input "text" at bounding box center [389, 136] width 56 height 10
type input "*******"
click at [312, 119] on input "text" at bounding box center [315, 122] width 56 height 10
type input "**********"
click at [491, 382] on button "Next" at bounding box center [494, 384] width 28 height 8
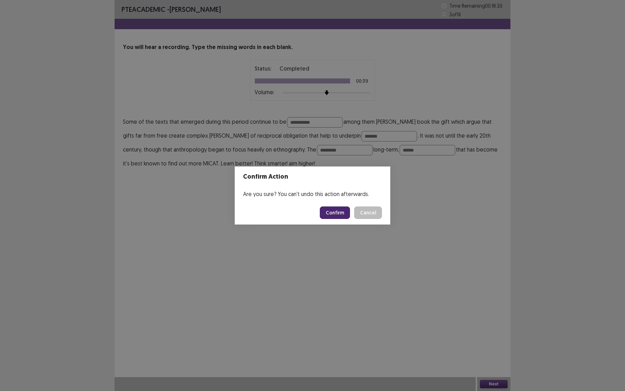
click at [339, 210] on button "Confirm" at bounding box center [335, 212] width 30 height 12
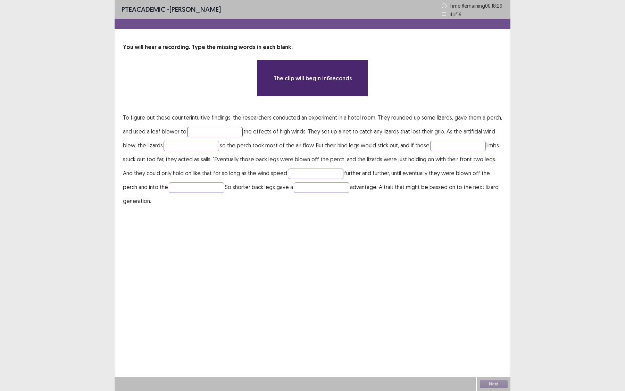
click at [206, 127] on input "text" at bounding box center [215, 132] width 56 height 10
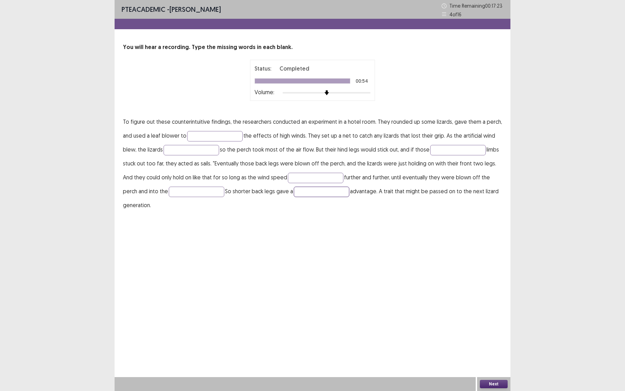
click at [297, 192] on input "text" at bounding box center [322, 191] width 56 height 10
click at [191, 193] on input "text" at bounding box center [197, 191] width 56 height 10
click at [450, 149] on input "text" at bounding box center [458, 150] width 56 height 10
type input "****"
click at [208, 153] on input "text" at bounding box center [192, 150] width 56 height 10
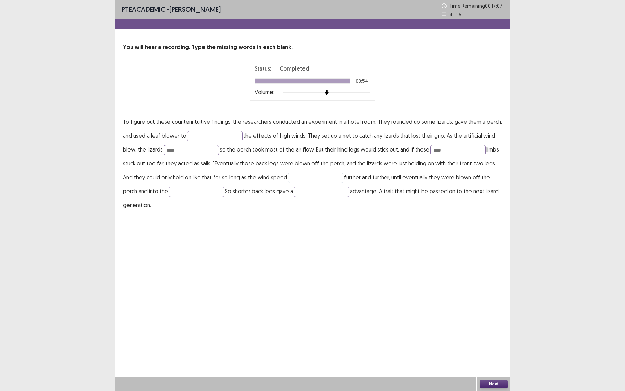
type input "****"
click at [296, 175] on input "text" at bounding box center [316, 178] width 56 height 10
type input "****"
click at [180, 195] on input "text" at bounding box center [197, 191] width 56 height 10
type input "****"
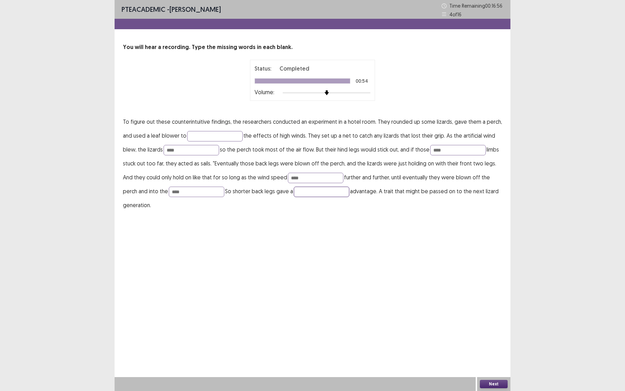
click at [296, 194] on input "text" at bounding box center [322, 191] width 56 height 10
type input "***"
click at [216, 137] on input "text" at bounding box center [215, 136] width 56 height 10
type input "*******"
click at [293, 177] on input "****" at bounding box center [316, 178] width 56 height 10
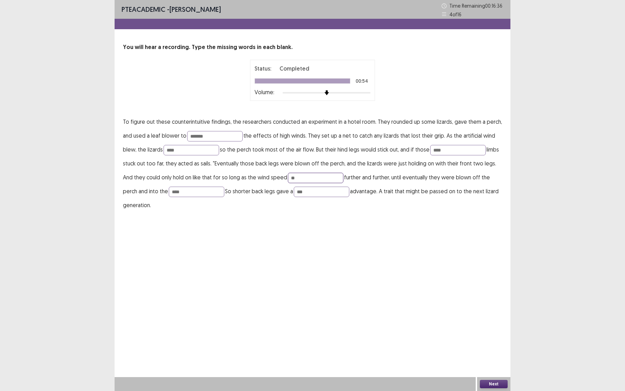
type input "*"
type input "*******"
click at [497, 384] on button "Next" at bounding box center [494, 384] width 28 height 8
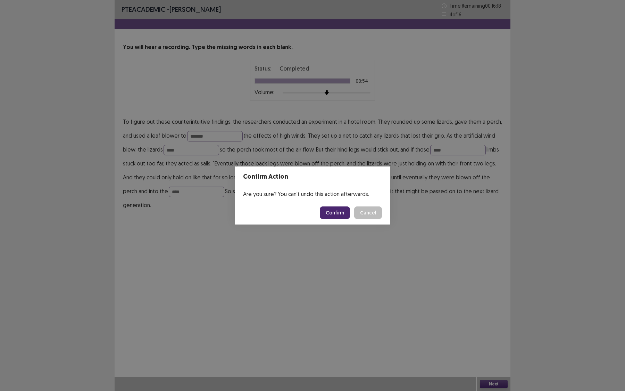
click at [342, 216] on button "Confirm" at bounding box center [335, 212] width 30 height 12
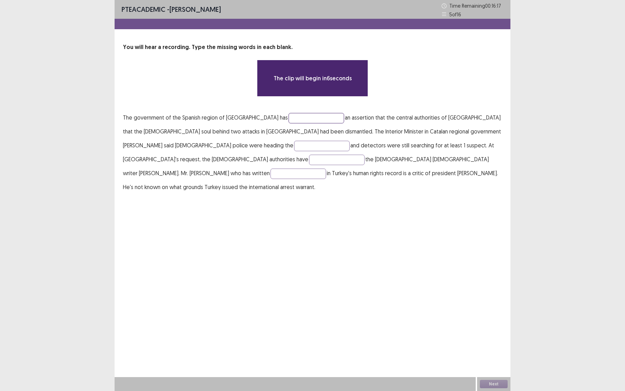
click at [289, 113] on input "text" at bounding box center [317, 118] width 56 height 10
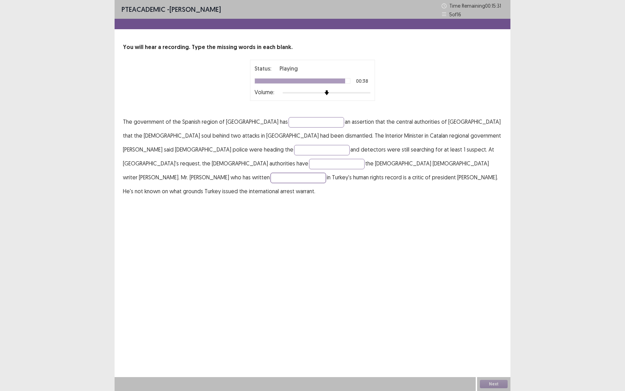
click at [307, 173] on input "text" at bounding box center [298, 178] width 56 height 10
type input "**********"
click at [292, 123] on input "text" at bounding box center [317, 122] width 56 height 10
type input "**********"
click at [294, 152] on input "text" at bounding box center [322, 150] width 56 height 10
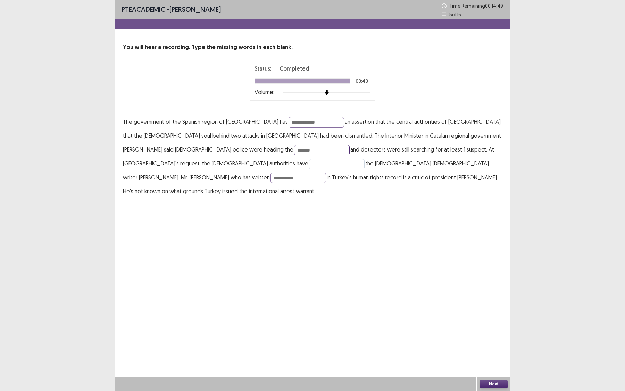
type input "*******"
click at [365, 159] on input "text" at bounding box center [337, 164] width 56 height 10
type input "********"
click at [497, 382] on button "Next" at bounding box center [494, 384] width 28 height 8
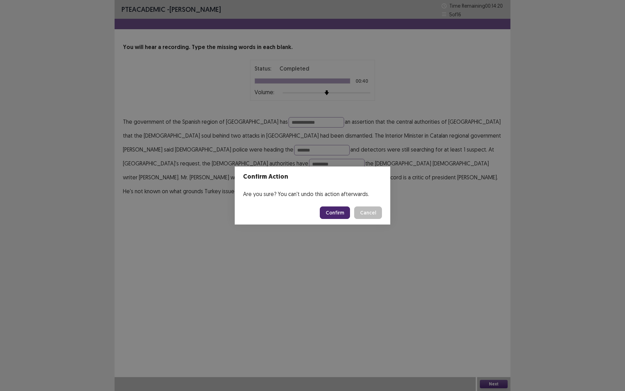
click at [338, 209] on button "Confirm" at bounding box center [335, 212] width 30 height 12
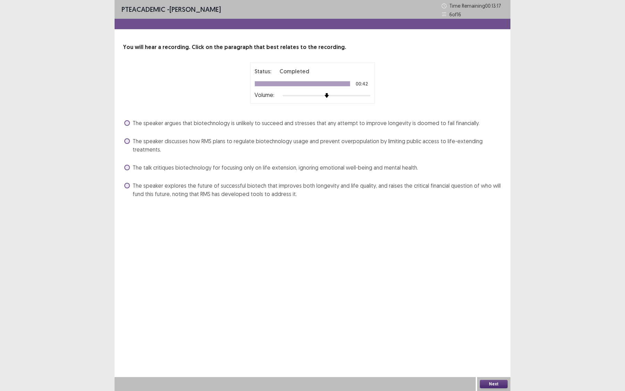
click at [128, 184] on span at bounding box center [127, 186] width 6 height 6
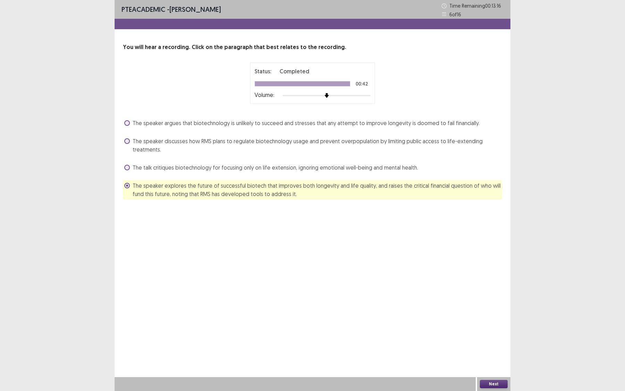
click at [498, 383] on button "Next" at bounding box center [494, 384] width 28 height 8
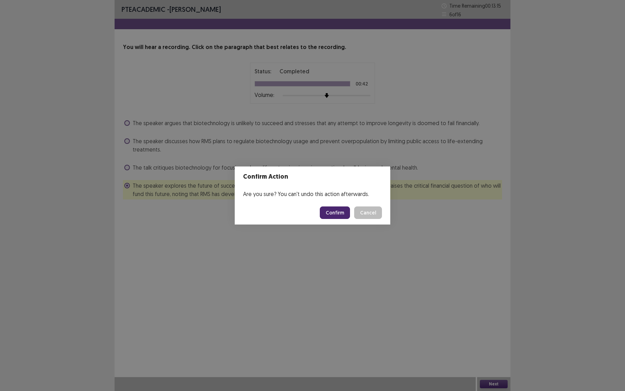
click at [336, 216] on button "Confirm" at bounding box center [335, 212] width 30 height 12
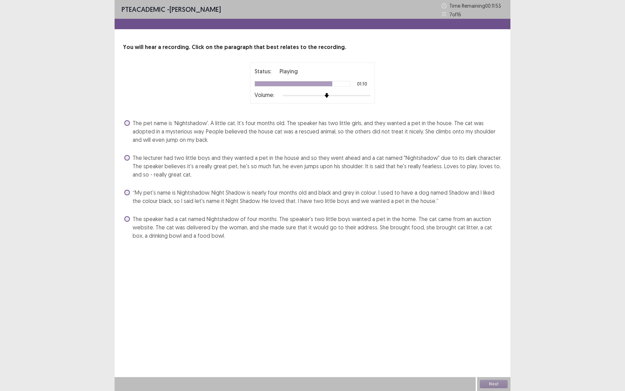
click at [131, 219] on label "The speaker had a cat named Nightshadow of four months. The speaker's two littl…" at bounding box center [313, 227] width 378 height 25
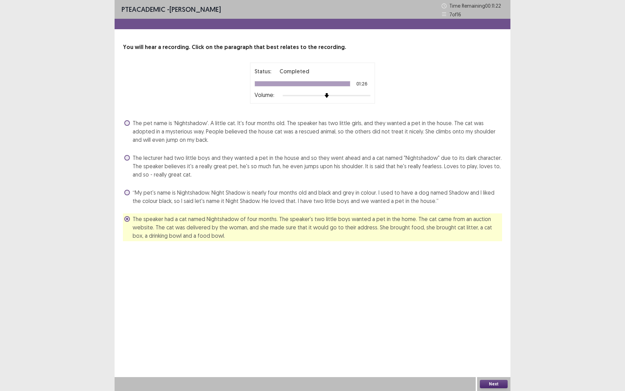
click at [488, 381] on button "Next" at bounding box center [494, 384] width 28 height 8
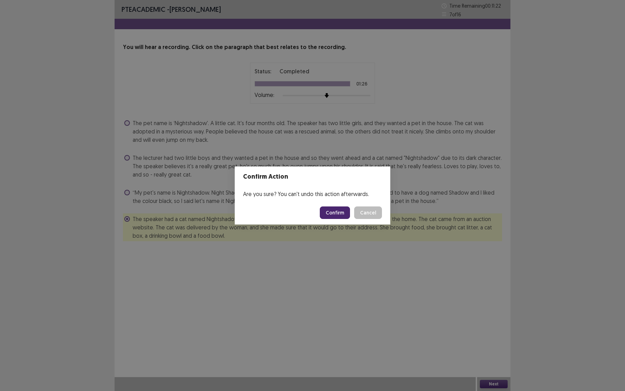
click at [339, 211] on button "Confirm" at bounding box center [335, 212] width 30 height 12
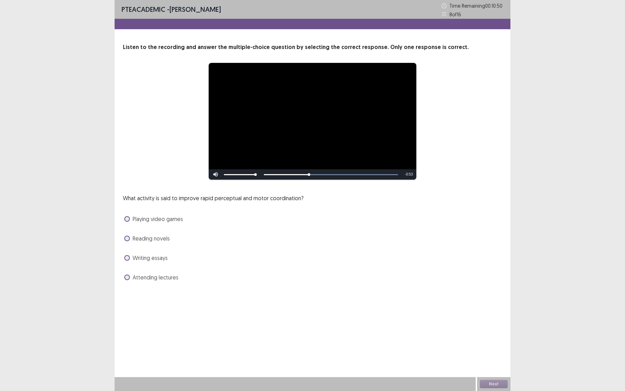
click at [130, 219] on span at bounding box center [127, 219] width 6 height 6
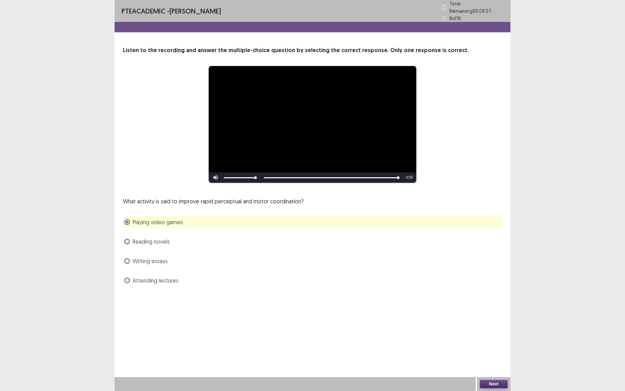
click at [497, 383] on button "Next" at bounding box center [494, 384] width 28 height 8
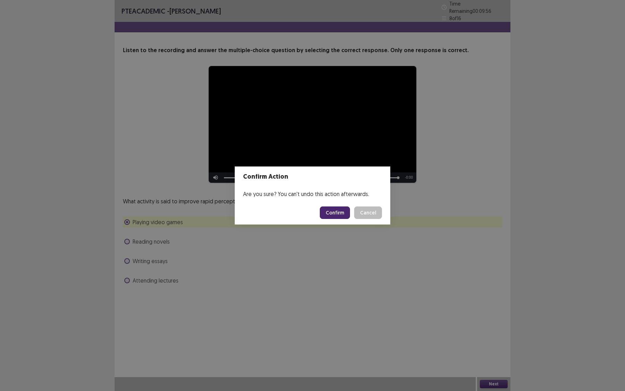
click at [339, 215] on button "Confirm" at bounding box center [335, 212] width 30 height 12
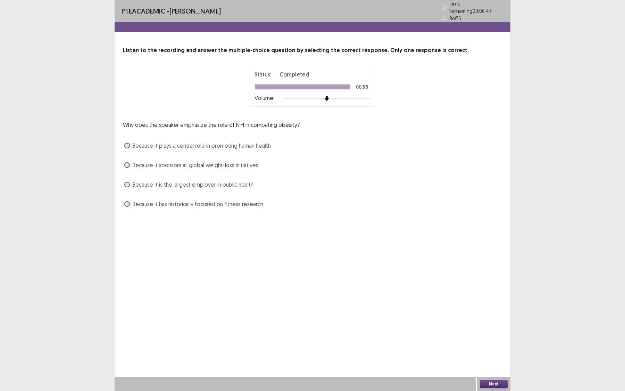
click at [125, 201] on span at bounding box center [127, 204] width 6 height 6
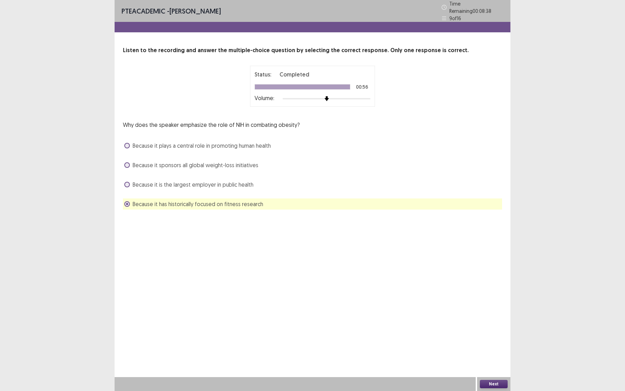
click at [130, 141] on label "Because it plays a central role in promoting human health" at bounding box center [197, 145] width 147 height 8
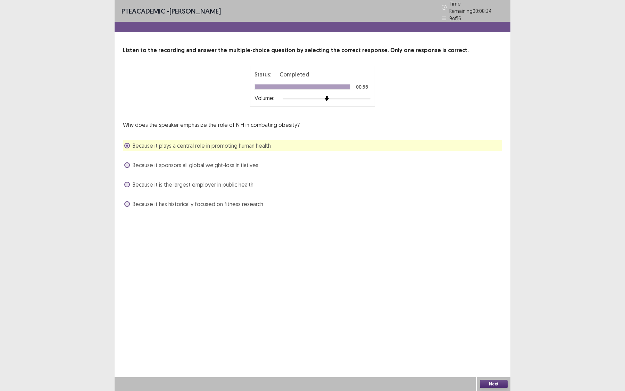
click at [495, 380] on button "Next" at bounding box center [494, 384] width 28 height 8
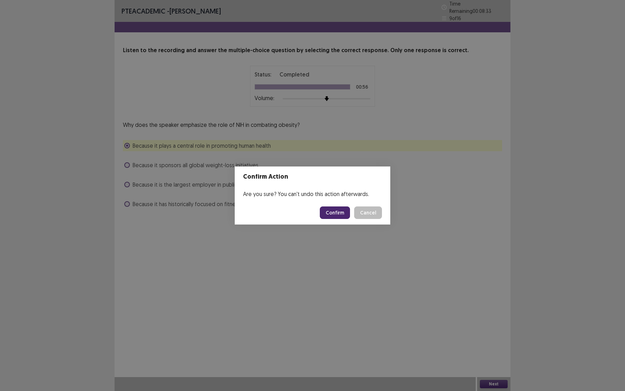
click at [327, 210] on button "Confirm" at bounding box center [335, 212] width 30 height 12
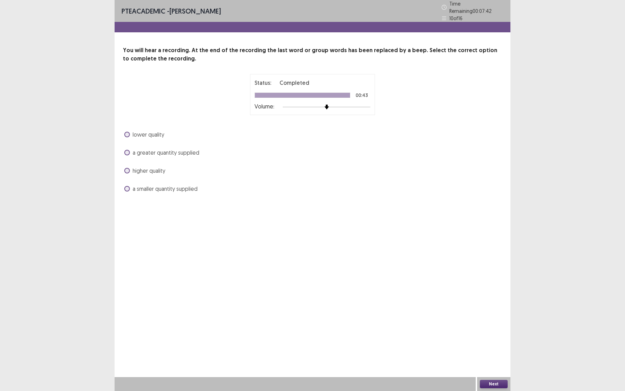
click at [129, 169] on label "higher quality" at bounding box center [144, 170] width 41 height 8
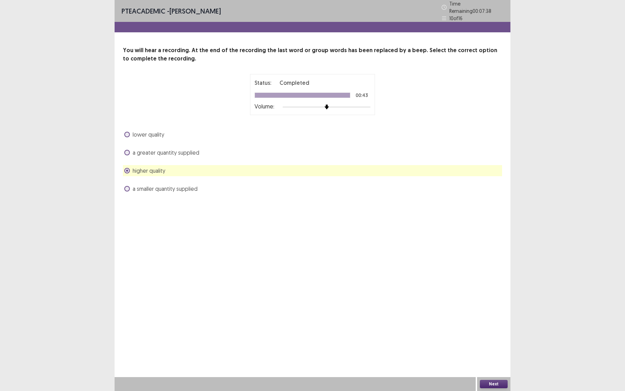
click at [126, 150] on span at bounding box center [127, 153] width 6 height 6
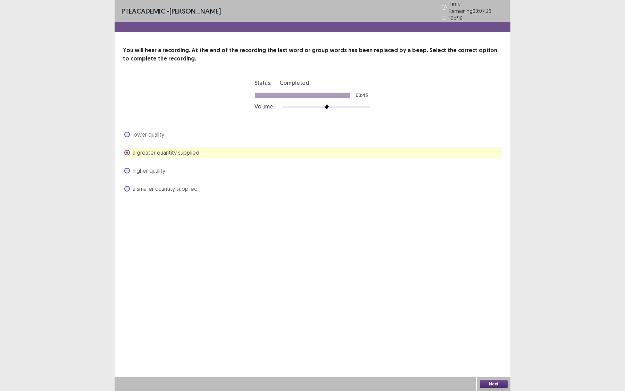
click at [485, 386] on button "Next" at bounding box center [494, 384] width 28 height 8
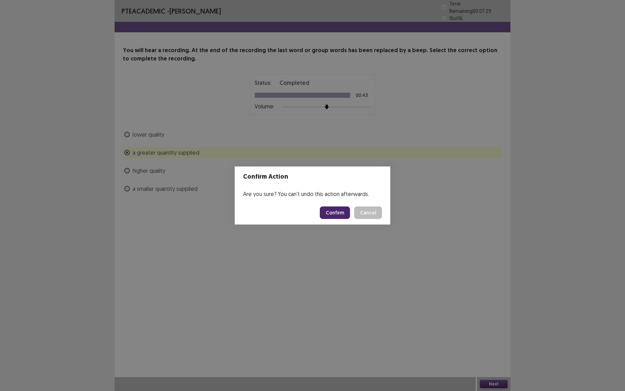
click at [342, 213] on button "Confirm" at bounding box center [335, 212] width 30 height 12
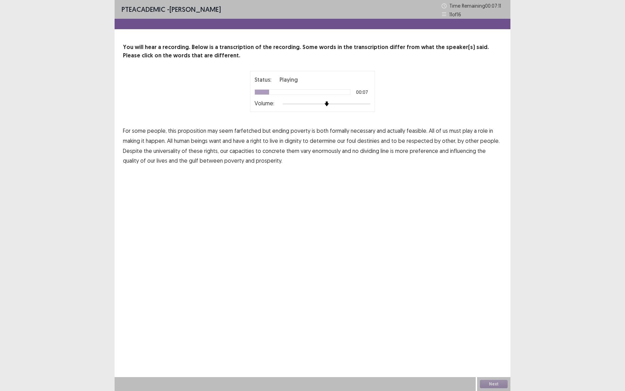
click at [343, 133] on span "formally" at bounding box center [339, 130] width 19 height 8
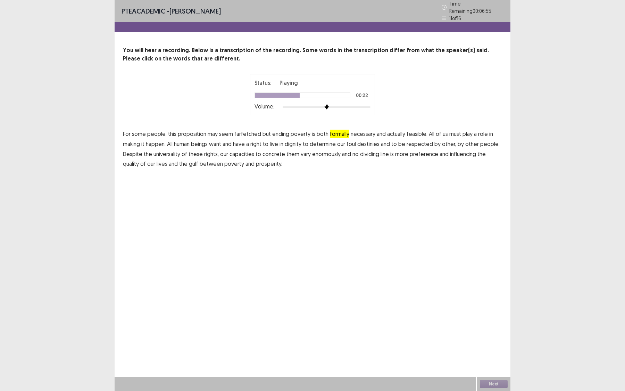
click at [353, 141] on span "foul" at bounding box center [351, 144] width 9 height 8
click at [272, 152] on span "concrete" at bounding box center [273, 154] width 23 height 8
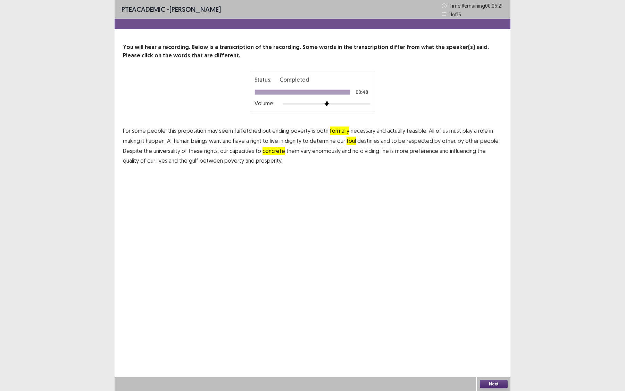
click at [492, 384] on button "Next" at bounding box center [494, 384] width 28 height 8
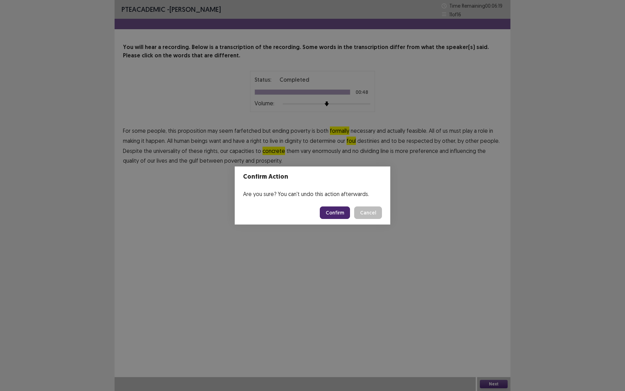
click at [340, 211] on button "Confirm" at bounding box center [335, 212] width 30 height 12
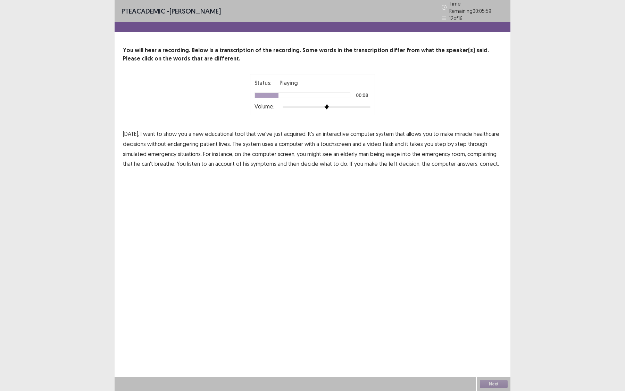
click at [455, 130] on span "miracle" at bounding box center [463, 134] width 17 height 8
click at [385, 142] on span "flask" at bounding box center [388, 144] width 11 height 8
click at [391, 162] on span "left" at bounding box center [393, 163] width 9 height 8
click at [494, 383] on button "Next" at bounding box center [494, 384] width 28 height 8
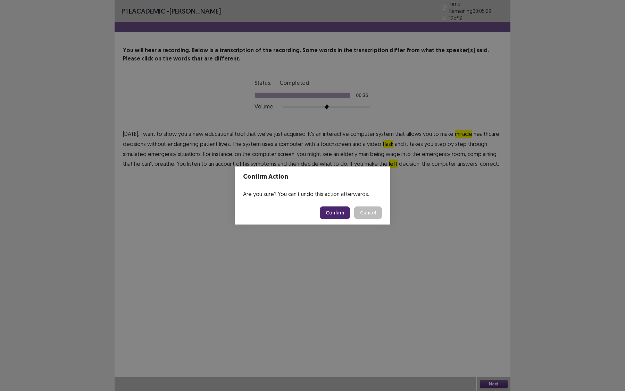
click at [336, 213] on button "Confirm" at bounding box center [335, 212] width 30 height 12
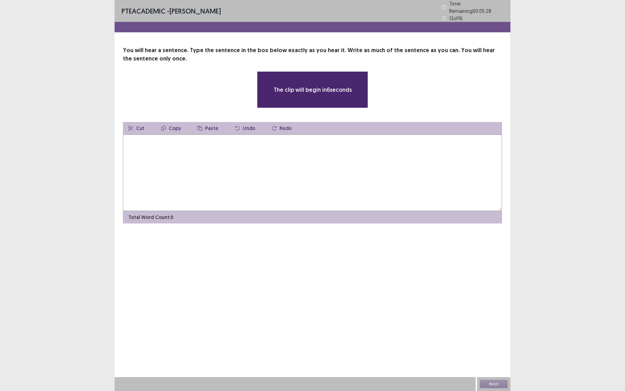
click at [241, 170] on textarea at bounding box center [312, 172] width 379 height 76
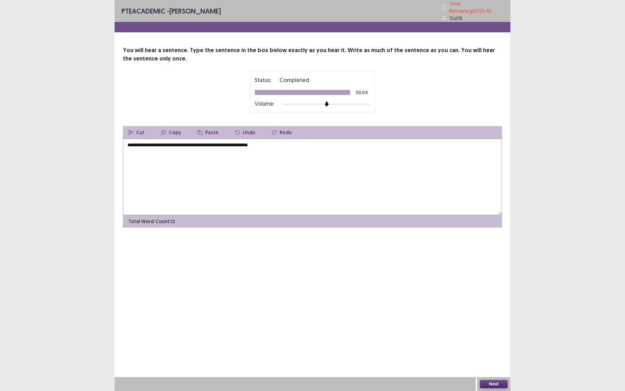
click at [183, 143] on textarea "**********" at bounding box center [312, 177] width 379 height 76
click at [276, 144] on textarea "**********" at bounding box center [312, 177] width 379 height 76
type textarea "**********"
click at [491, 383] on button "Next" at bounding box center [494, 384] width 28 height 8
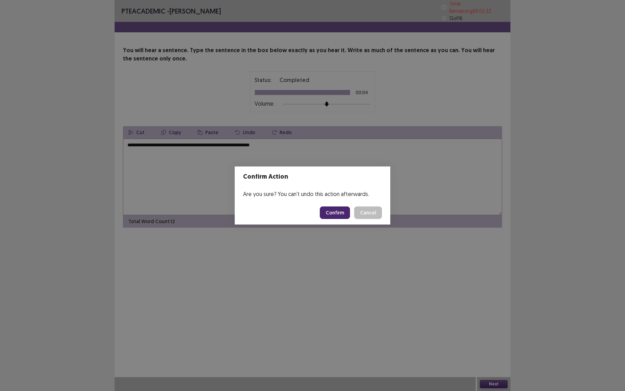
click at [339, 213] on button "Confirm" at bounding box center [335, 212] width 30 height 12
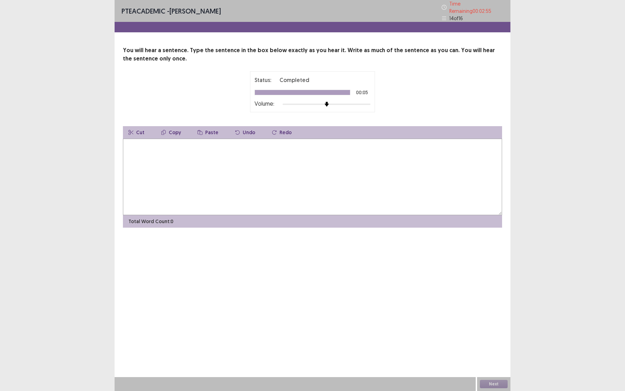
click at [181, 150] on textarea at bounding box center [312, 177] width 379 height 76
type textarea "*"
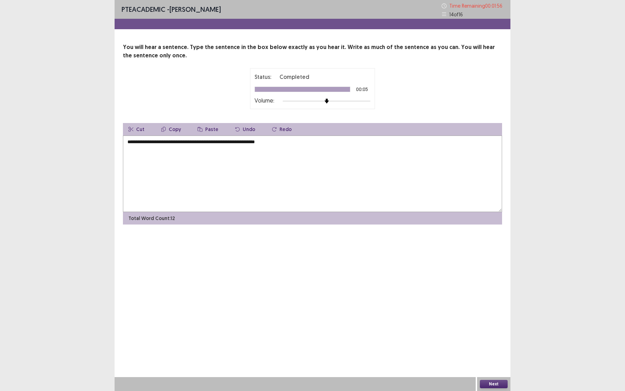
type textarea "**********"
click at [497, 381] on button "Next" at bounding box center [494, 384] width 28 height 8
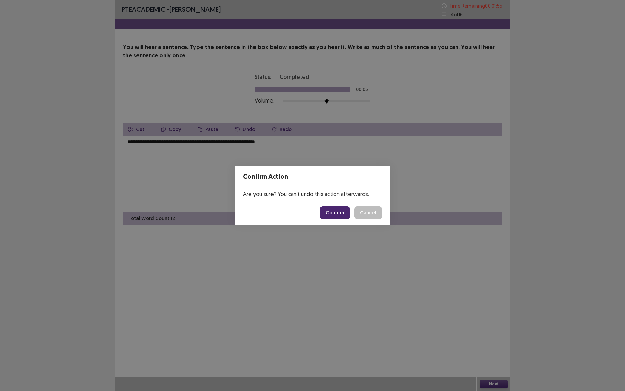
click at [333, 210] on button "Confirm" at bounding box center [335, 212] width 30 height 12
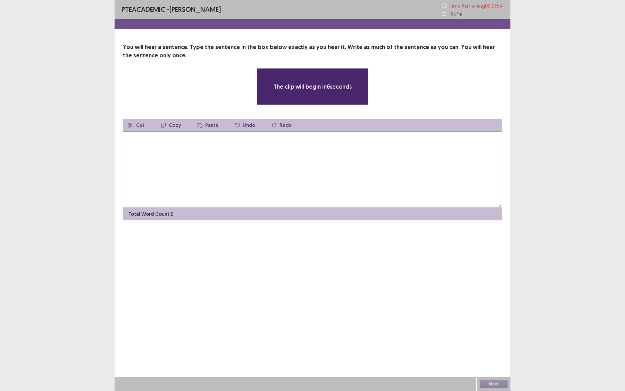
click at [283, 182] on textarea at bounding box center [312, 169] width 379 height 76
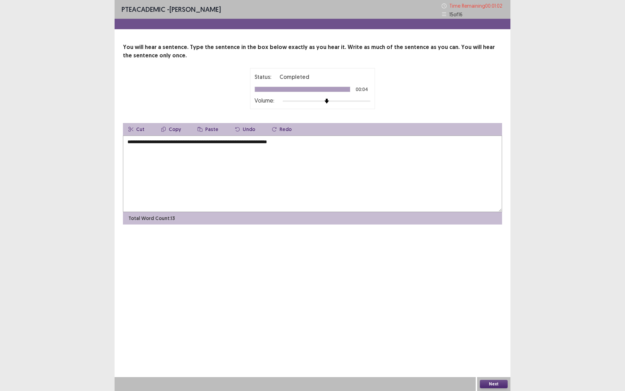
type textarea "**********"
click at [499, 381] on button "Next" at bounding box center [494, 384] width 28 height 8
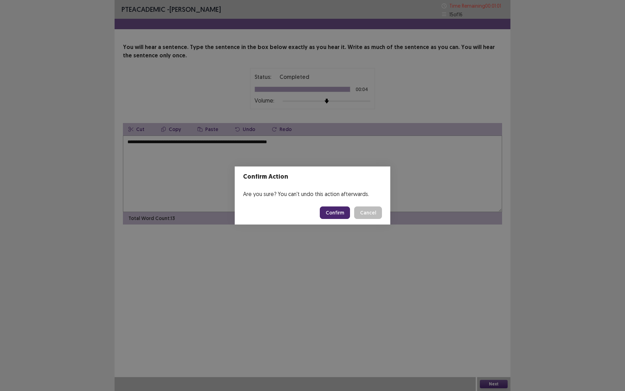
click at [338, 216] on button "Confirm" at bounding box center [335, 212] width 30 height 12
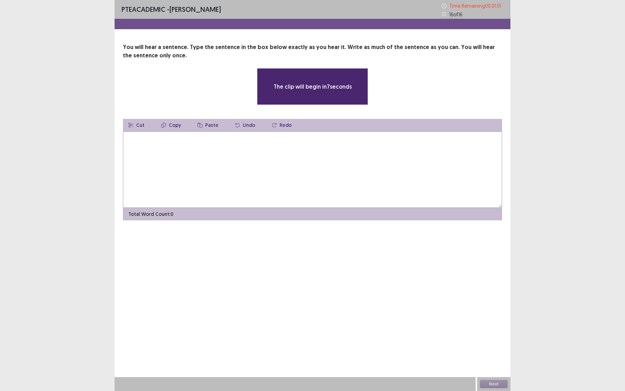
click at [252, 181] on textarea at bounding box center [312, 169] width 379 height 76
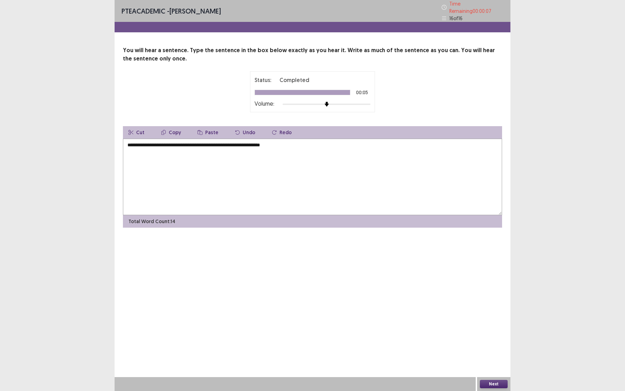
type textarea "**********"
click at [493, 385] on button "Next" at bounding box center [494, 384] width 28 height 8
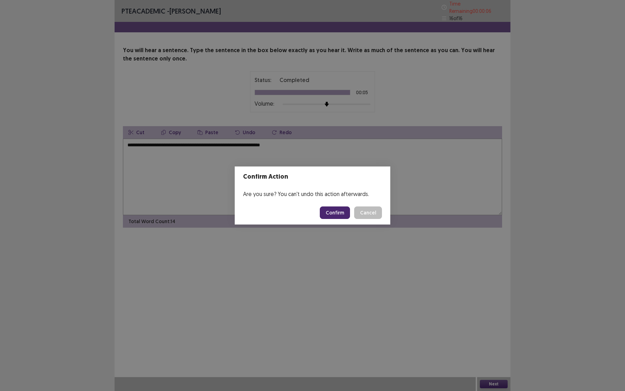
click at [340, 212] on button "Confirm" at bounding box center [335, 212] width 30 height 12
